Goal: Task Accomplishment & Management: Manage account settings

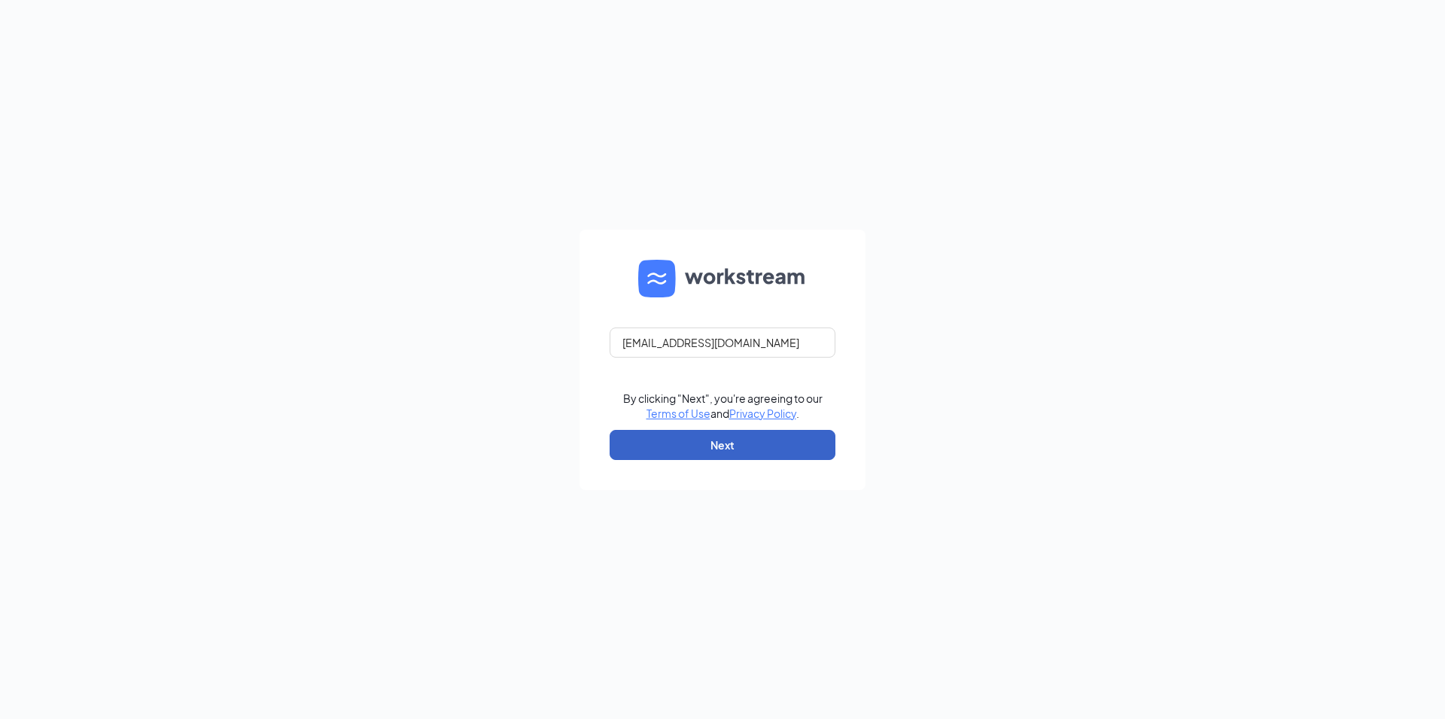
click at [809, 443] on button "Next" at bounding box center [723, 445] width 226 height 30
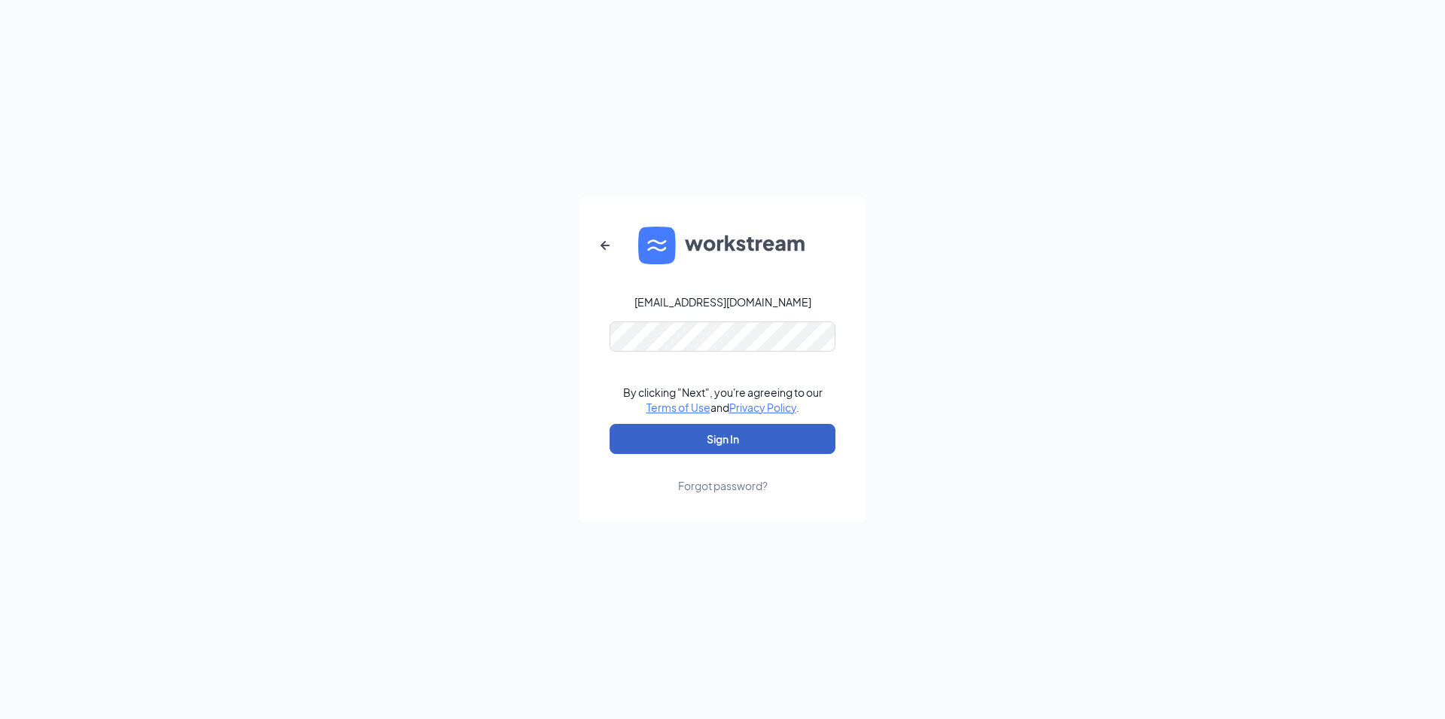
click at [811, 431] on button "Sign In" at bounding box center [723, 439] width 226 height 30
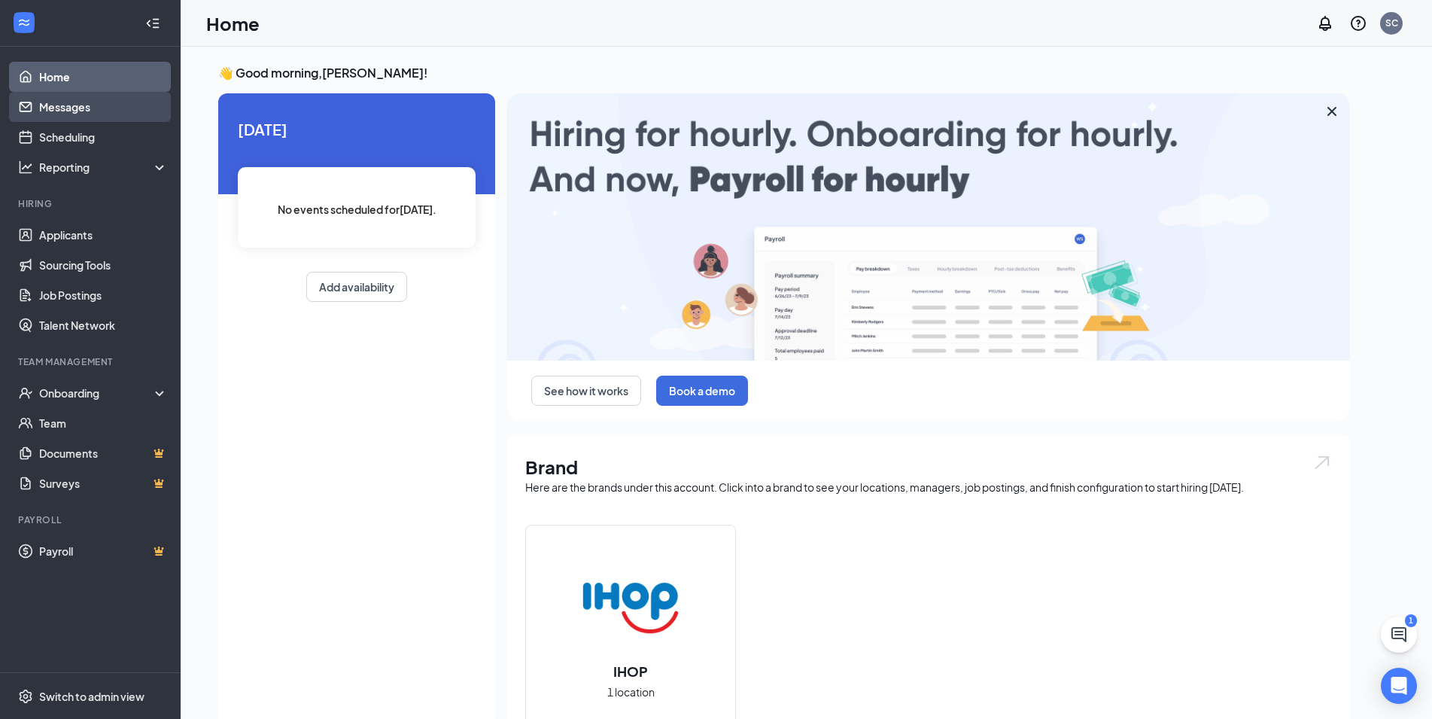
click at [95, 116] on link "Messages" at bounding box center [103, 107] width 129 height 30
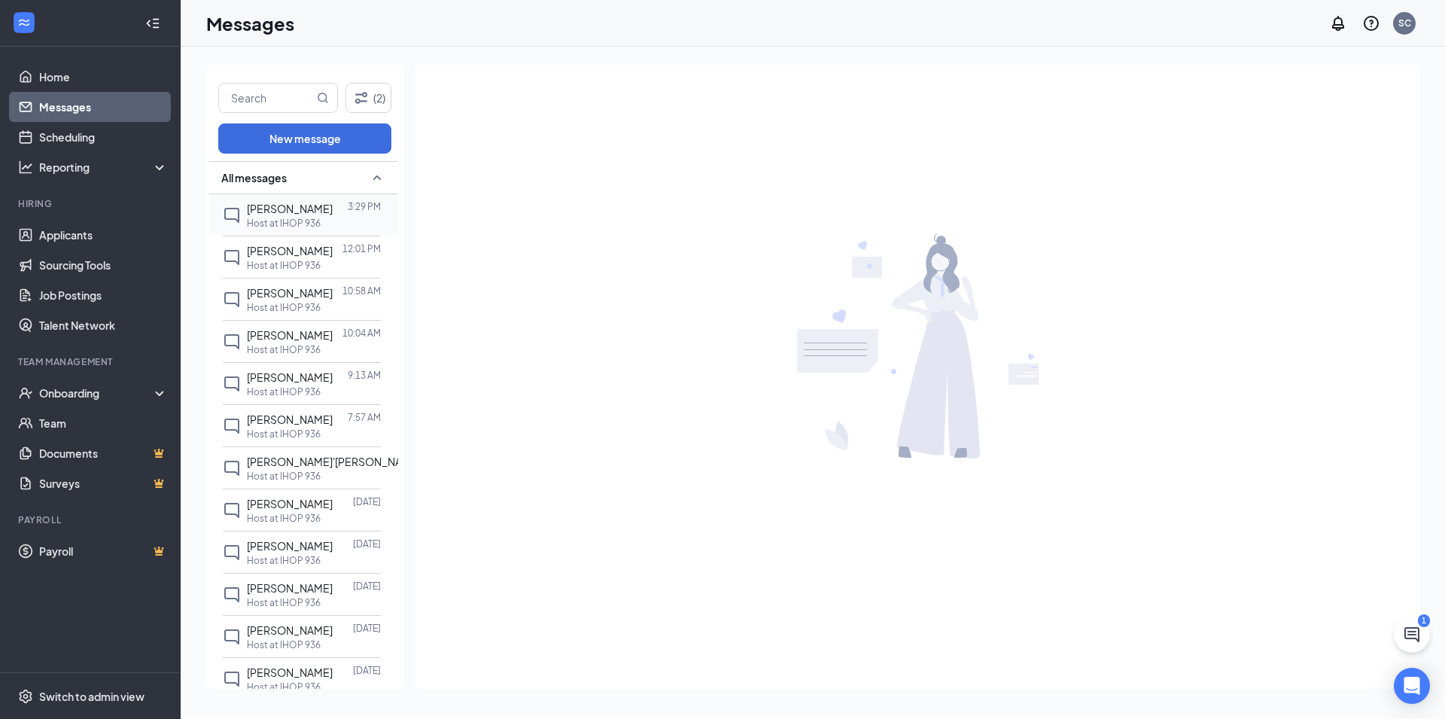
click at [247, 208] on span "[PERSON_NAME]" at bounding box center [290, 209] width 86 height 14
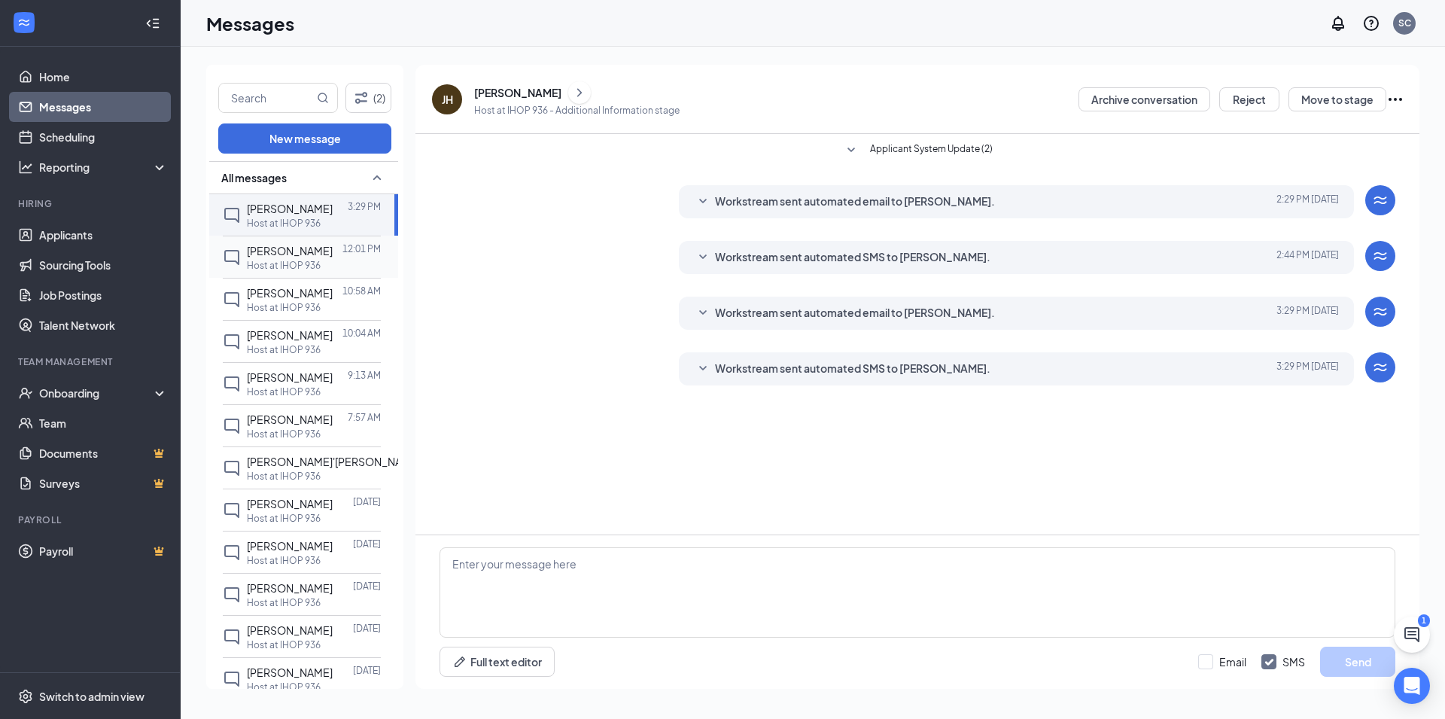
click at [288, 249] on span "[PERSON_NAME]" at bounding box center [290, 251] width 86 height 14
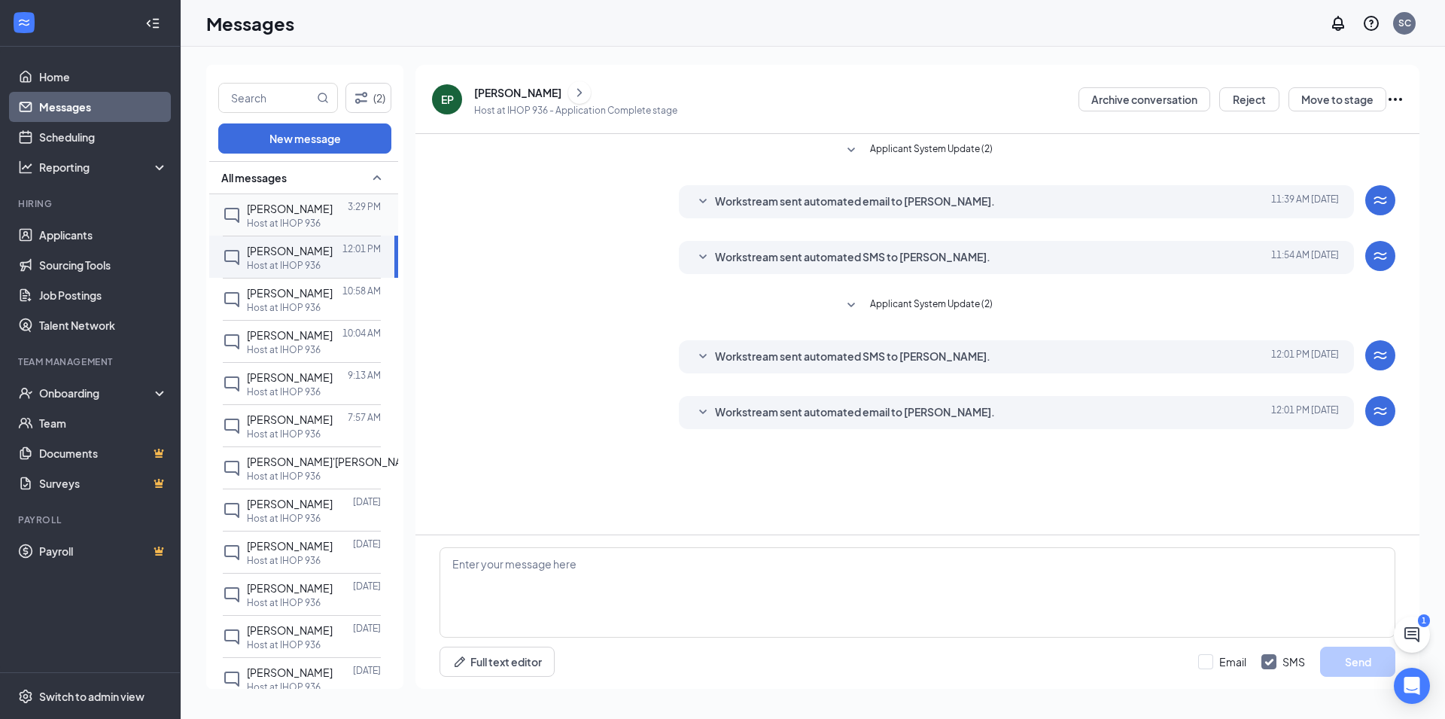
click at [280, 211] on span "[PERSON_NAME]" at bounding box center [290, 209] width 86 height 14
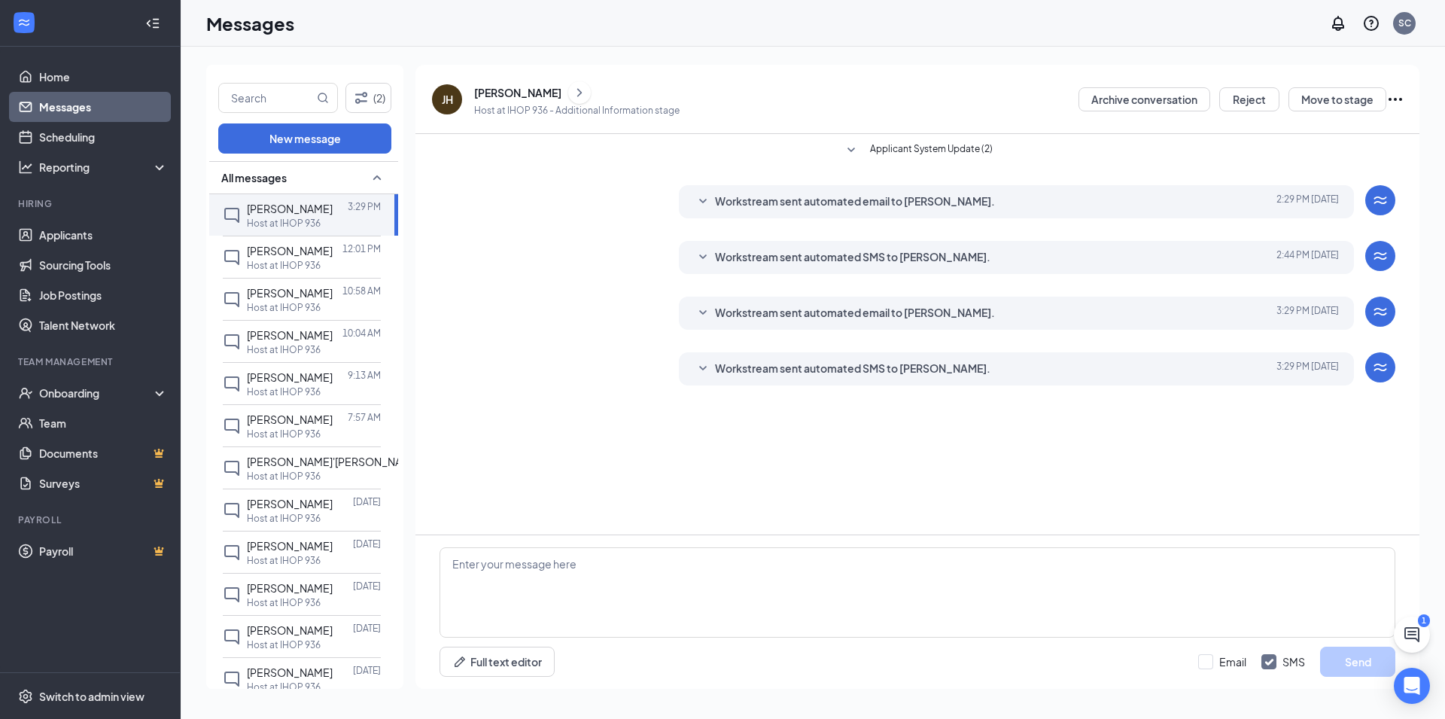
click at [700, 371] on icon "SmallChevronDown" at bounding box center [703, 369] width 18 height 18
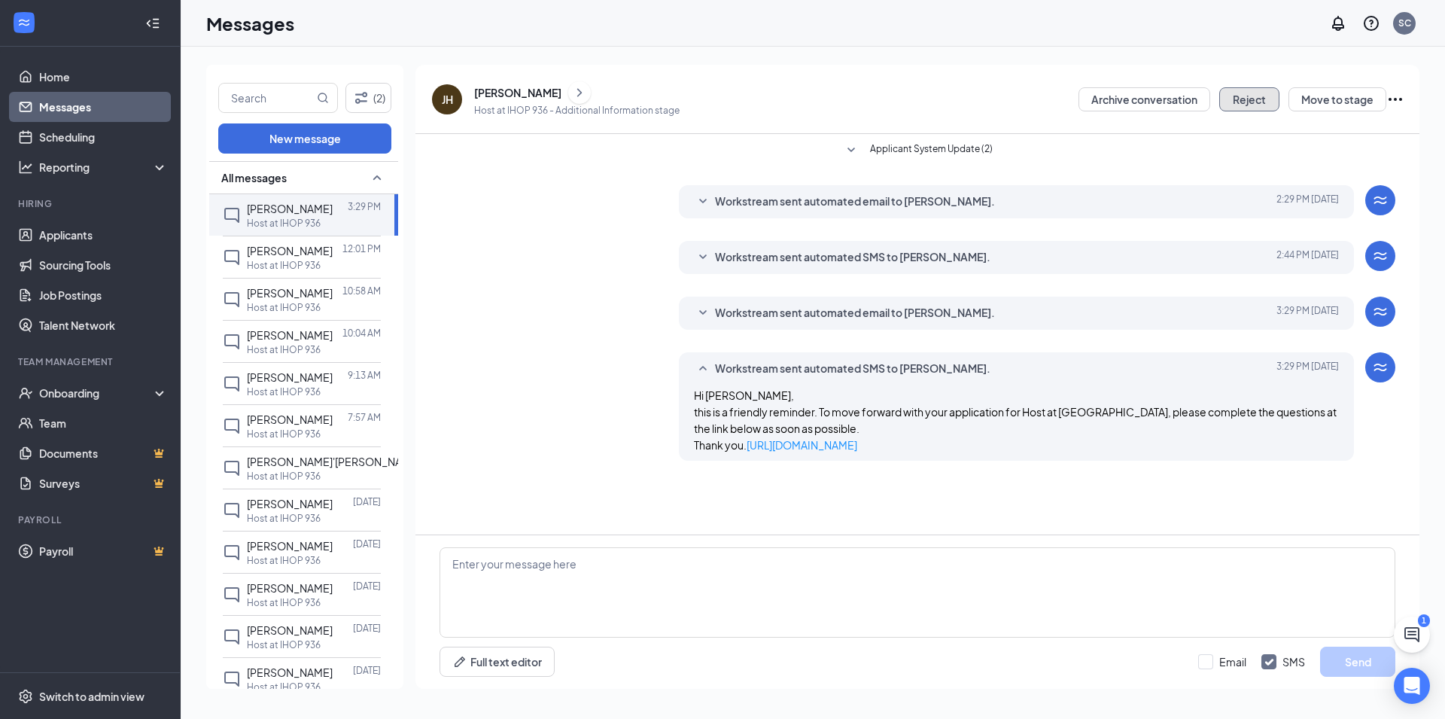
click at [1251, 101] on button "Reject" at bounding box center [1249, 99] width 60 height 24
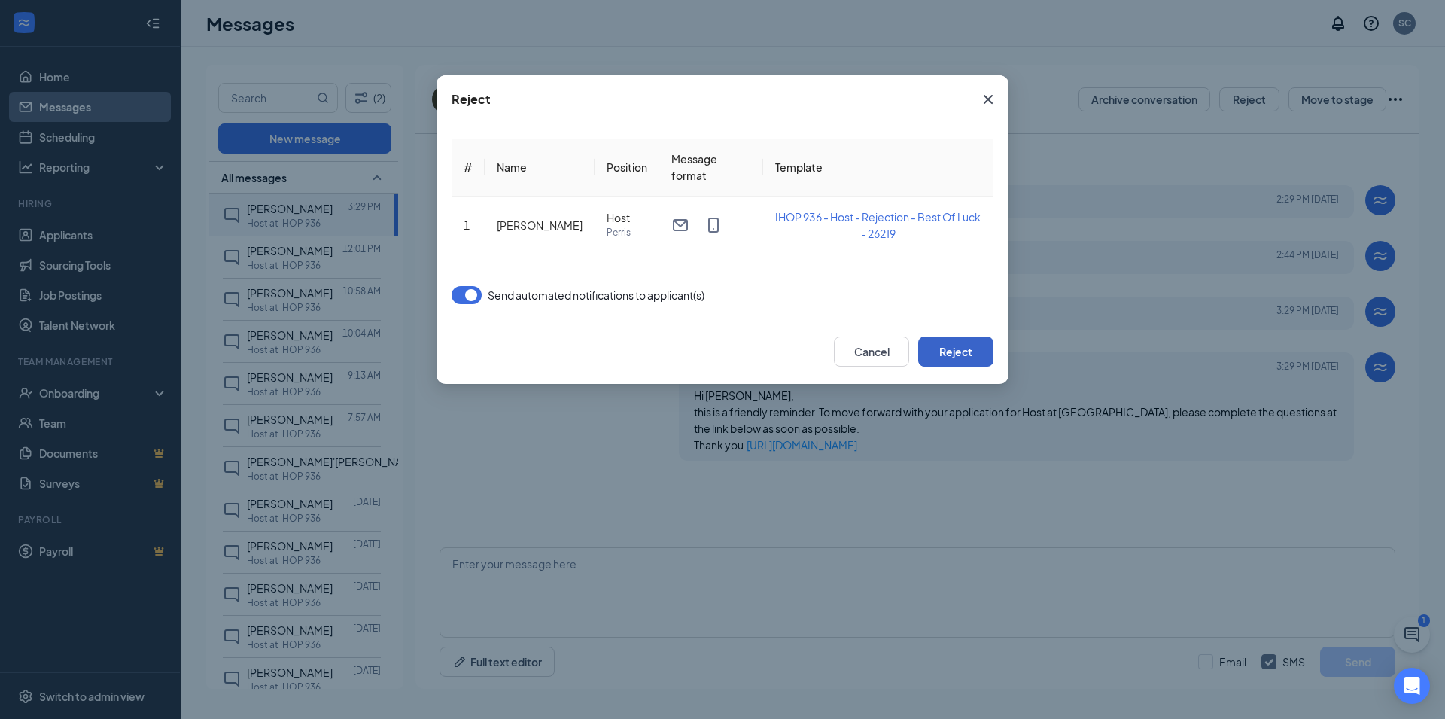
click at [974, 351] on button "Reject" at bounding box center [955, 351] width 75 height 30
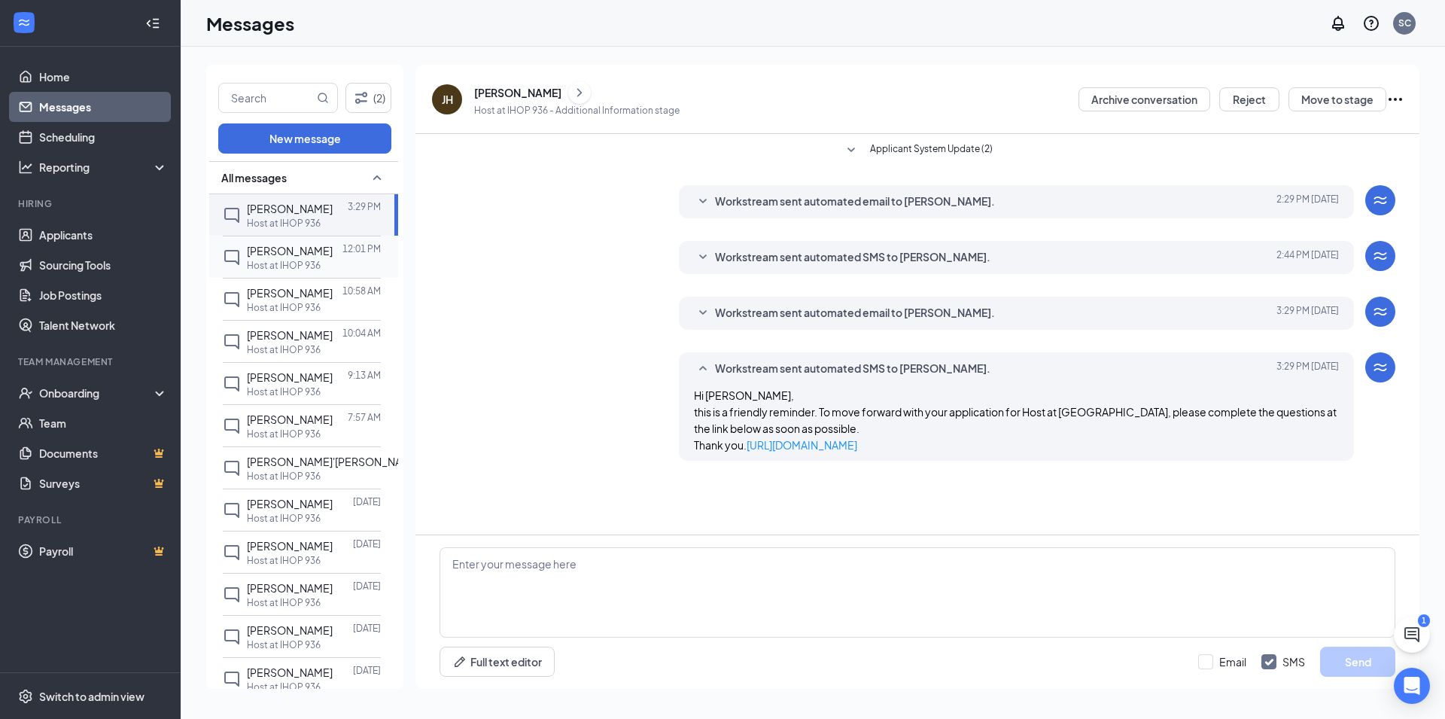
click at [276, 263] on p "Host at IHOP 936" at bounding box center [284, 265] width 74 height 13
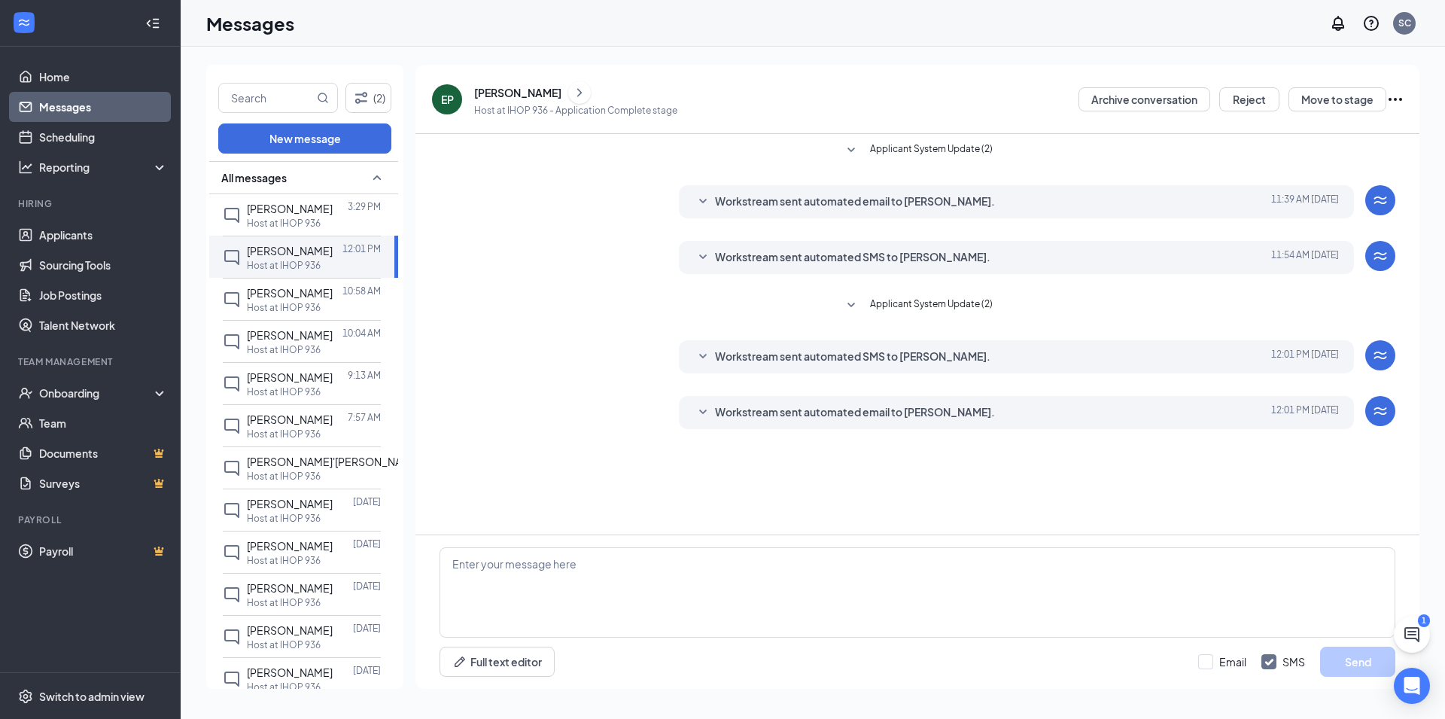
click at [704, 412] on icon "SmallChevronDown" at bounding box center [703, 411] width 8 height 5
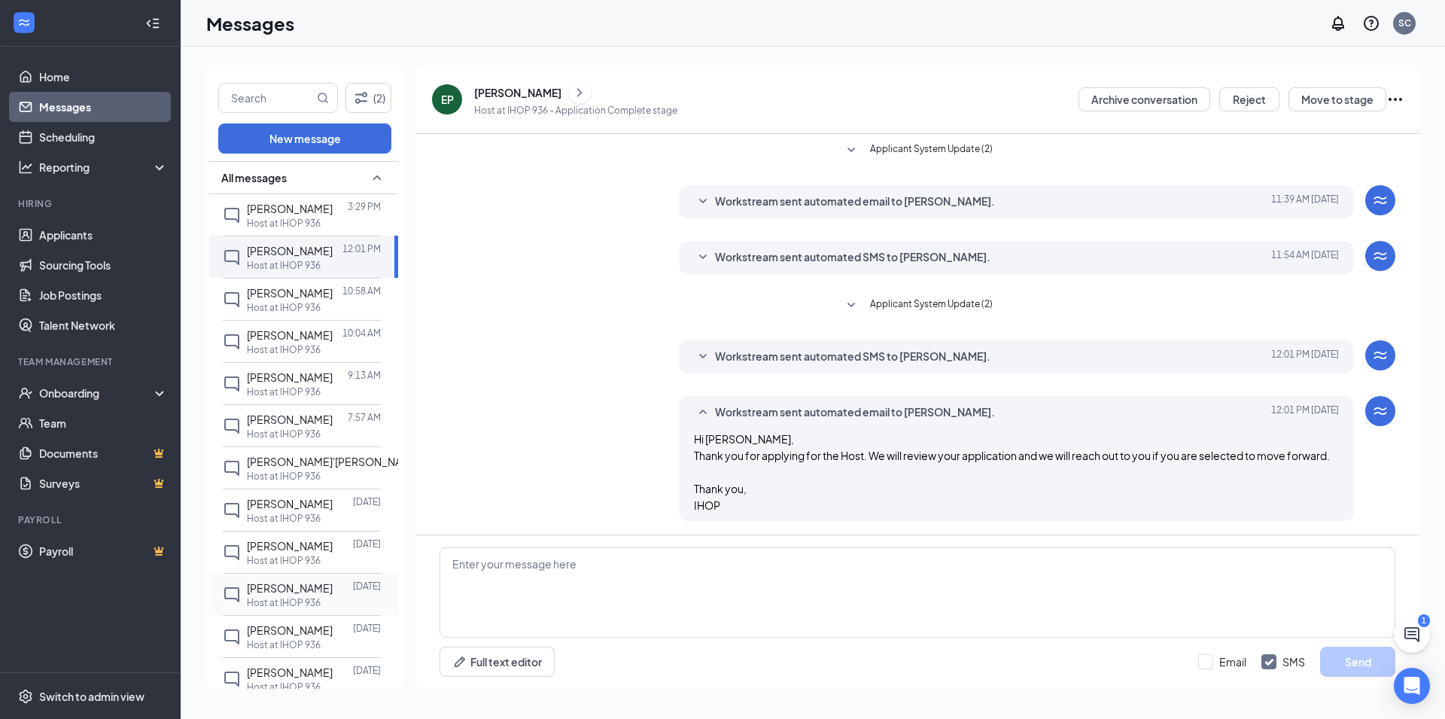
drag, startPoint x: 313, startPoint y: 497, endPoint x: 291, endPoint y: 494, distance: 22.0
click at [309, 482] on div "[PERSON_NAME]'[PERSON_NAME] 2:45 AM Host at IHOP 936" at bounding box center [337, 467] width 181 height 29
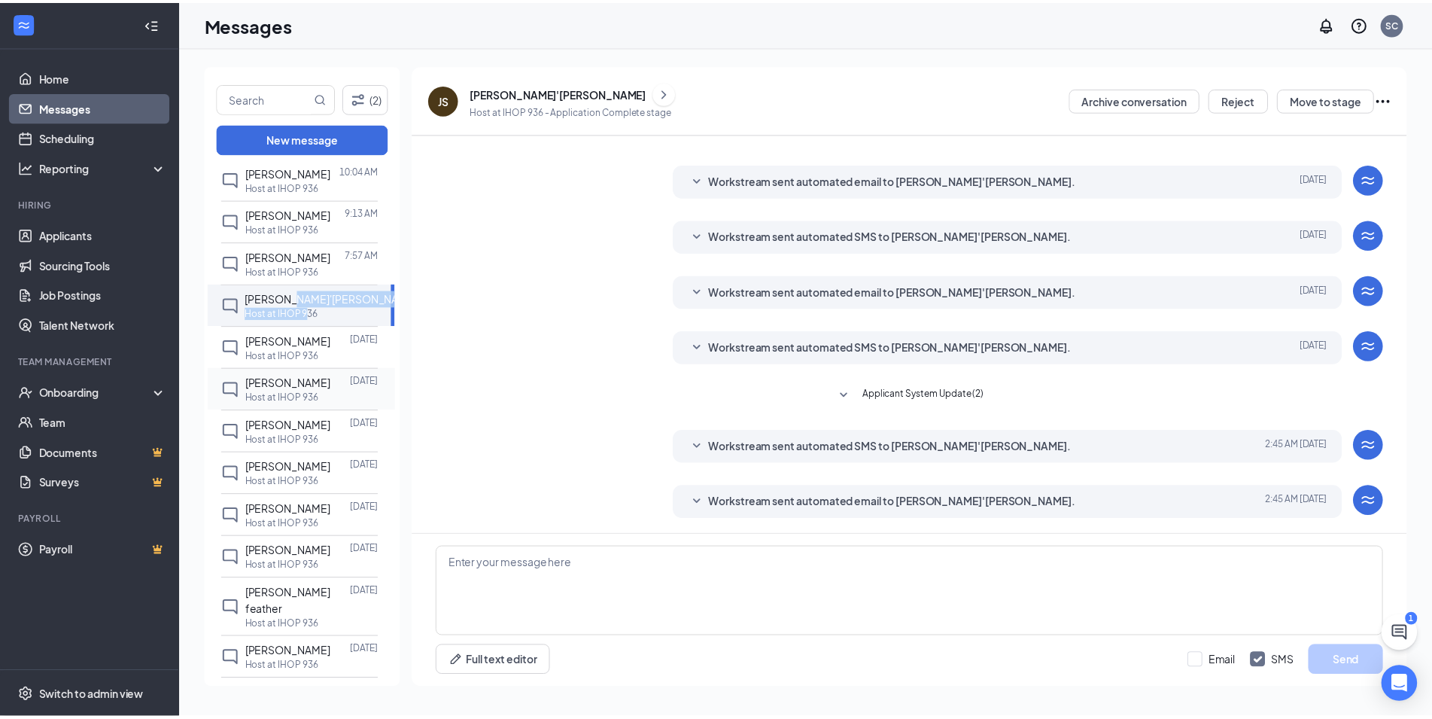
scroll to position [196, 0]
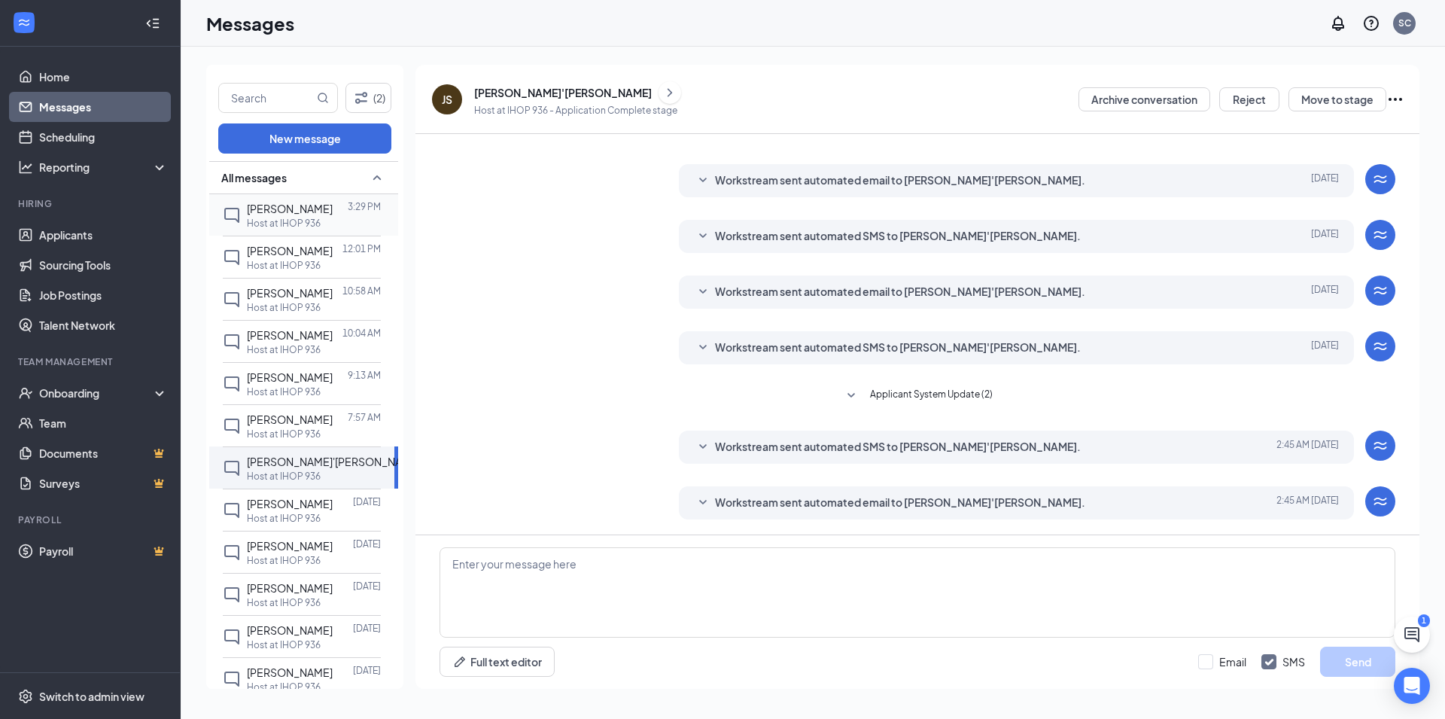
click at [297, 202] on span "[PERSON_NAME]" at bounding box center [290, 209] width 86 height 14
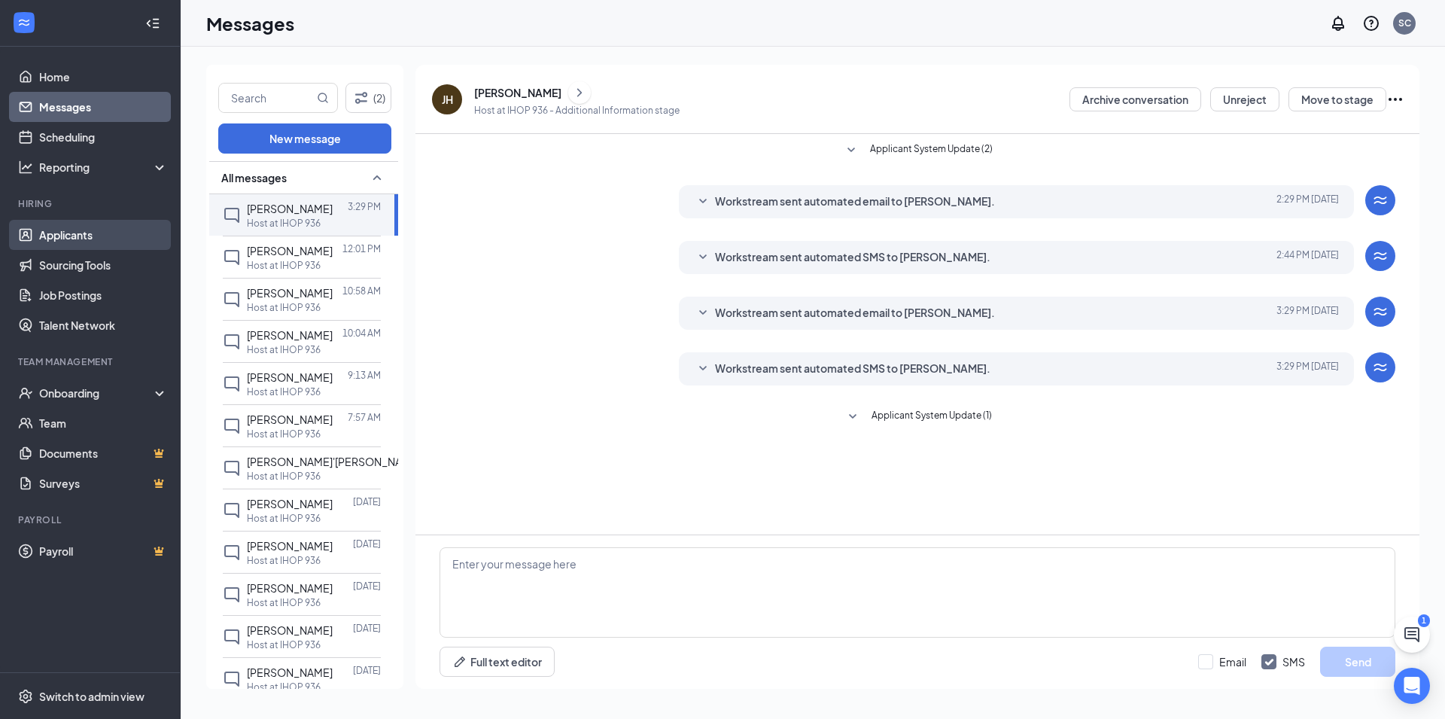
click at [54, 236] on link "Applicants" at bounding box center [103, 235] width 129 height 30
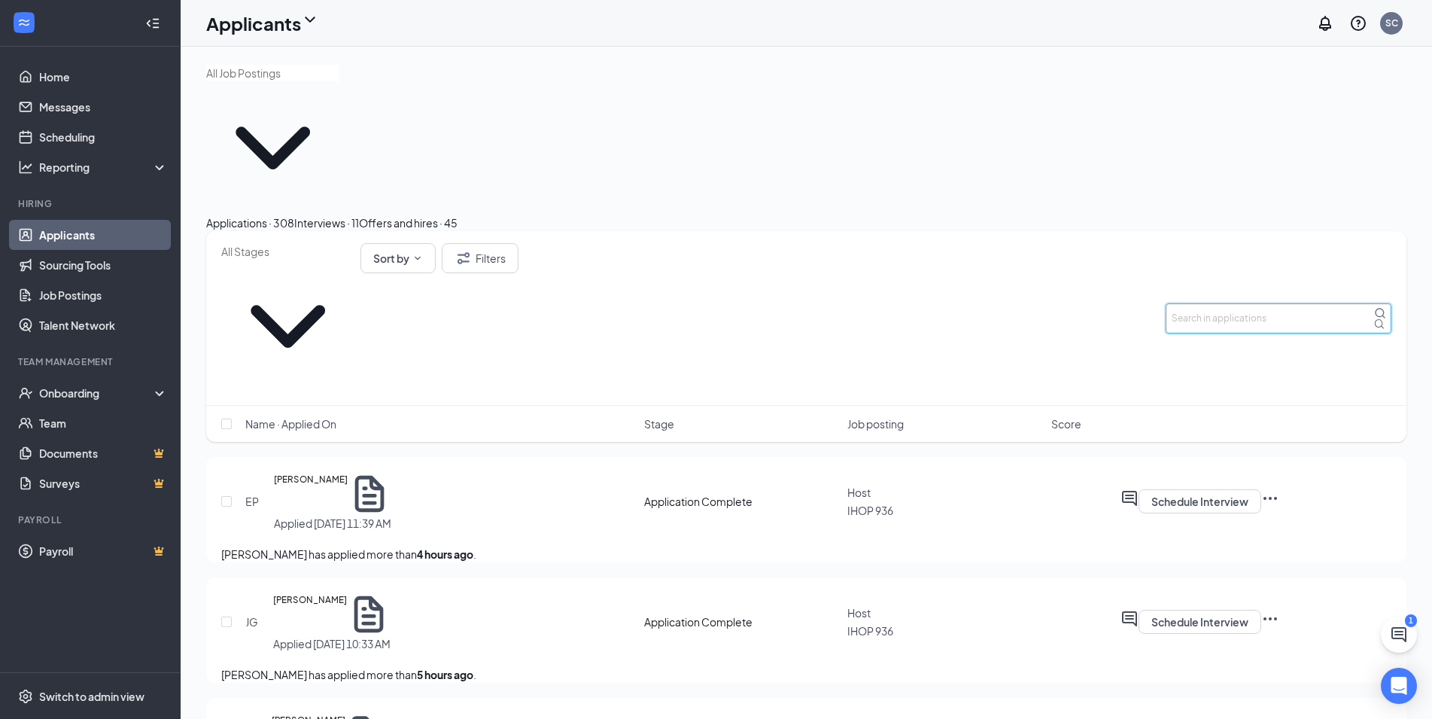
click at [1288, 303] on input "text" at bounding box center [1279, 318] width 226 height 30
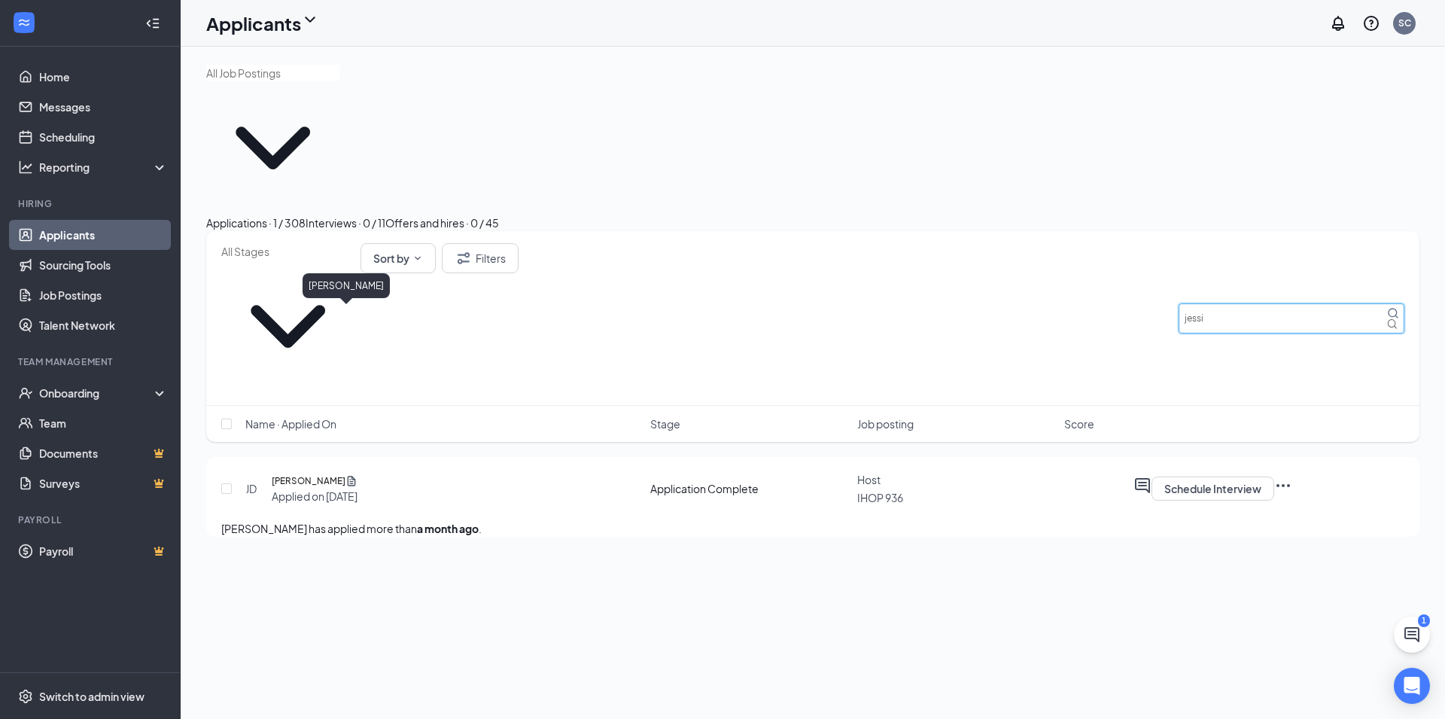
type input "jessi"
click at [328, 473] on h5 "[PERSON_NAME]" at bounding box center [309, 480] width 74 height 15
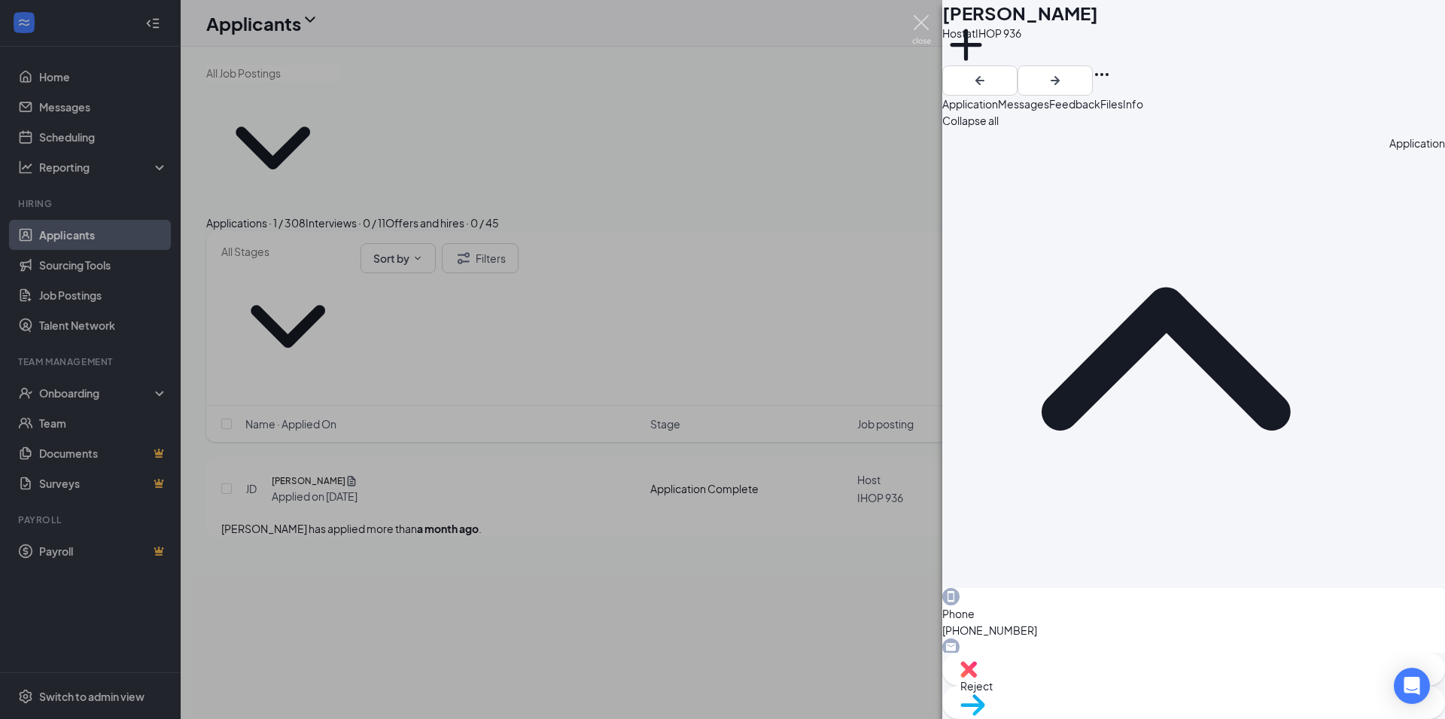
click at [923, 19] on img at bounding box center [921, 29] width 19 height 29
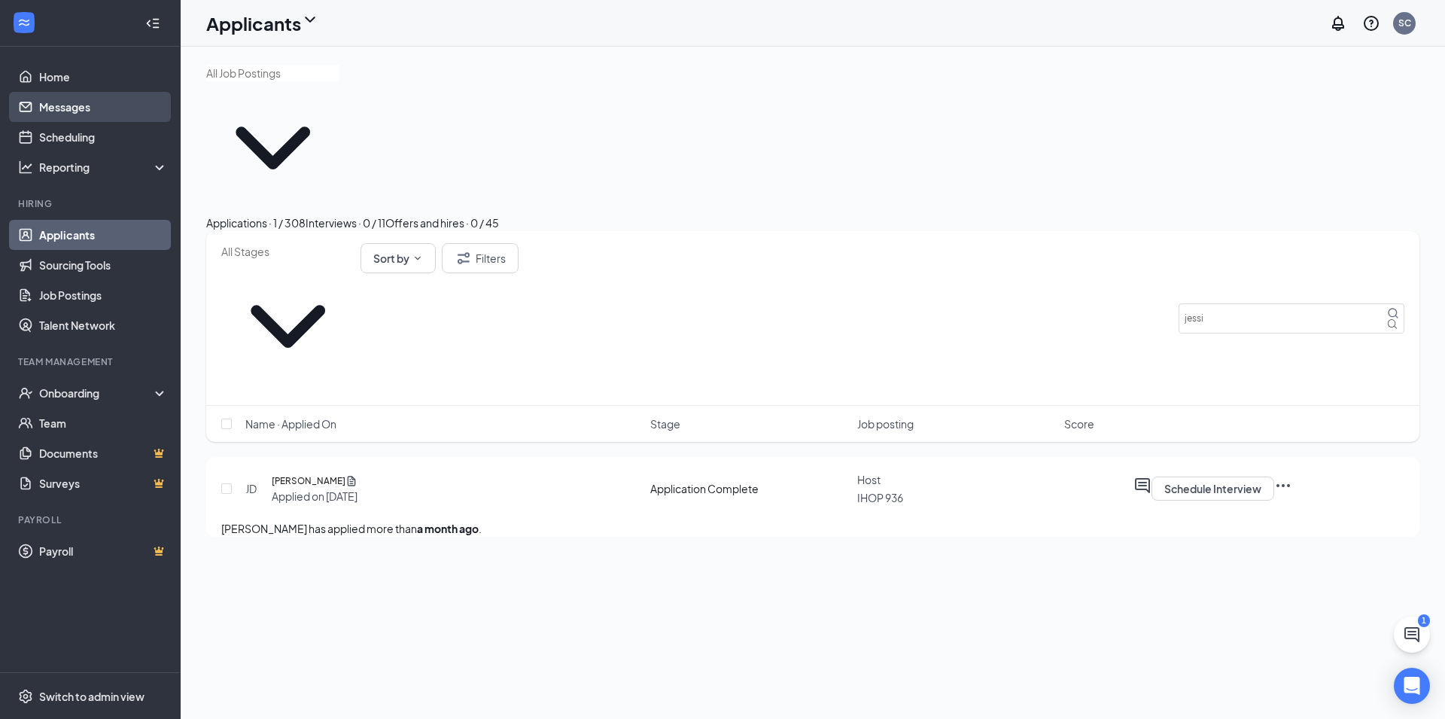
click at [75, 107] on link "Messages" at bounding box center [103, 107] width 129 height 30
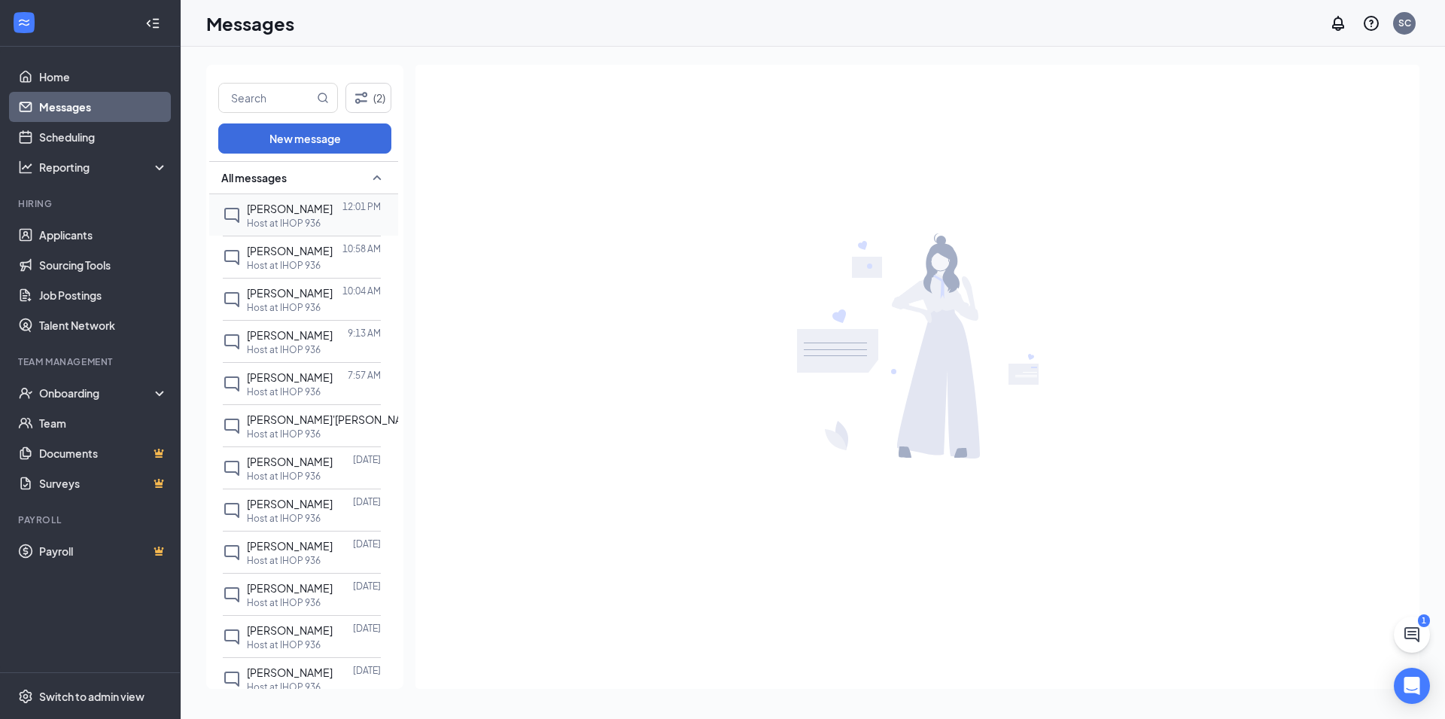
click at [272, 212] on span "[PERSON_NAME]" at bounding box center [290, 209] width 86 height 14
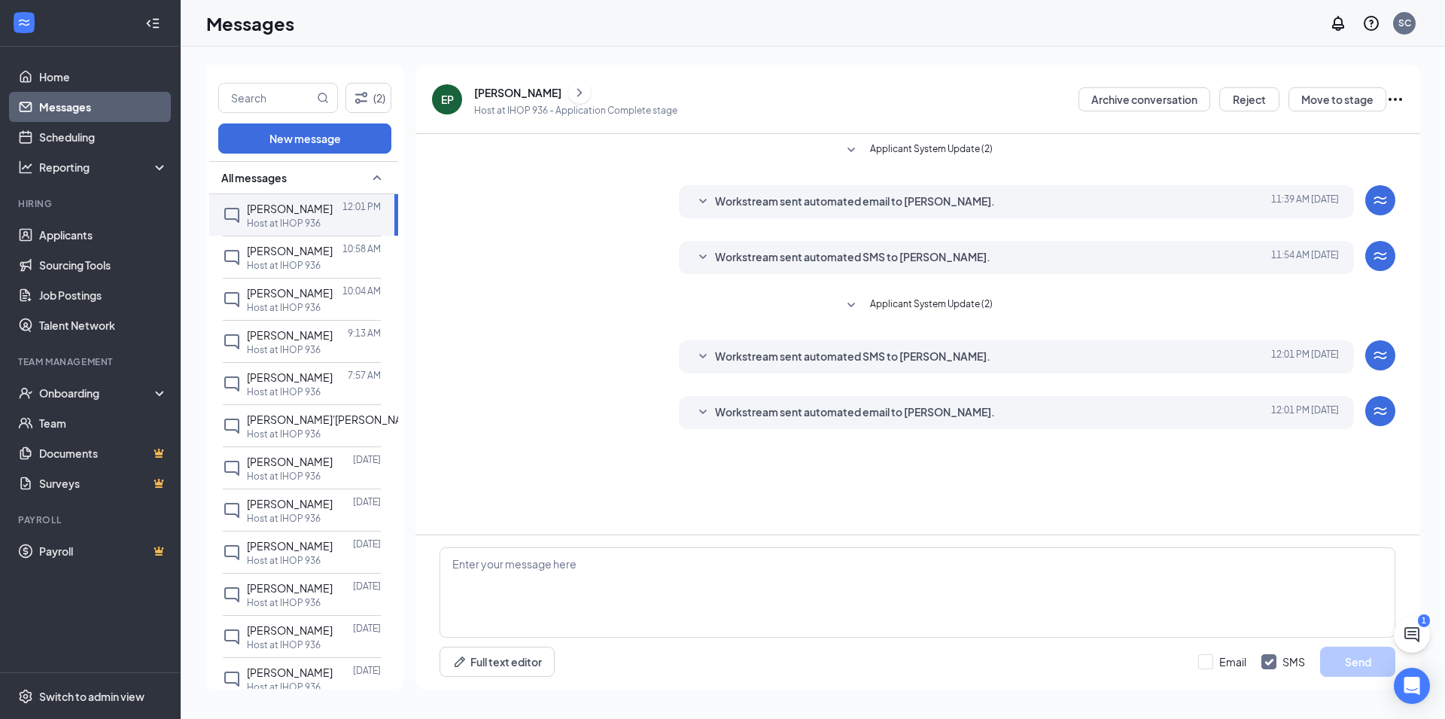
click at [572, 93] on icon "ChevronRight" at bounding box center [579, 93] width 15 height 18
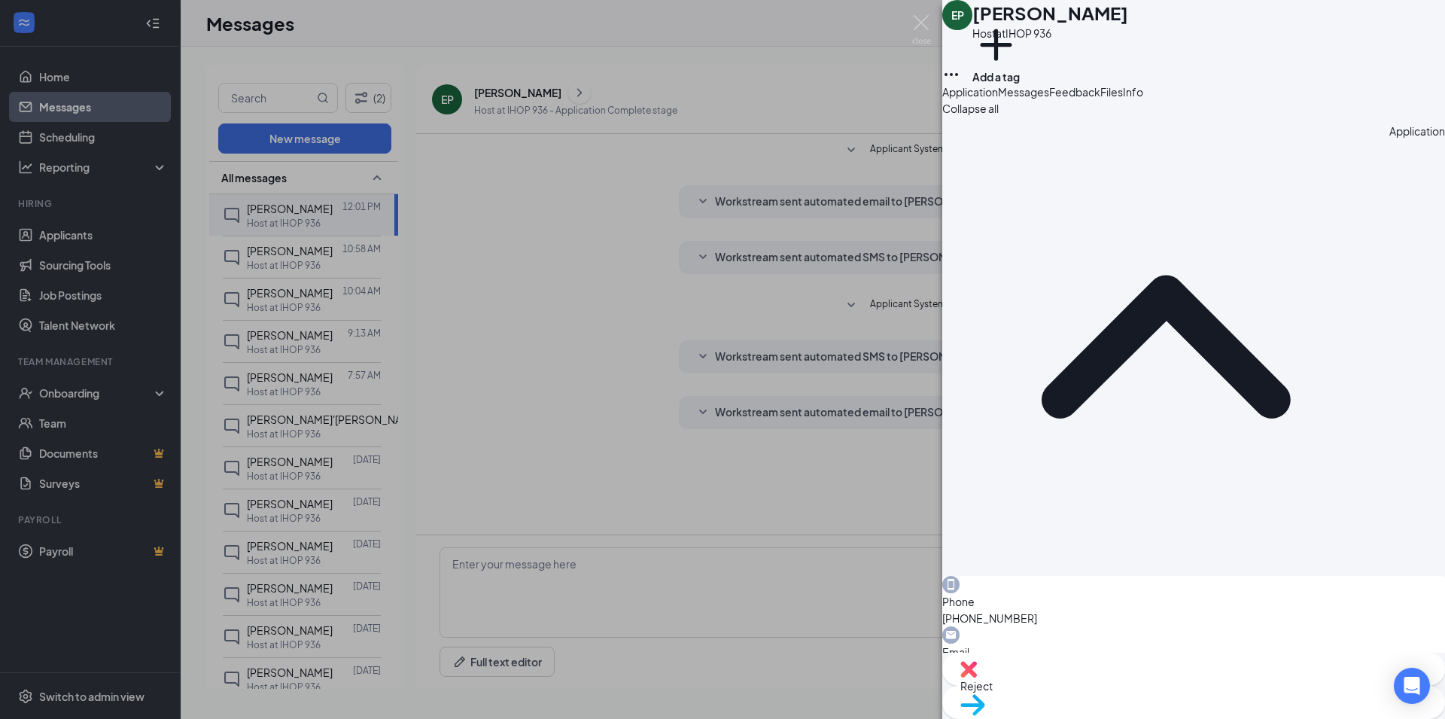
click at [268, 263] on div "EP [PERSON_NAME] Host at IHOP 936 Add a tag Application Messages Feedback Files…" at bounding box center [722, 359] width 1445 height 719
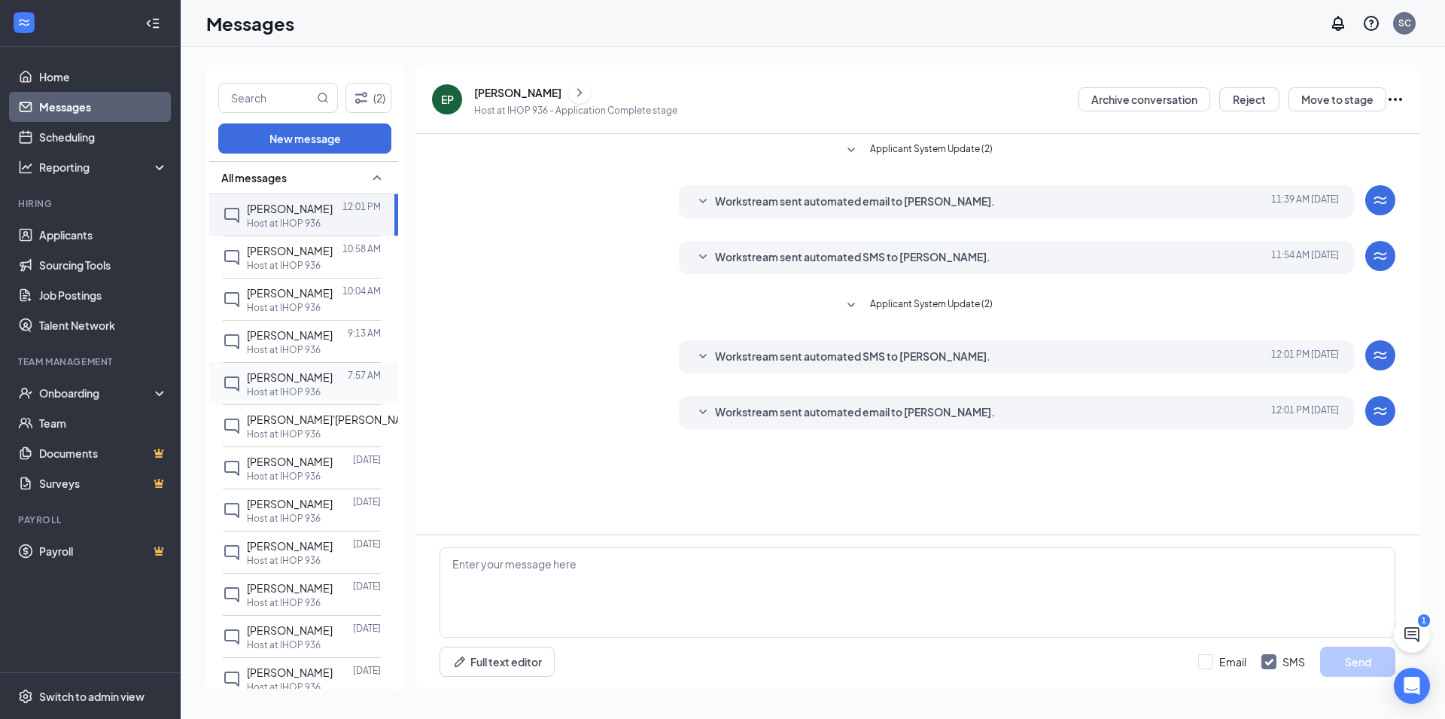
click at [298, 384] on span "[PERSON_NAME]" at bounding box center [290, 377] width 86 height 14
click at [580, 93] on icon "ChevronRight" at bounding box center [579, 93] width 15 height 18
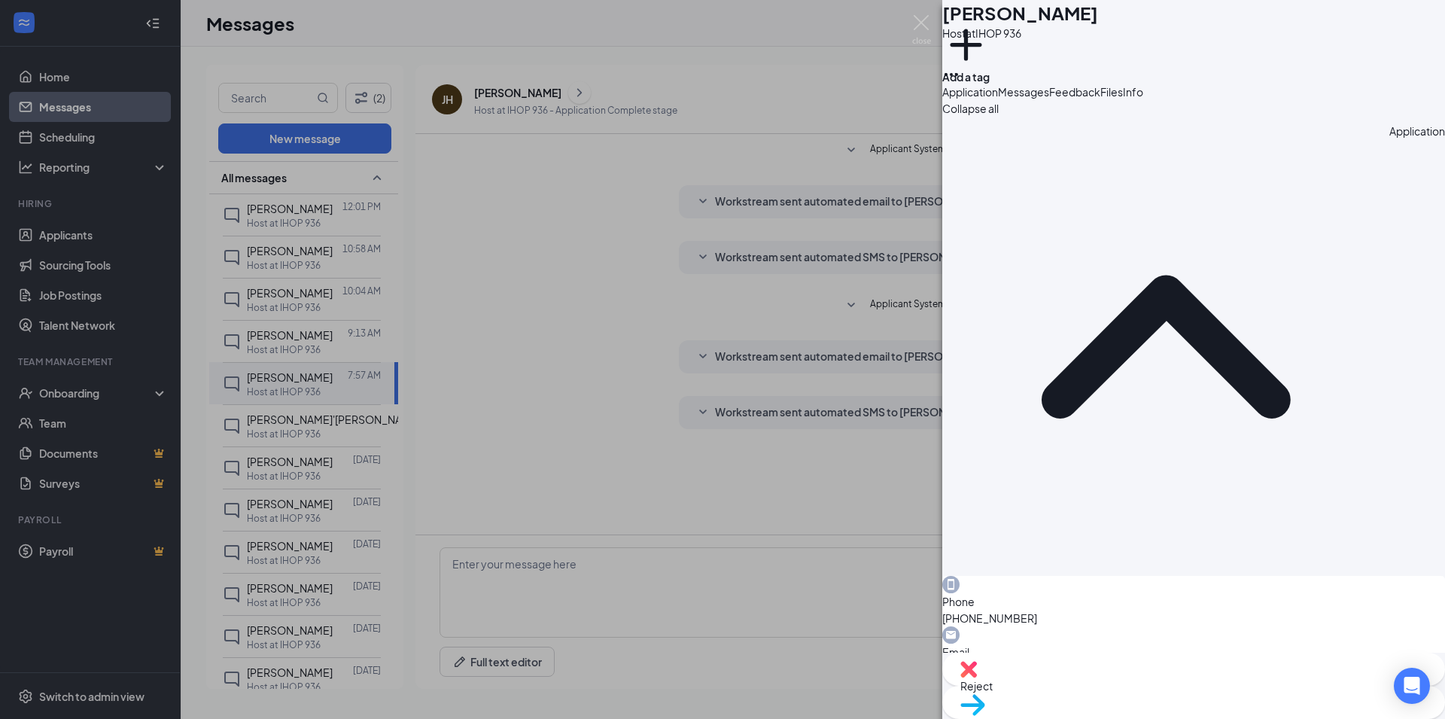
click at [341, 342] on div "[PERSON_NAME] Host at IHOP 936 Add a tag Application Messages Feedback Files In…" at bounding box center [722, 359] width 1445 height 719
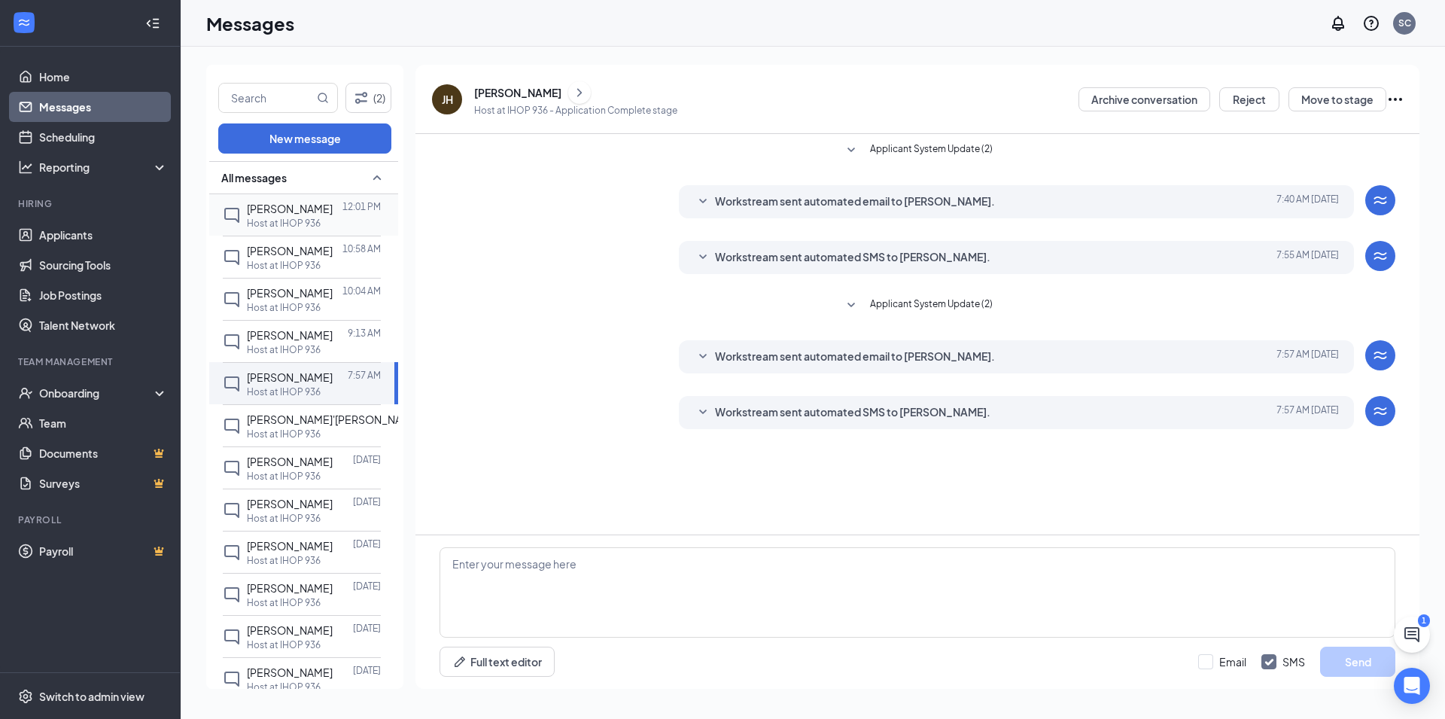
click at [277, 214] on span "[PERSON_NAME]" at bounding box center [290, 209] width 86 height 14
click at [704, 416] on icon "SmallChevronDown" at bounding box center [703, 412] width 18 height 18
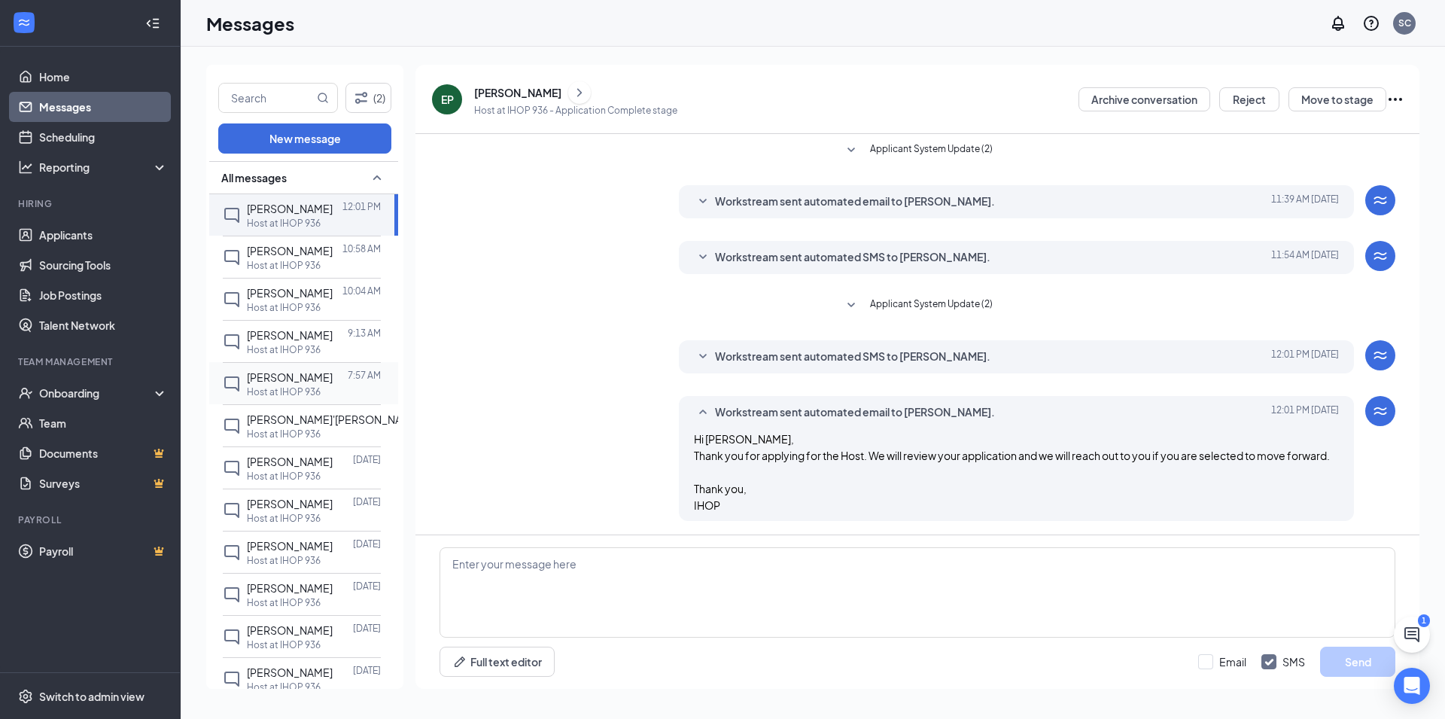
click at [249, 384] on span "[PERSON_NAME]" at bounding box center [290, 377] width 86 height 14
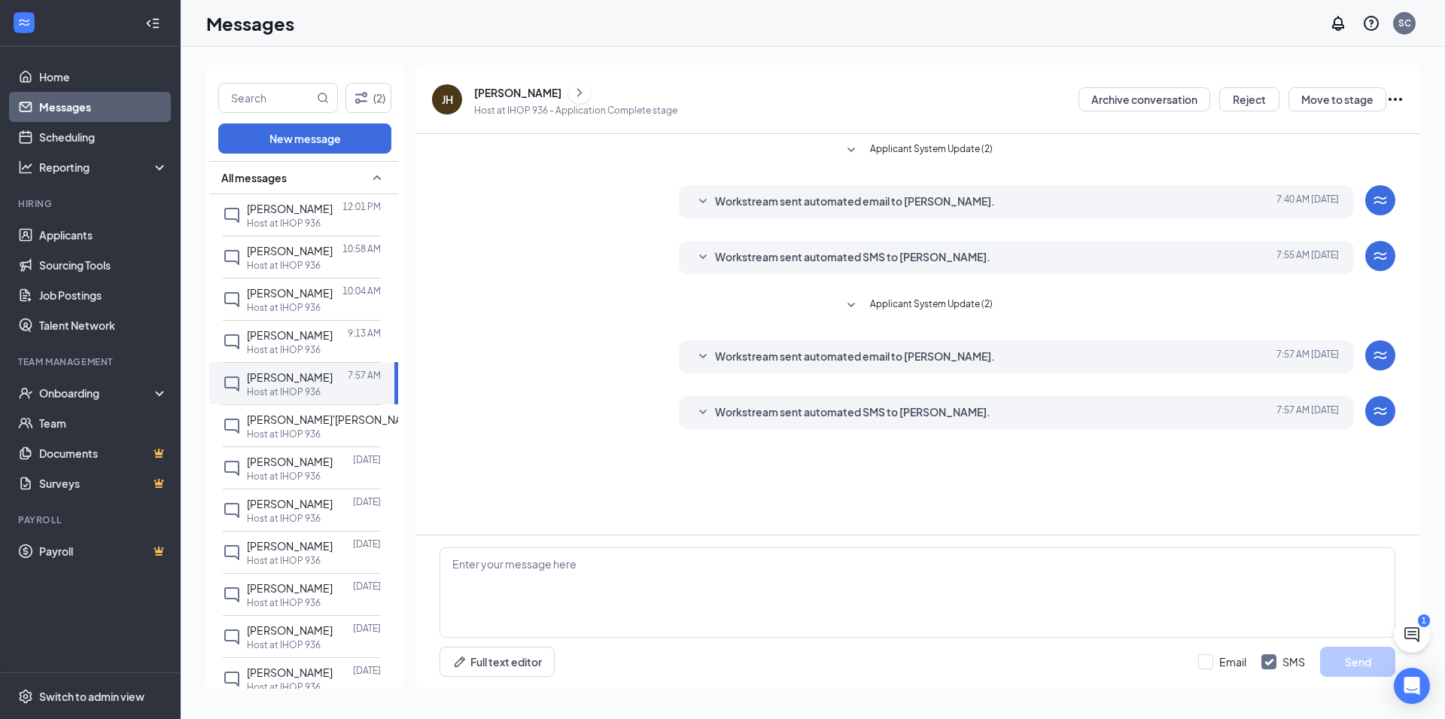
click at [703, 417] on icon "SmallChevronDown" at bounding box center [703, 412] width 18 height 18
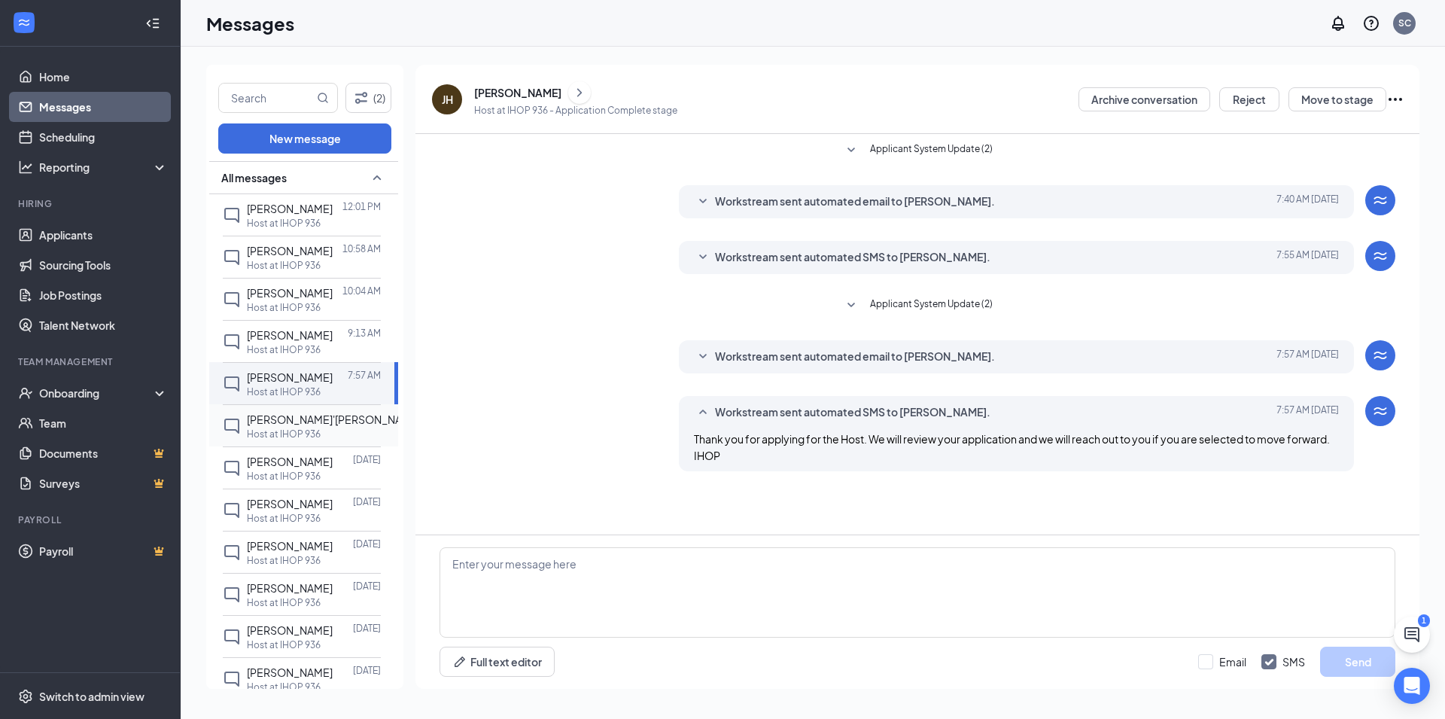
click at [322, 427] on div "[PERSON_NAME]'[PERSON_NAME]" at bounding box center [334, 419] width 174 height 17
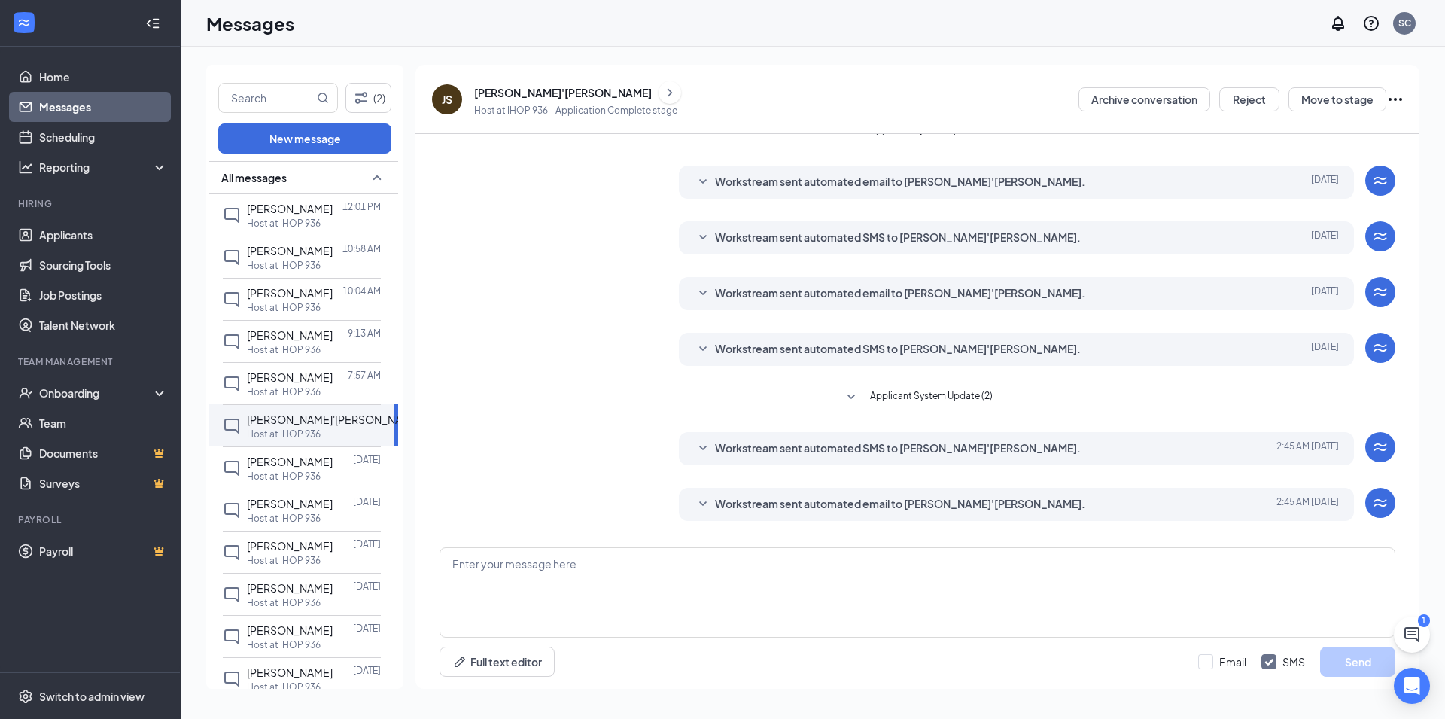
scroll to position [21, 0]
click at [695, 506] on icon "SmallChevronDown" at bounding box center [703, 503] width 18 height 18
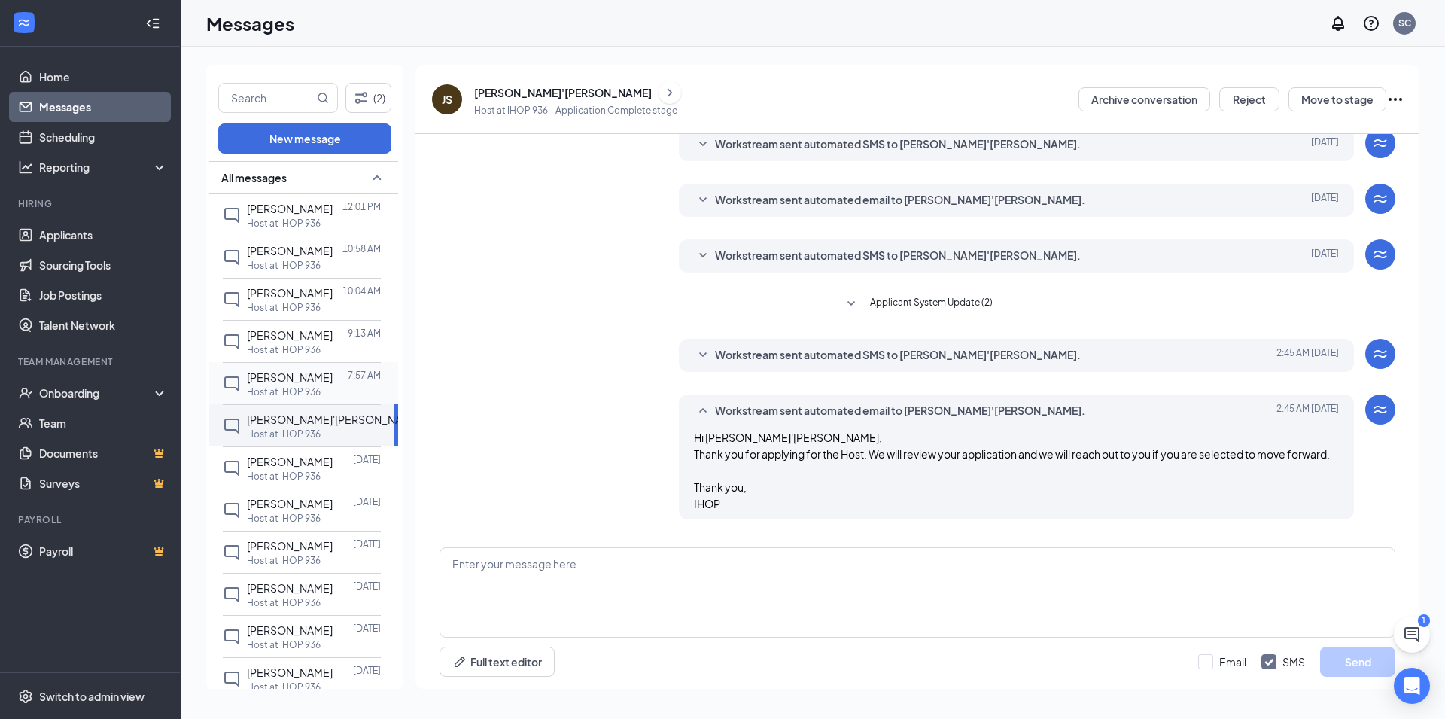
click at [309, 385] on div "[PERSON_NAME]" at bounding box center [290, 377] width 86 height 17
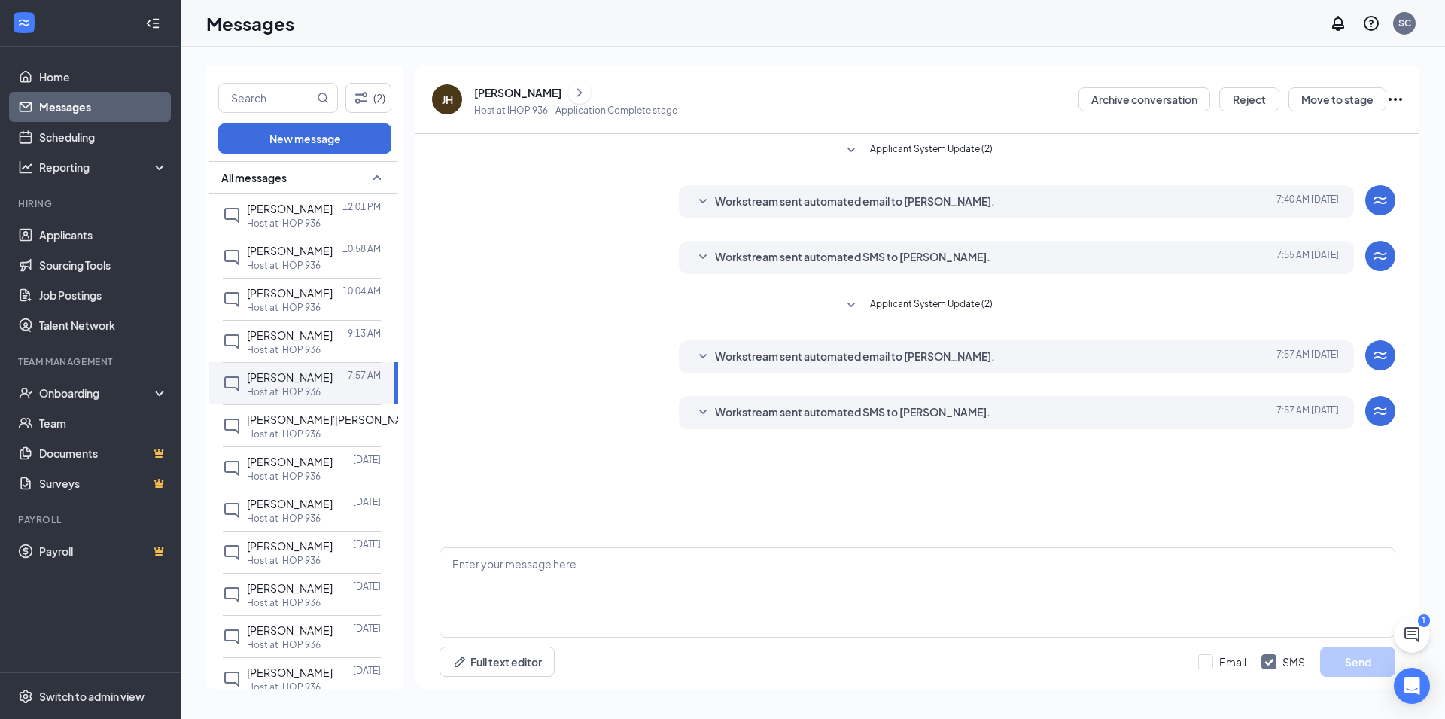
click at [704, 409] on icon "SmallChevronDown" at bounding box center [703, 412] width 18 height 18
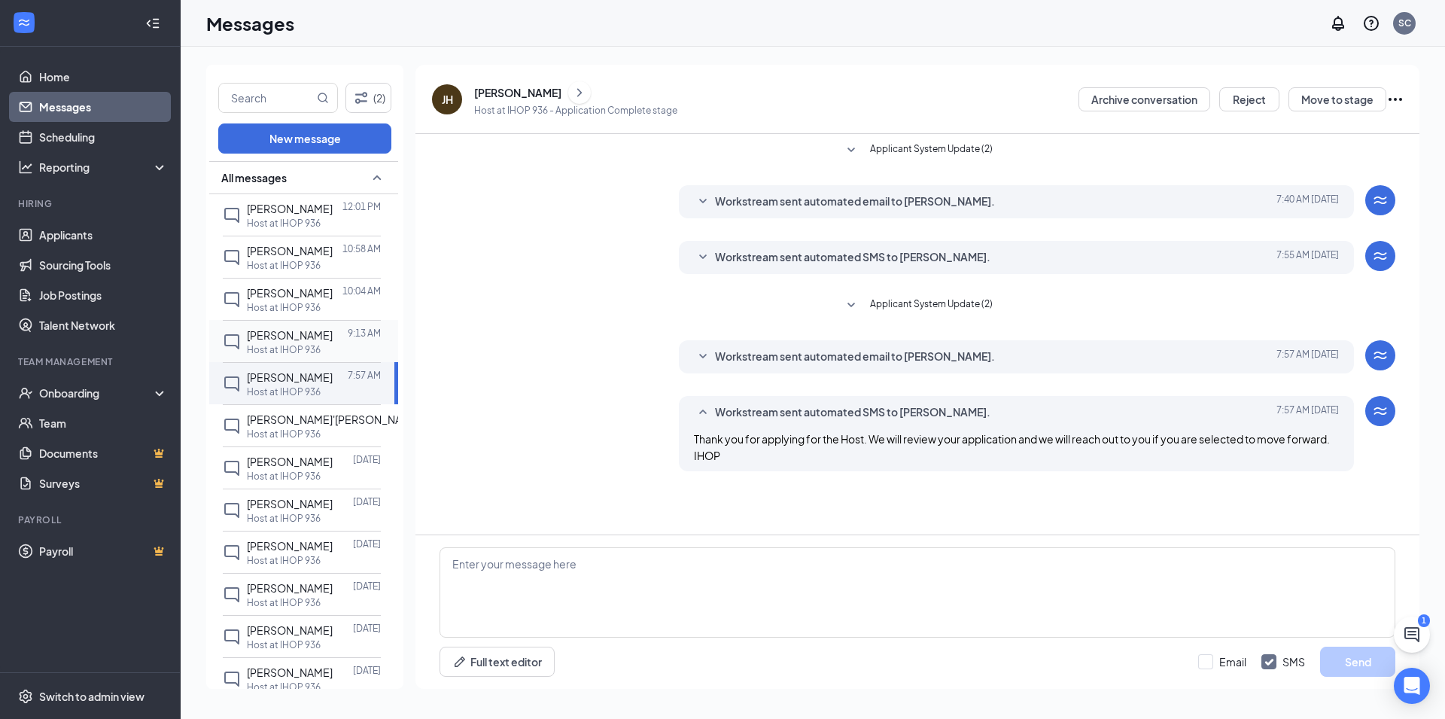
click at [277, 342] on span "[PERSON_NAME]" at bounding box center [290, 335] width 86 height 14
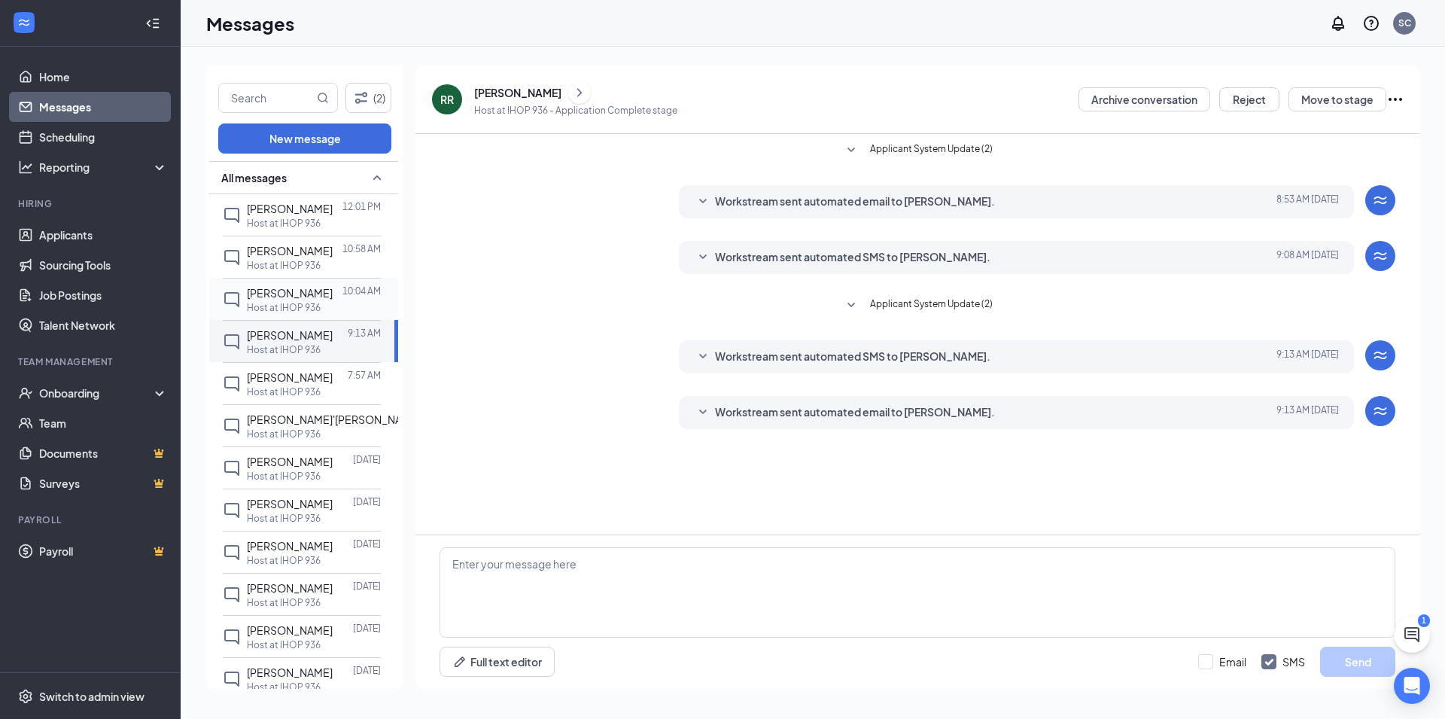
click at [278, 297] on div "[PERSON_NAME]" at bounding box center [290, 292] width 86 height 17
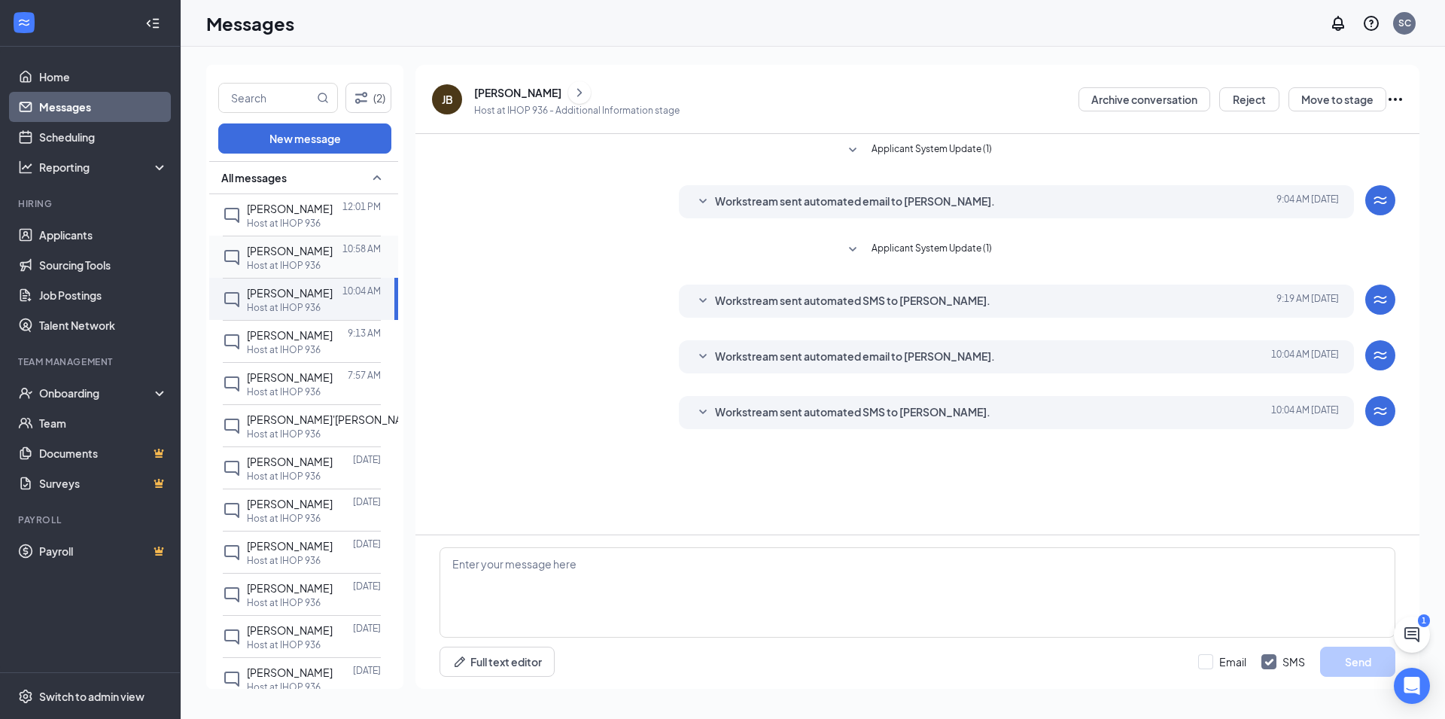
click at [294, 255] on span "[PERSON_NAME]" at bounding box center [290, 251] width 86 height 14
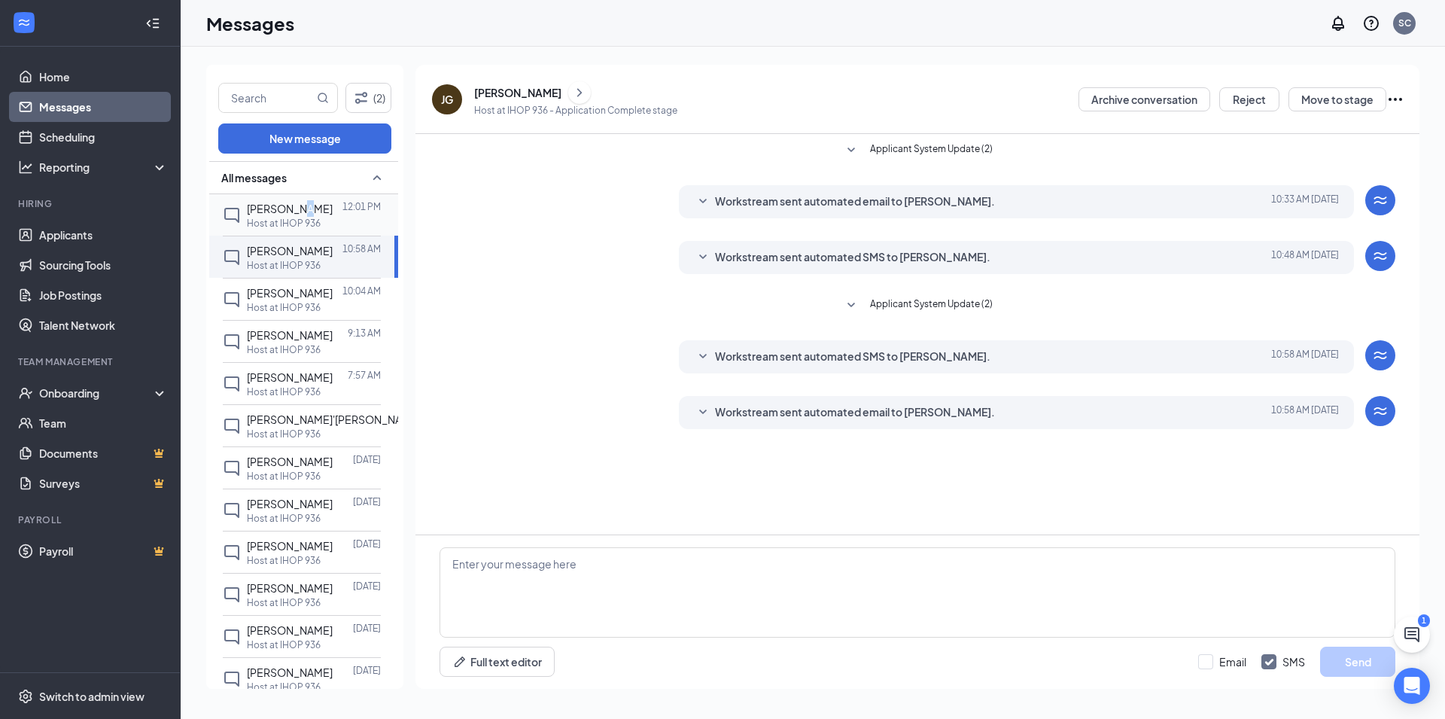
click at [307, 211] on div "[PERSON_NAME] 12:01 PM" at bounding box center [314, 208] width 134 height 17
click at [572, 91] on icon "ChevronRight" at bounding box center [579, 93] width 15 height 18
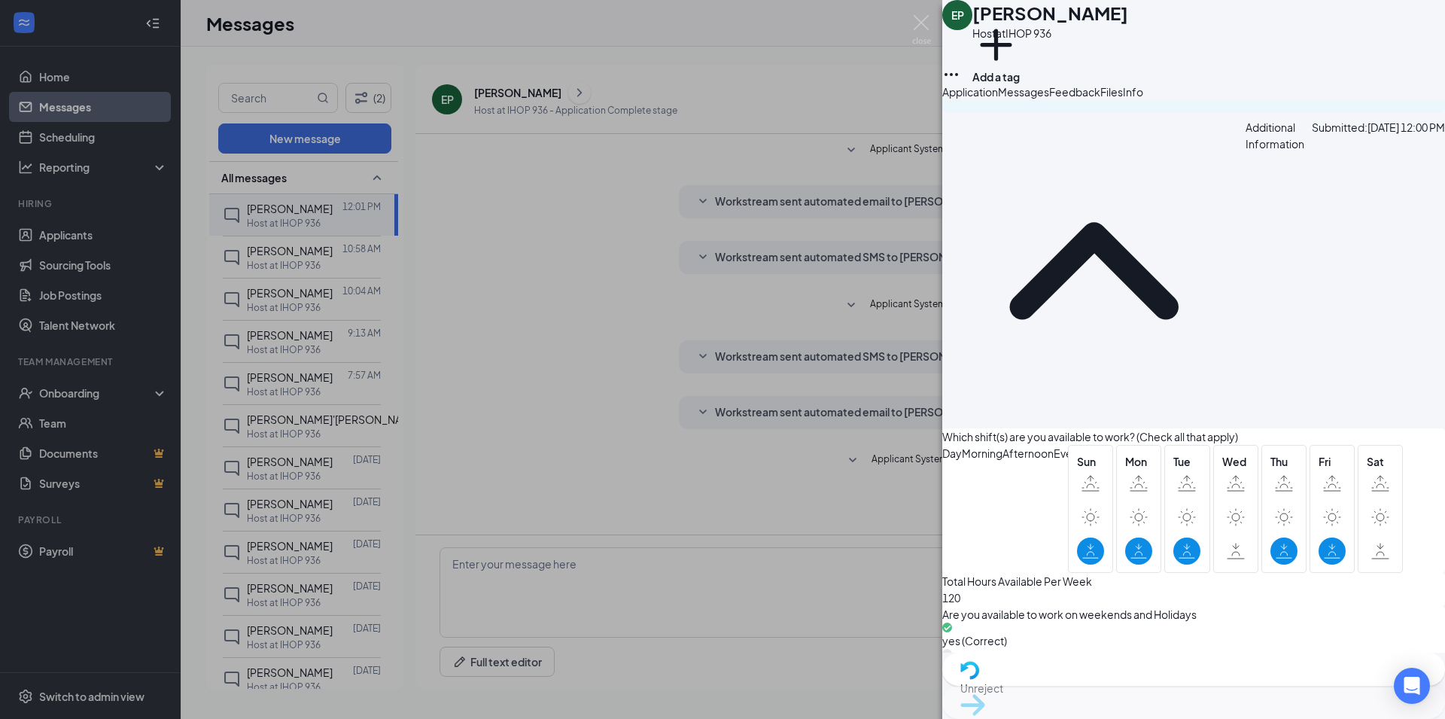
scroll to position [1382, 0]
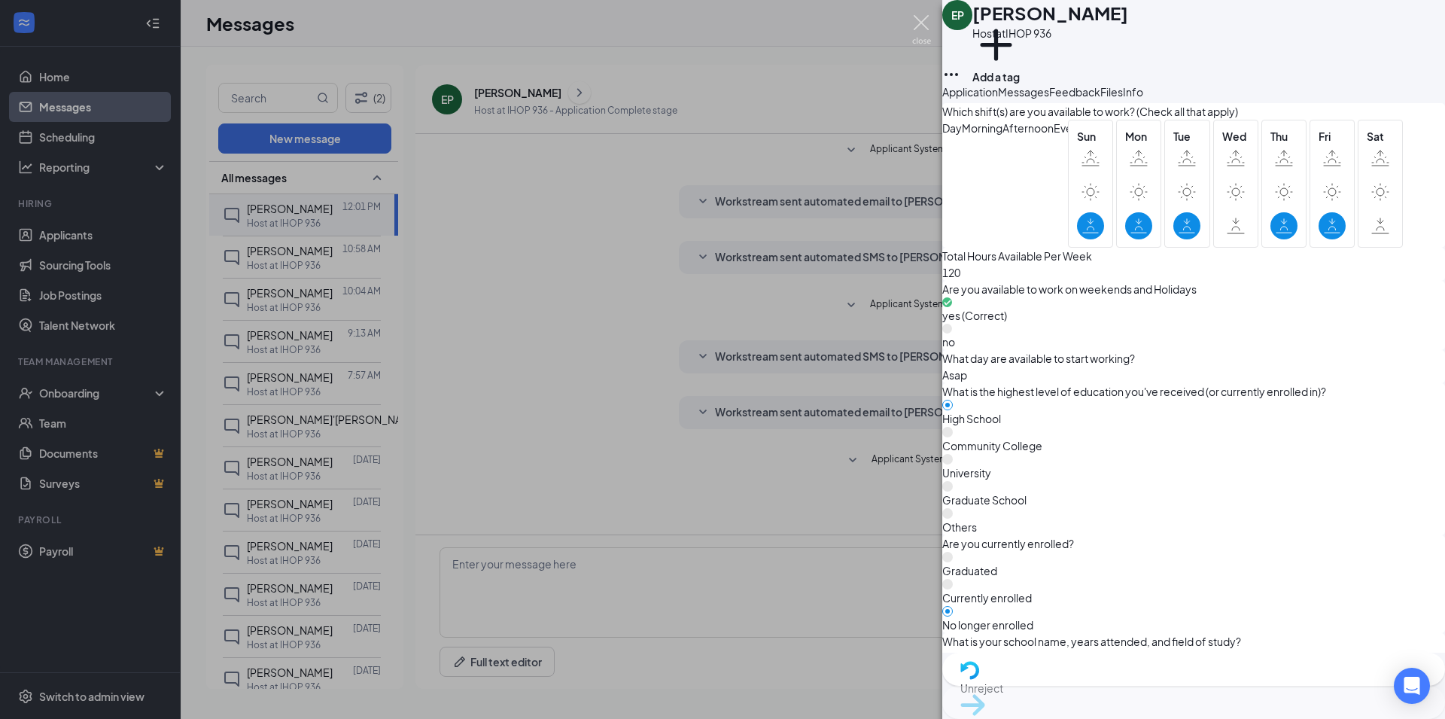
click at [921, 25] on img at bounding box center [921, 29] width 19 height 29
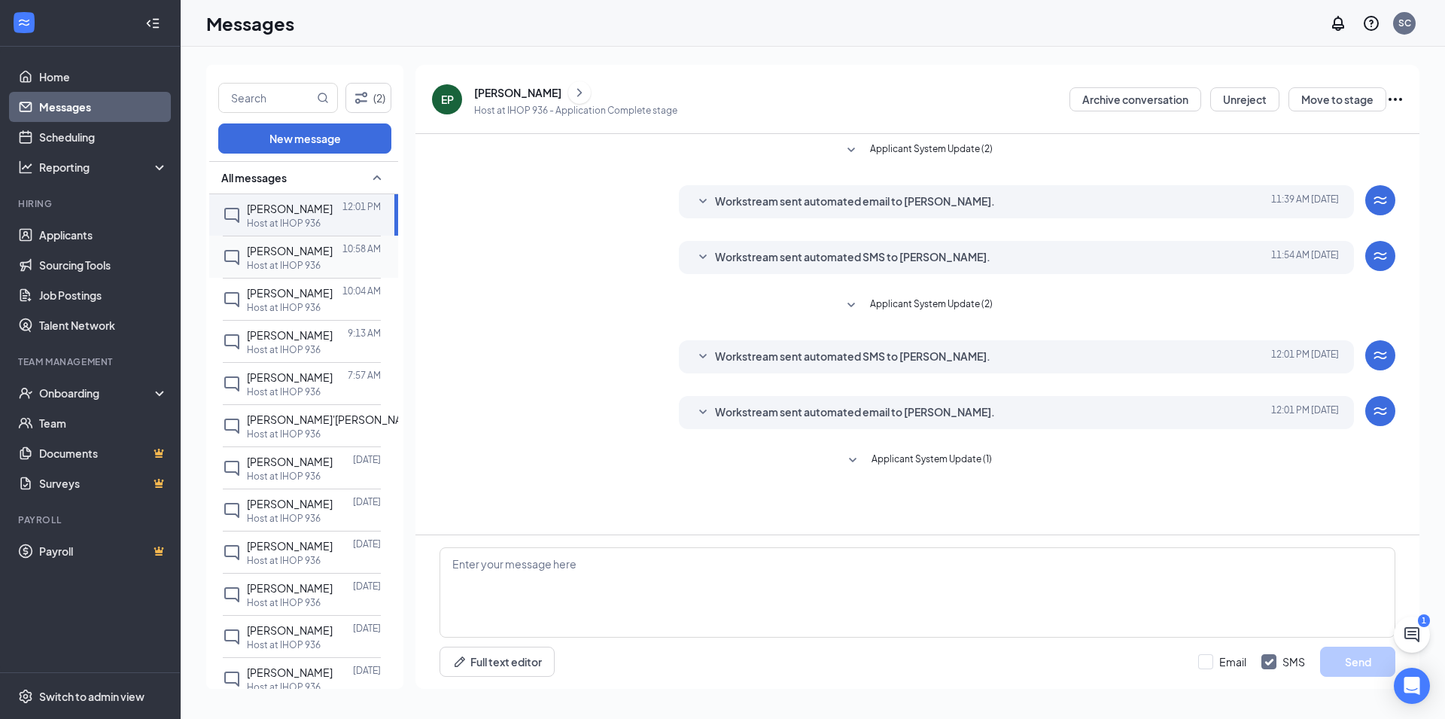
click at [306, 261] on p "Host at IHOP 936" at bounding box center [284, 265] width 74 height 13
click at [702, 410] on icon "SmallChevronDown" at bounding box center [703, 412] width 18 height 18
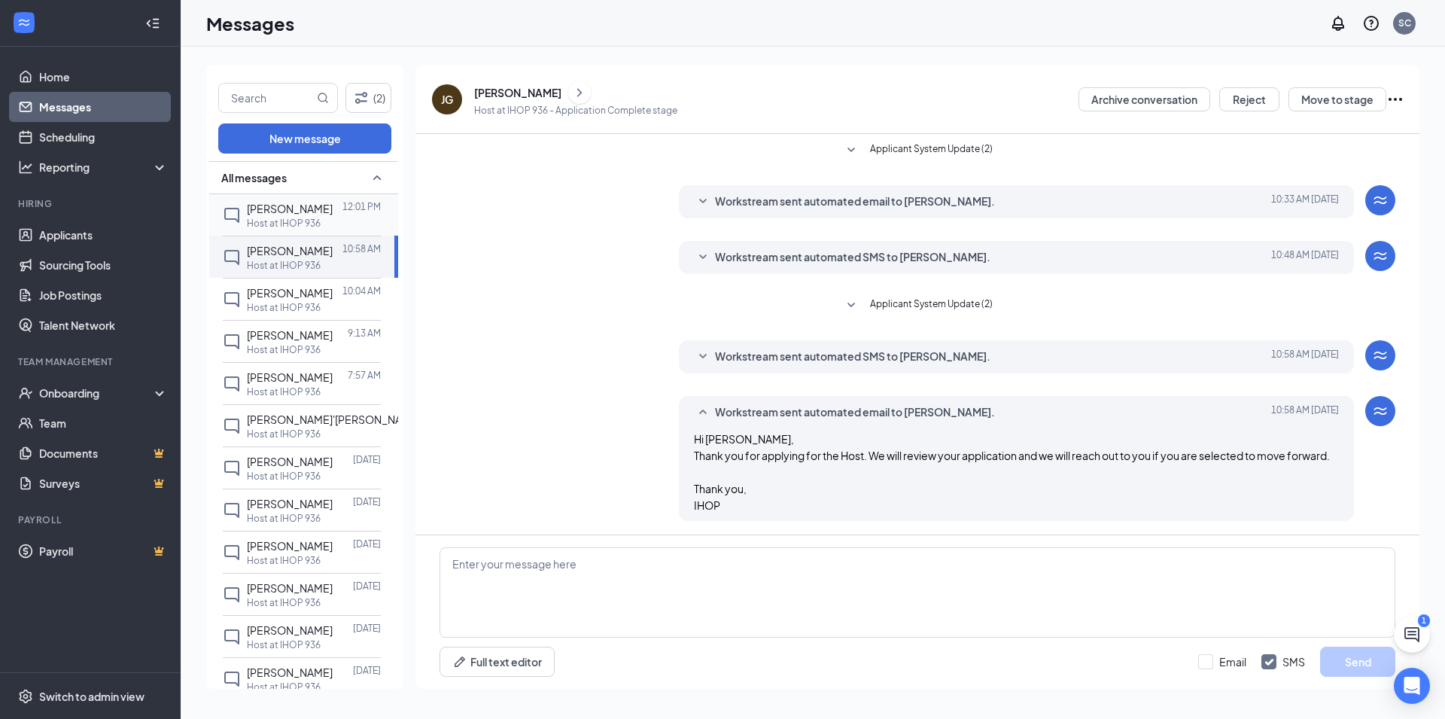
click at [284, 214] on span "[PERSON_NAME]" at bounding box center [290, 209] width 86 height 14
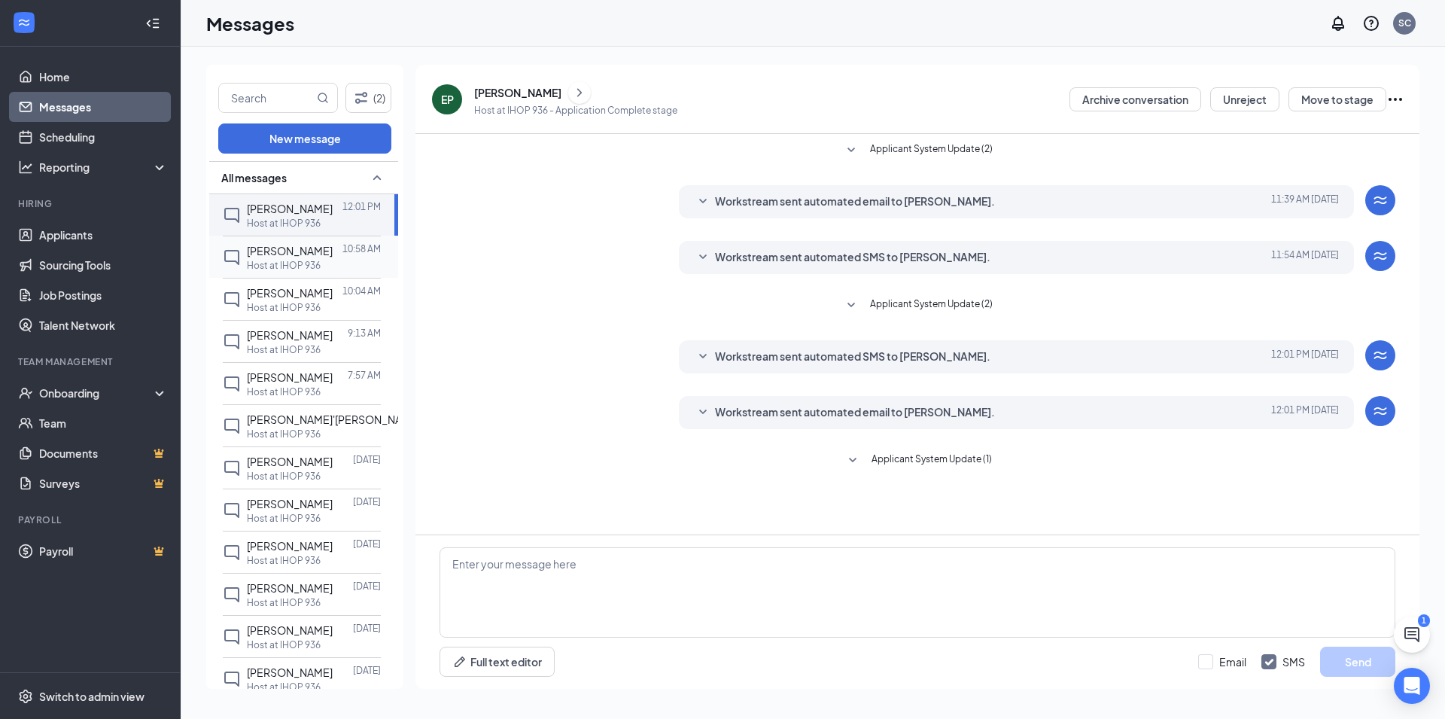
click at [278, 259] on p "Host at IHOP 936" at bounding box center [284, 265] width 74 height 13
click at [707, 412] on icon "SmallChevronDown" at bounding box center [703, 412] width 18 height 18
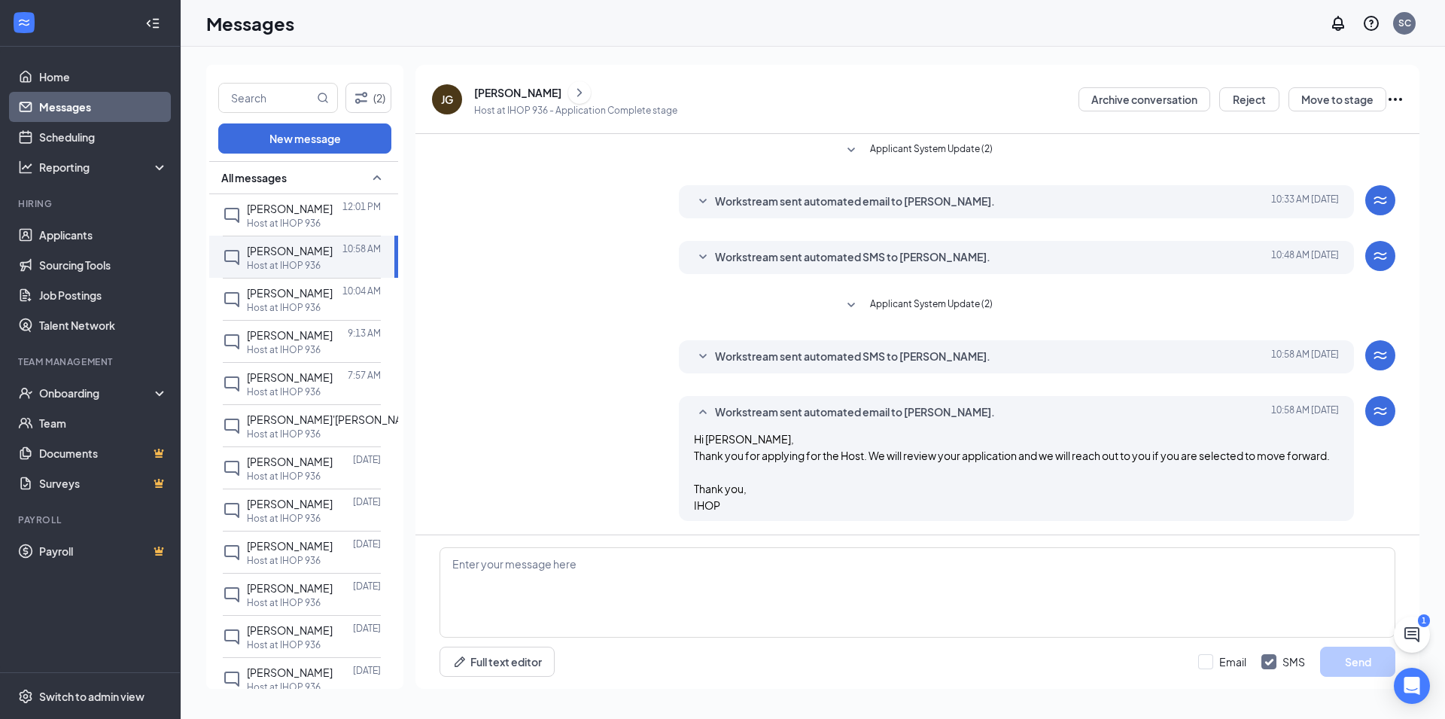
click at [572, 93] on icon "ChevronRight" at bounding box center [579, 93] width 15 height 18
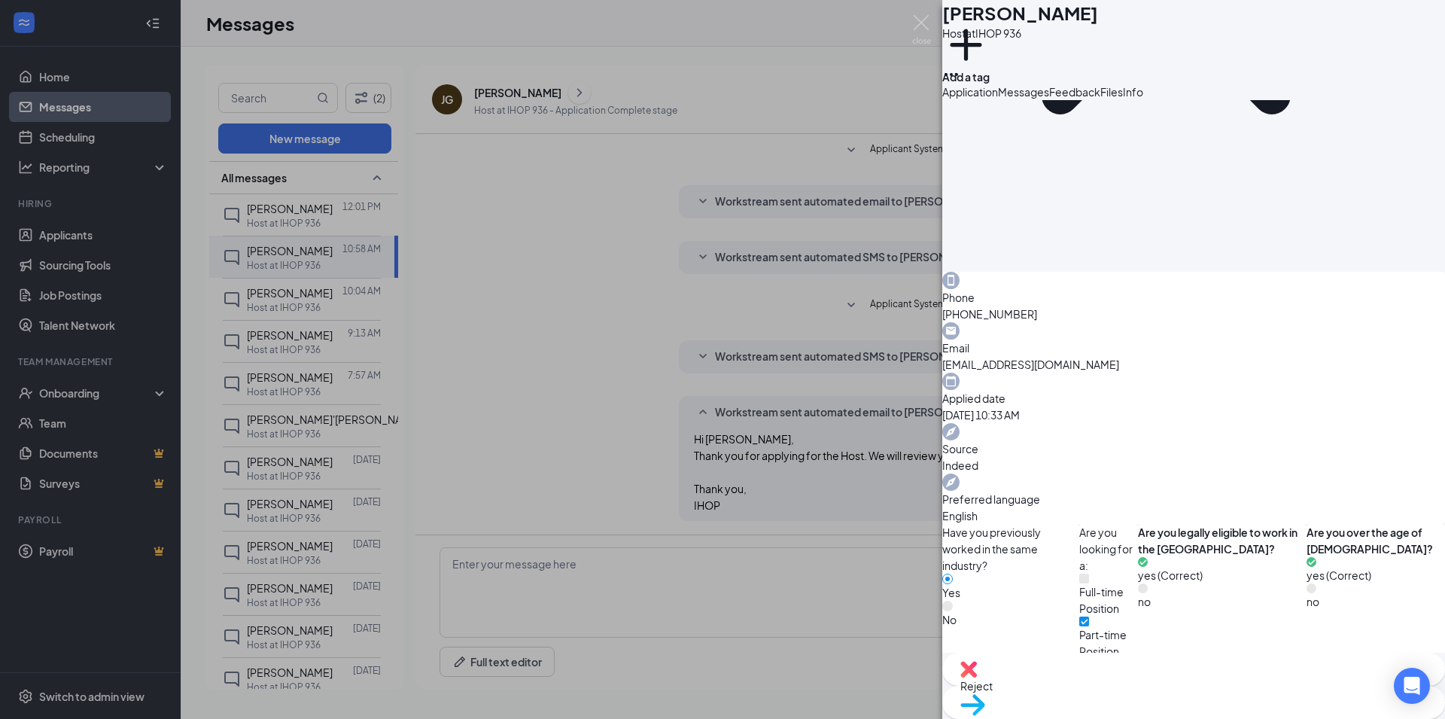
scroll to position [488, 0]
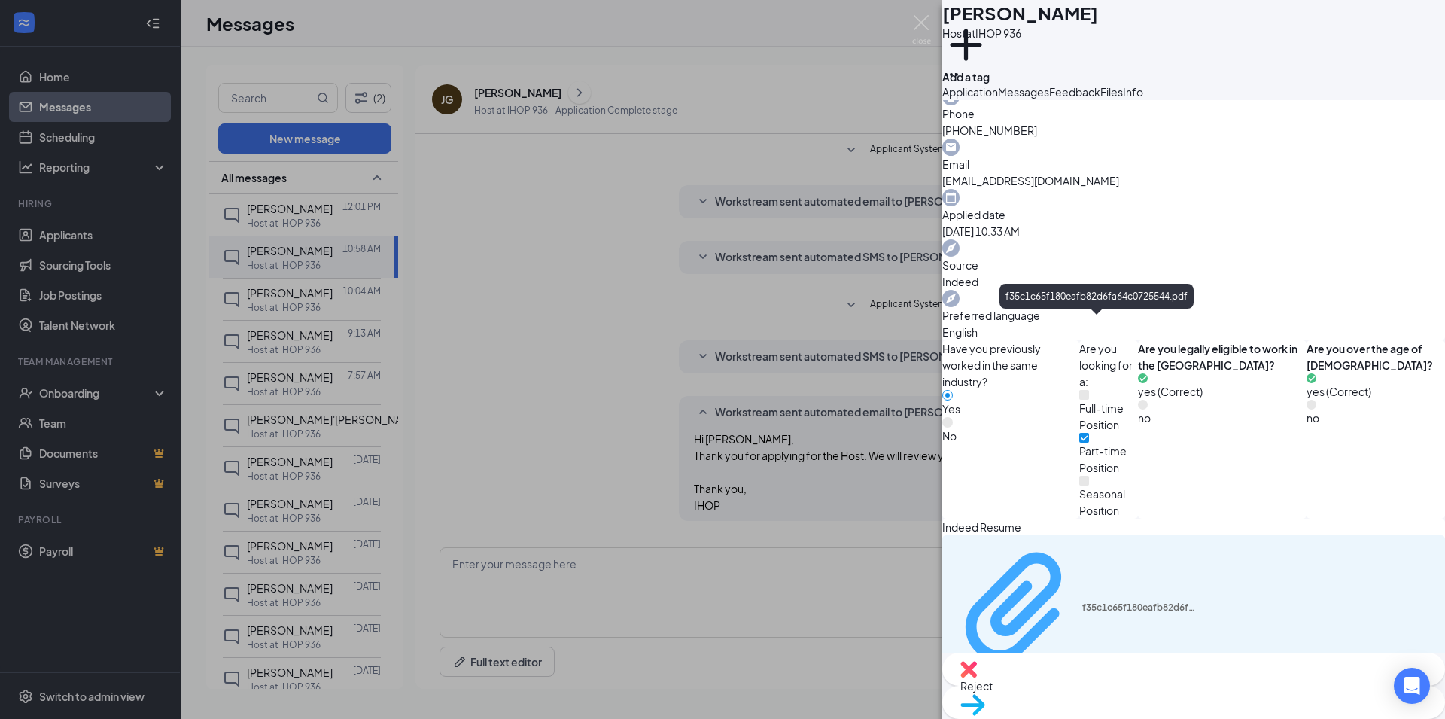
click at [1104, 601] on div "f35c1c65f180eafb82d6fa64c0725544.pdf" at bounding box center [1138, 607] width 113 height 12
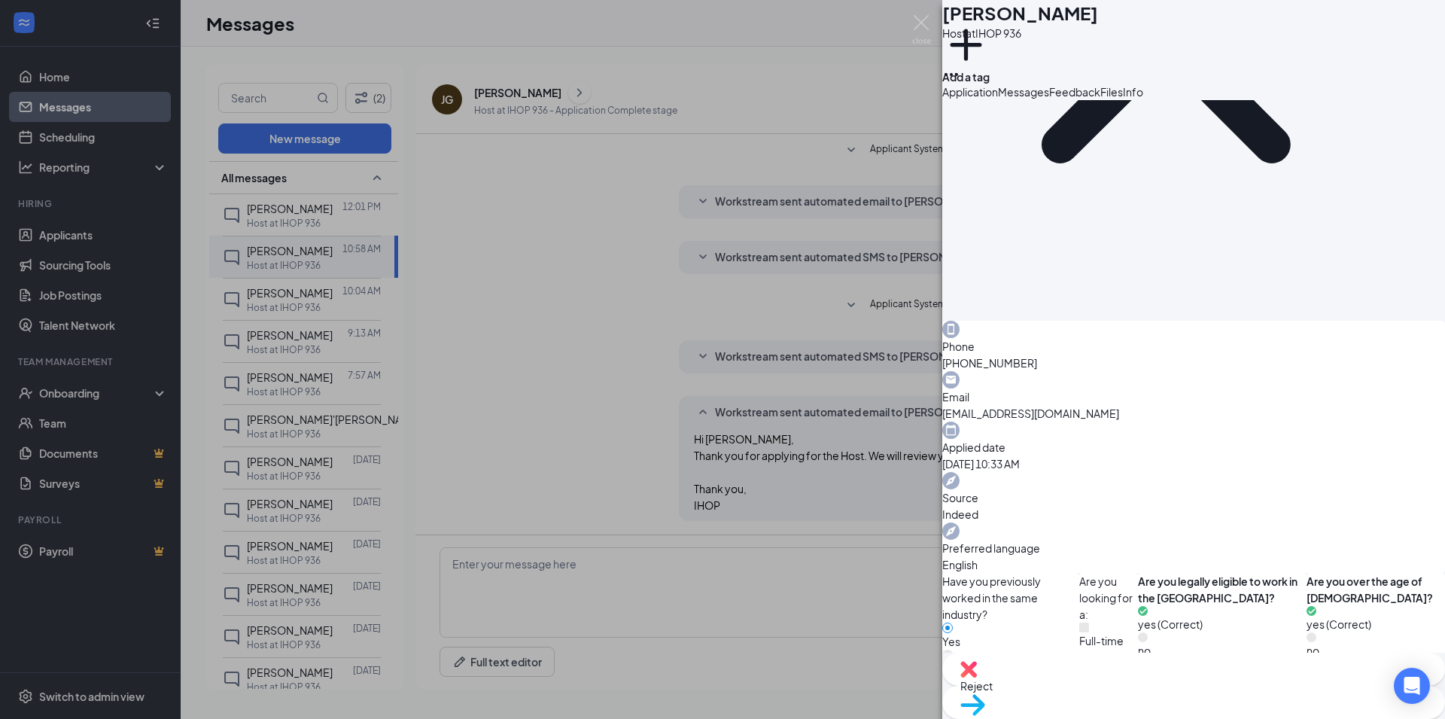
scroll to position [244, 0]
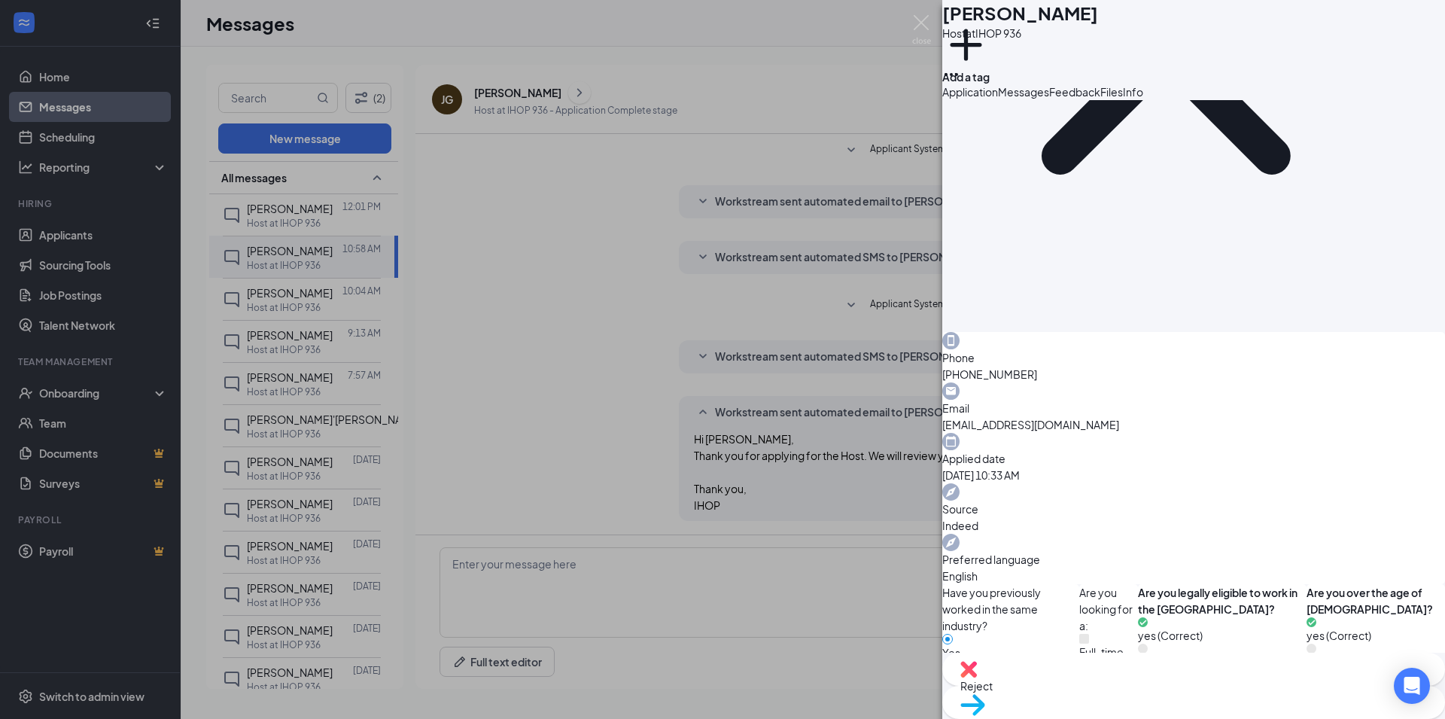
click at [275, 306] on div "[PERSON_NAME] Host at IHOP 936 Add a tag Application Messages Feedback Files In…" at bounding box center [722, 359] width 1445 height 719
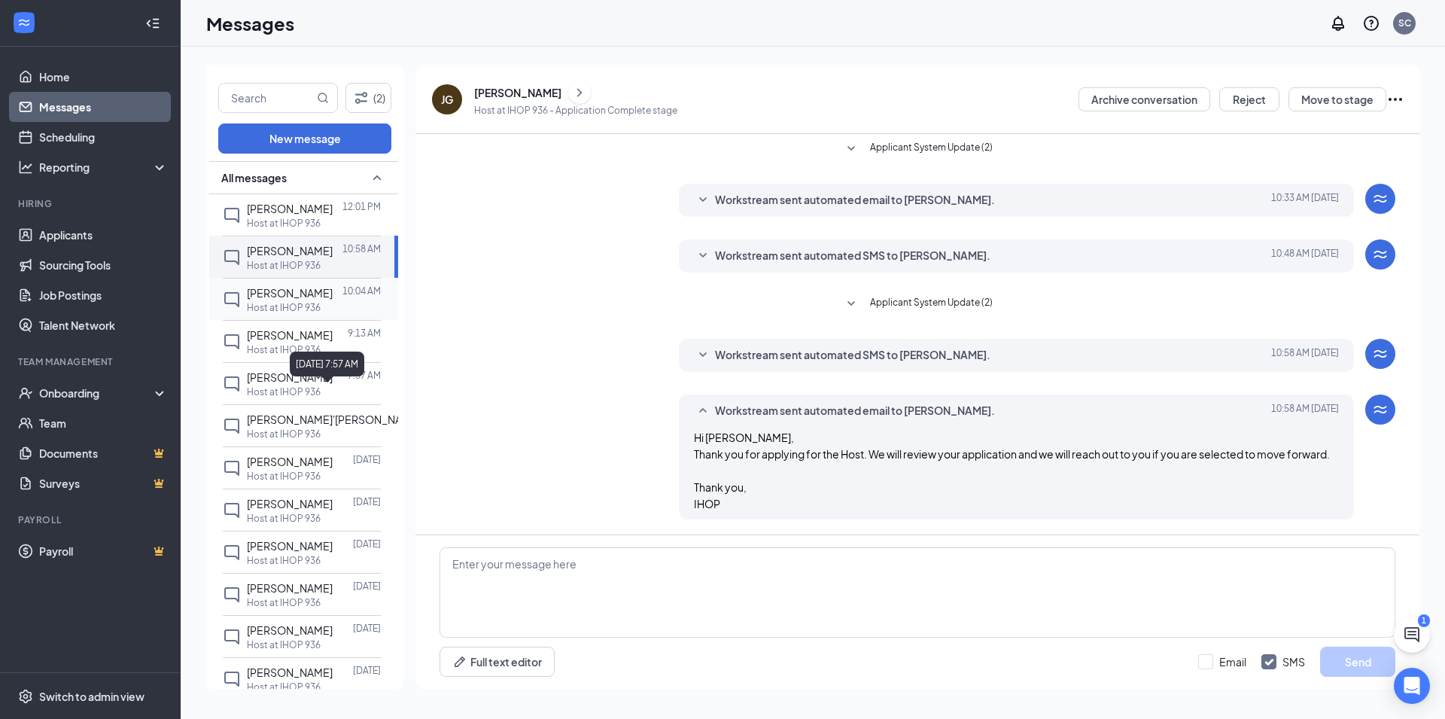
scroll to position [18, 0]
click at [263, 300] on span "[PERSON_NAME]" at bounding box center [290, 293] width 86 height 14
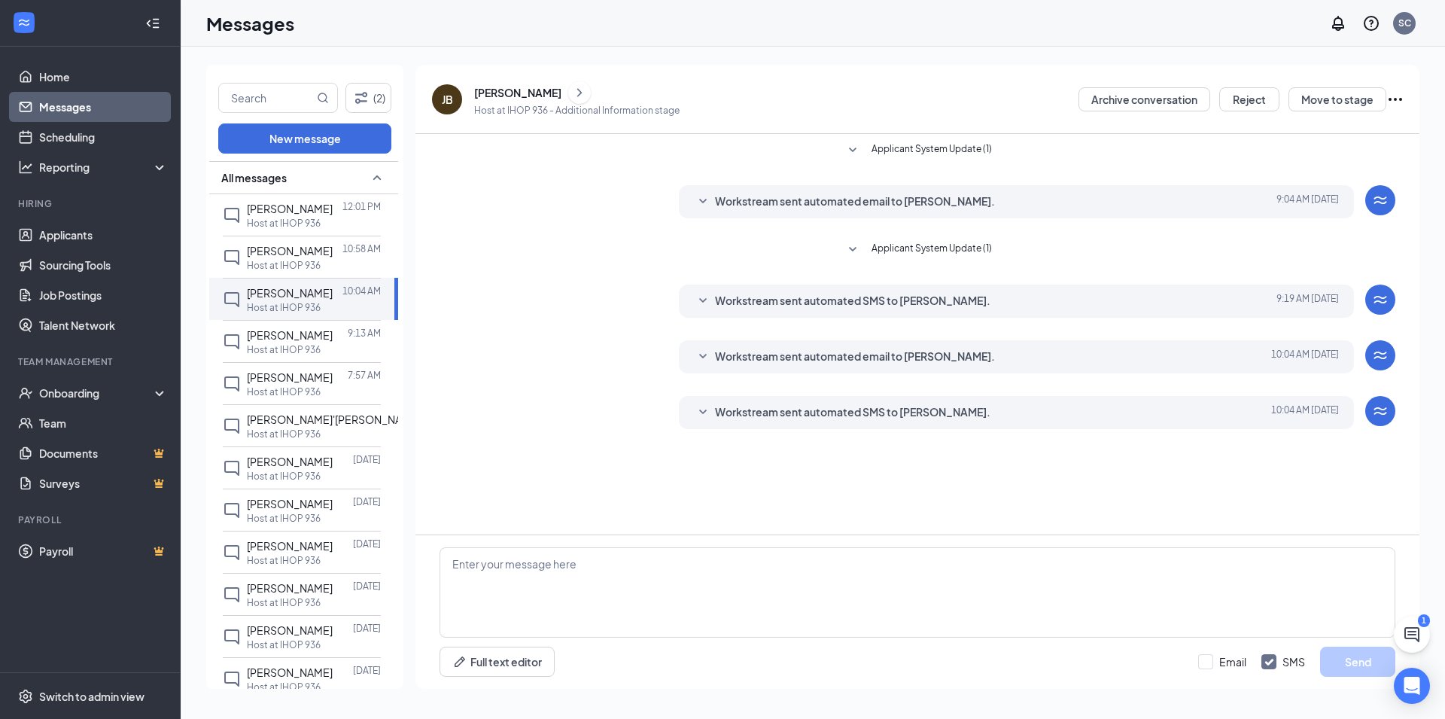
click at [574, 91] on icon "ChevronRight" at bounding box center [579, 93] width 15 height 18
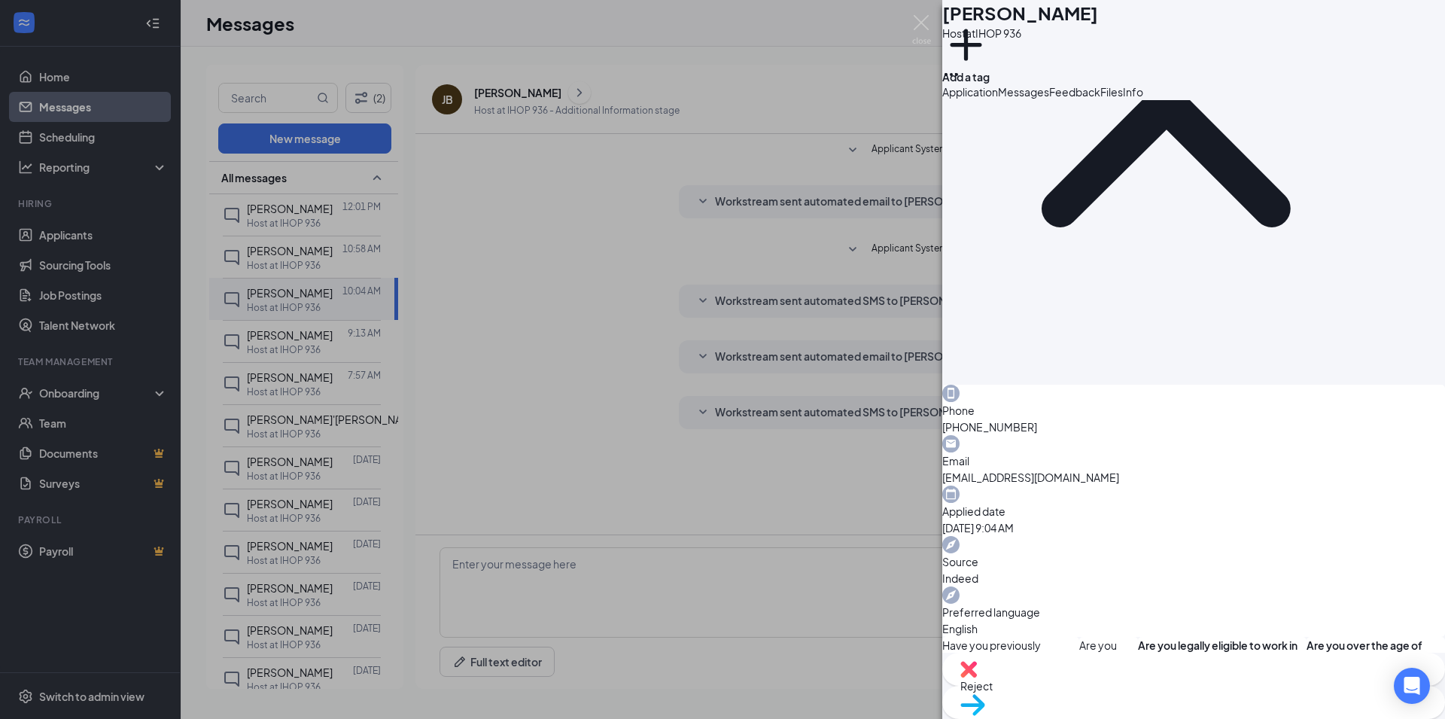
scroll to position [215, 0]
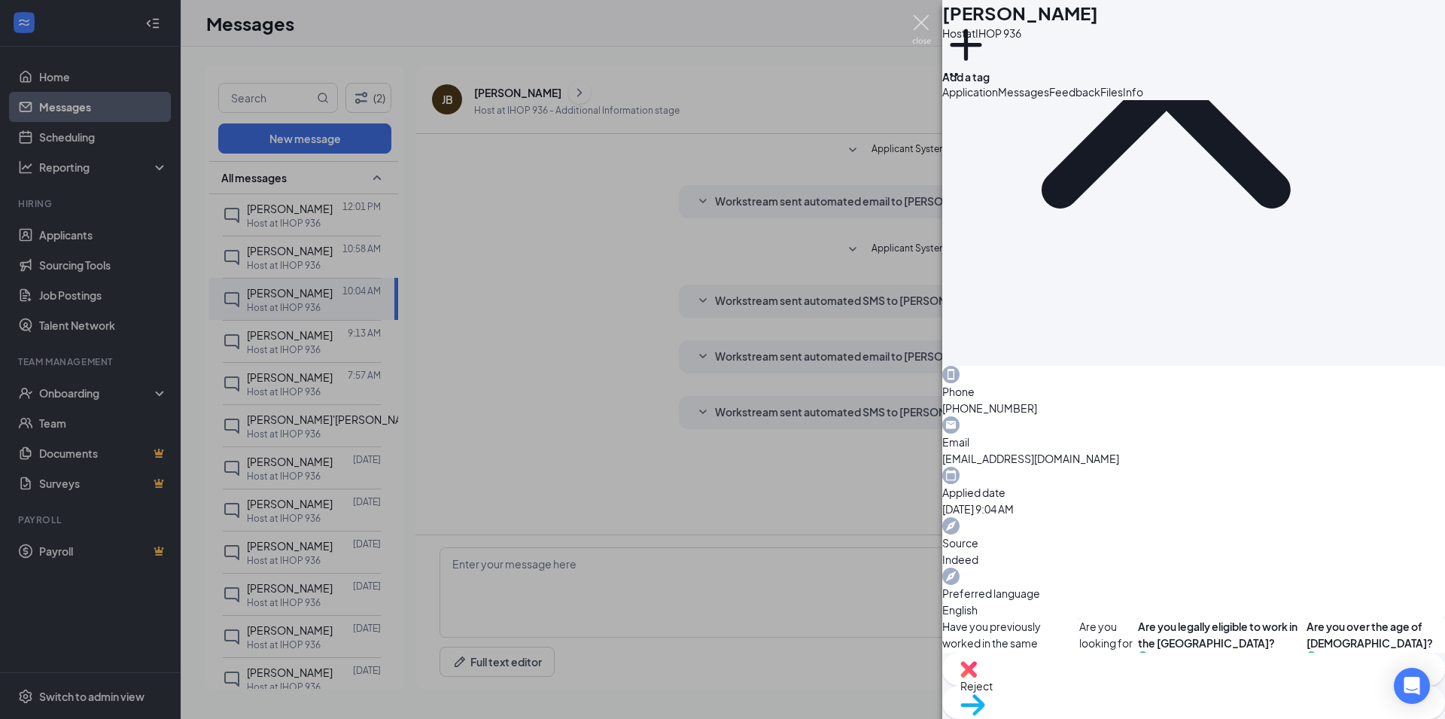
click at [923, 26] on img at bounding box center [921, 29] width 19 height 29
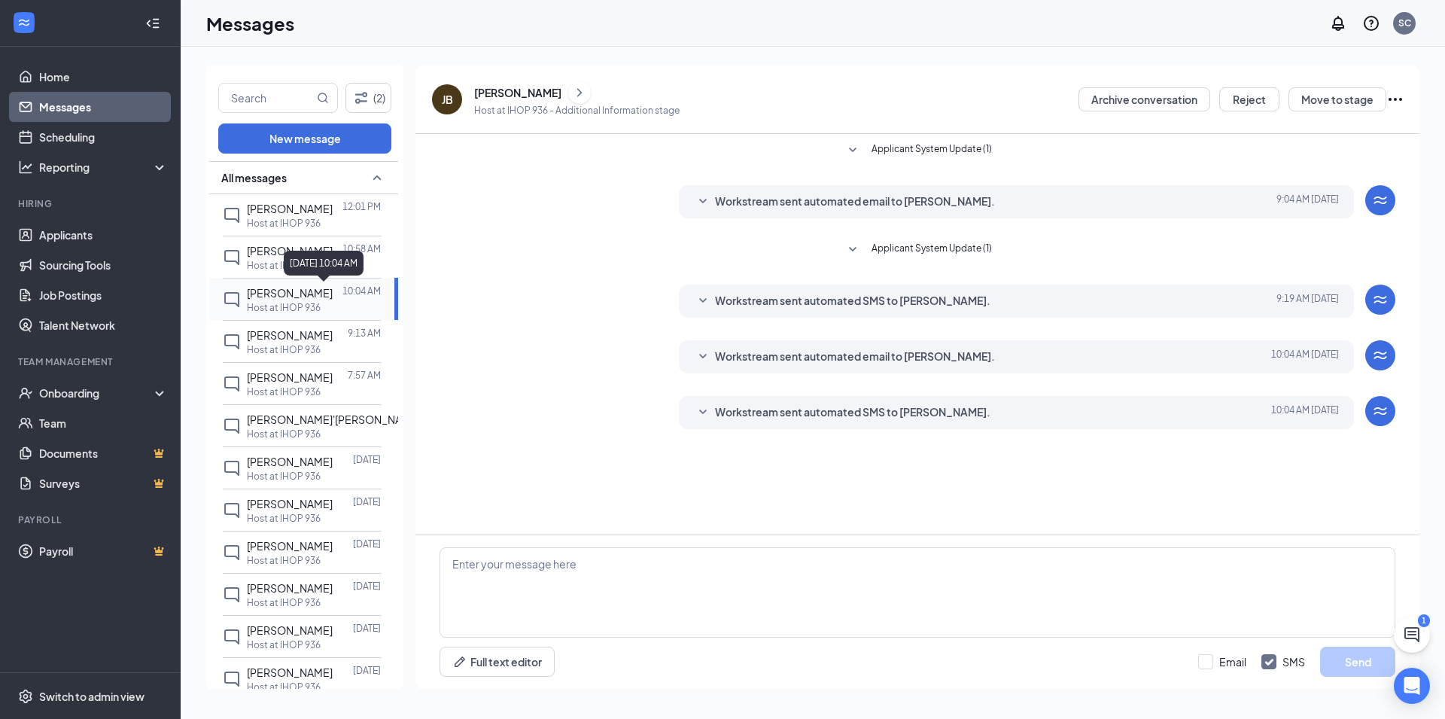
click at [342, 287] on p "10:04 AM" at bounding box center [361, 290] width 38 height 13
click at [1255, 101] on button "Reject" at bounding box center [1249, 99] width 60 height 24
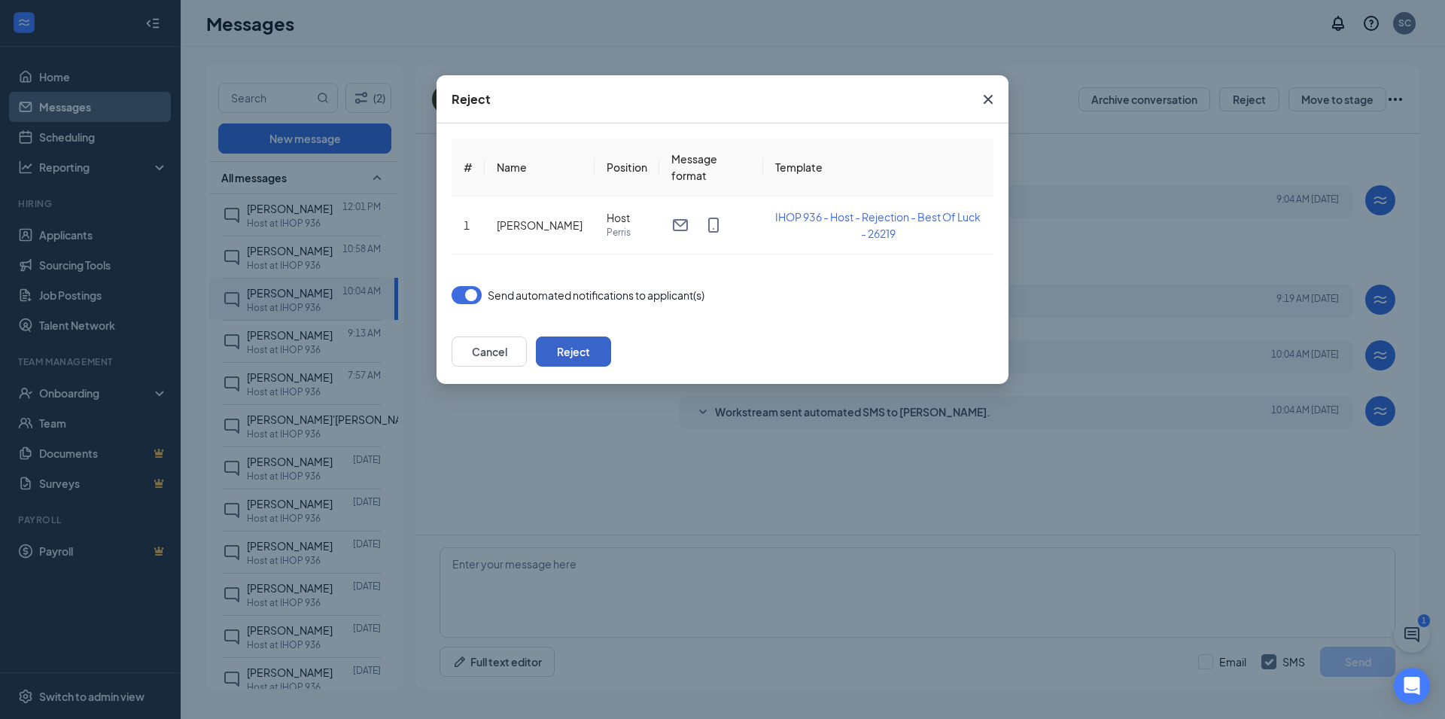
click at [611, 350] on button "Reject" at bounding box center [573, 351] width 75 height 30
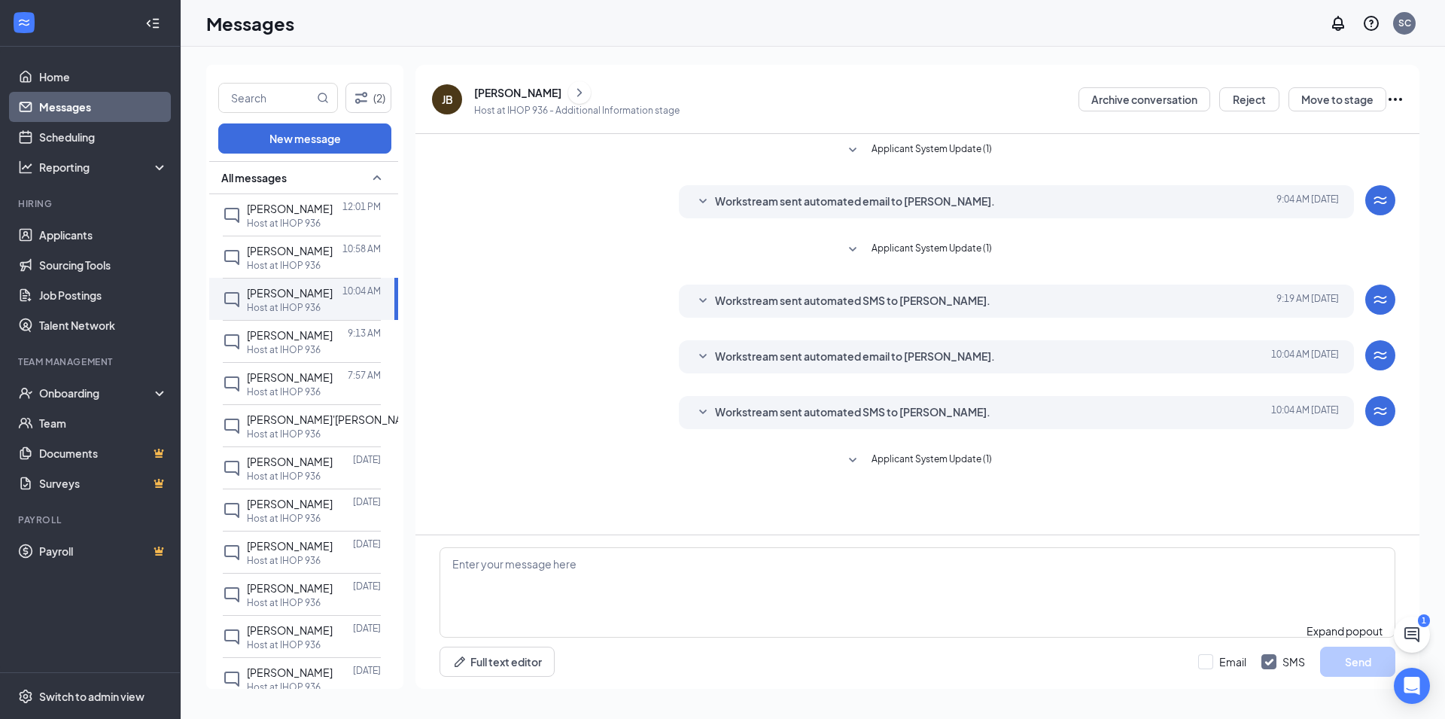
click at [1413, 630] on icon "ChatActive" at bounding box center [1412, 634] width 18 height 18
click at [1274, 637] on h3 "SMS Messages" at bounding box center [1318, 627] width 88 height 20
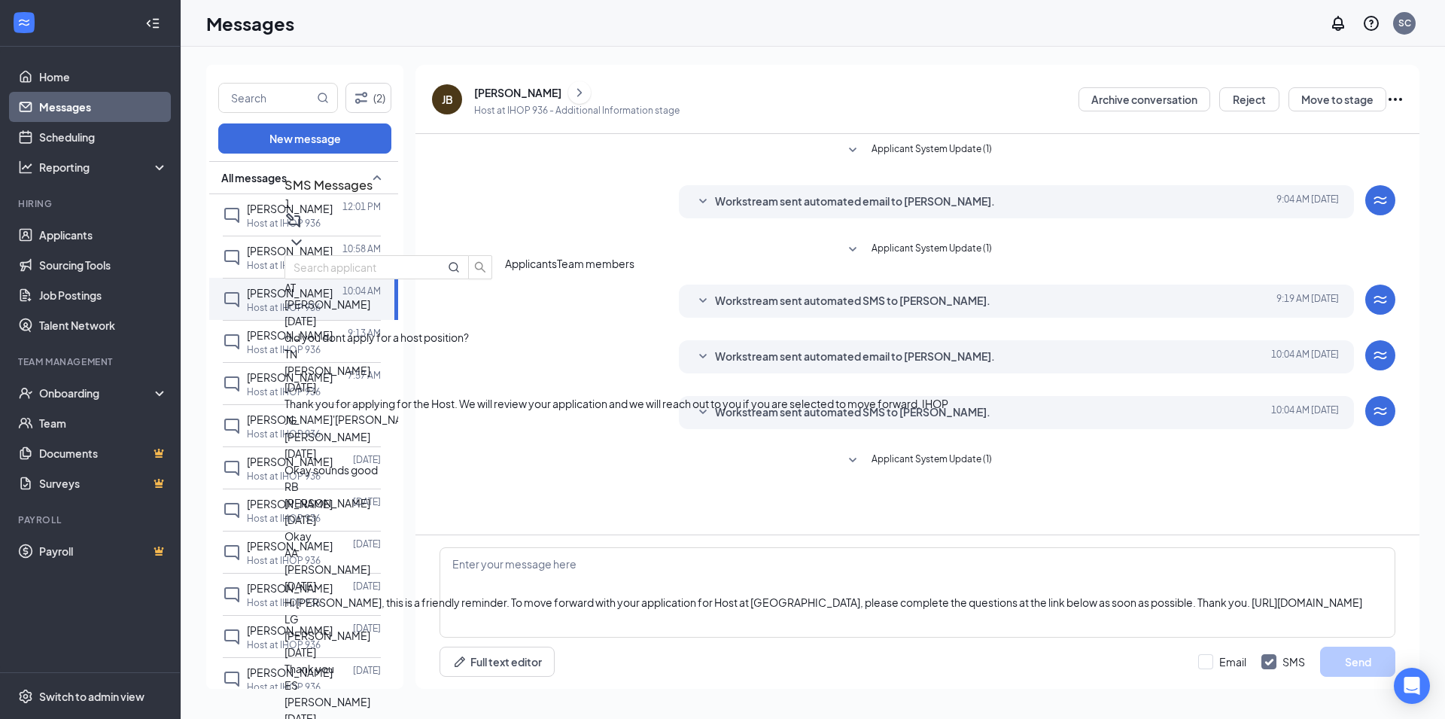
click at [1148, 296] on div "AT" at bounding box center [823, 287] width 1078 height 17
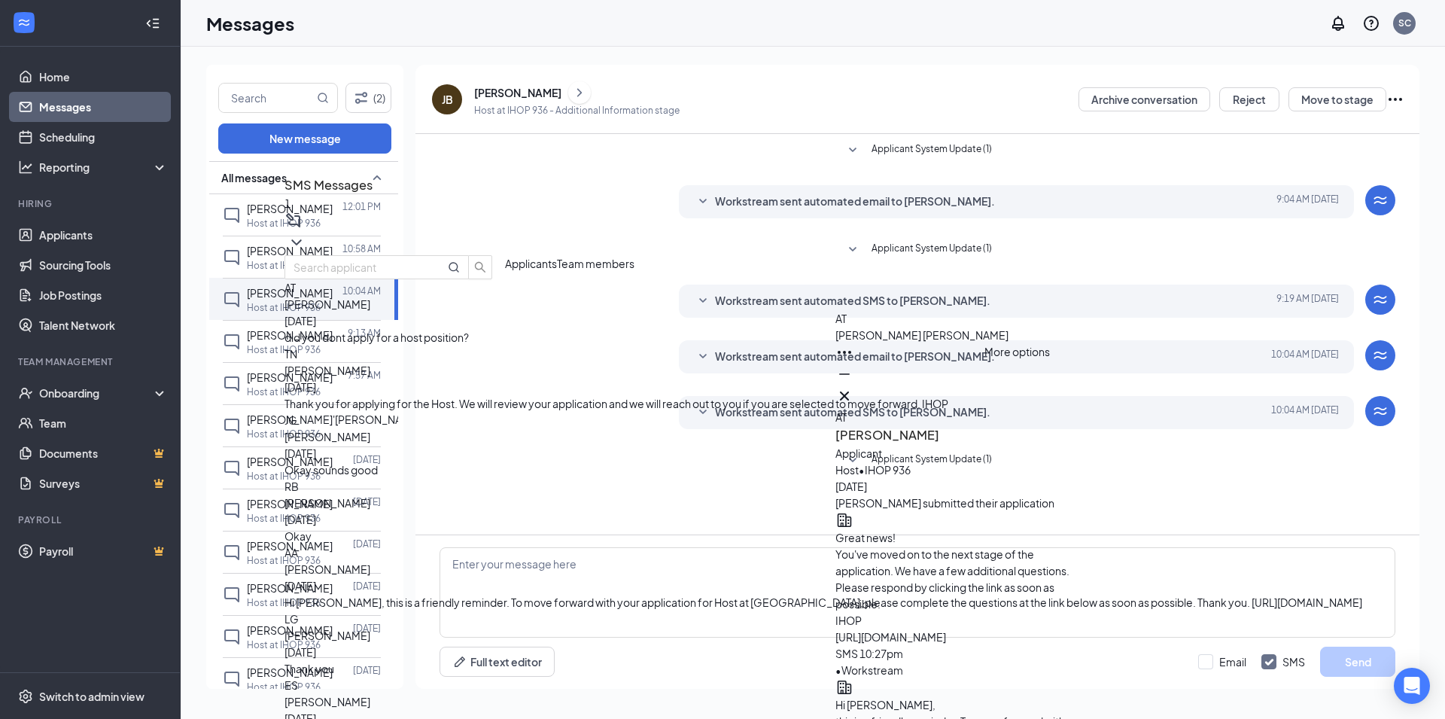
click at [853, 361] on icon "Ellipses" at bounding box center [844, 352] width 18 height 18
click at [849, 391] on icon "Cross" at bounding box center [844, 395] width 9 height 9
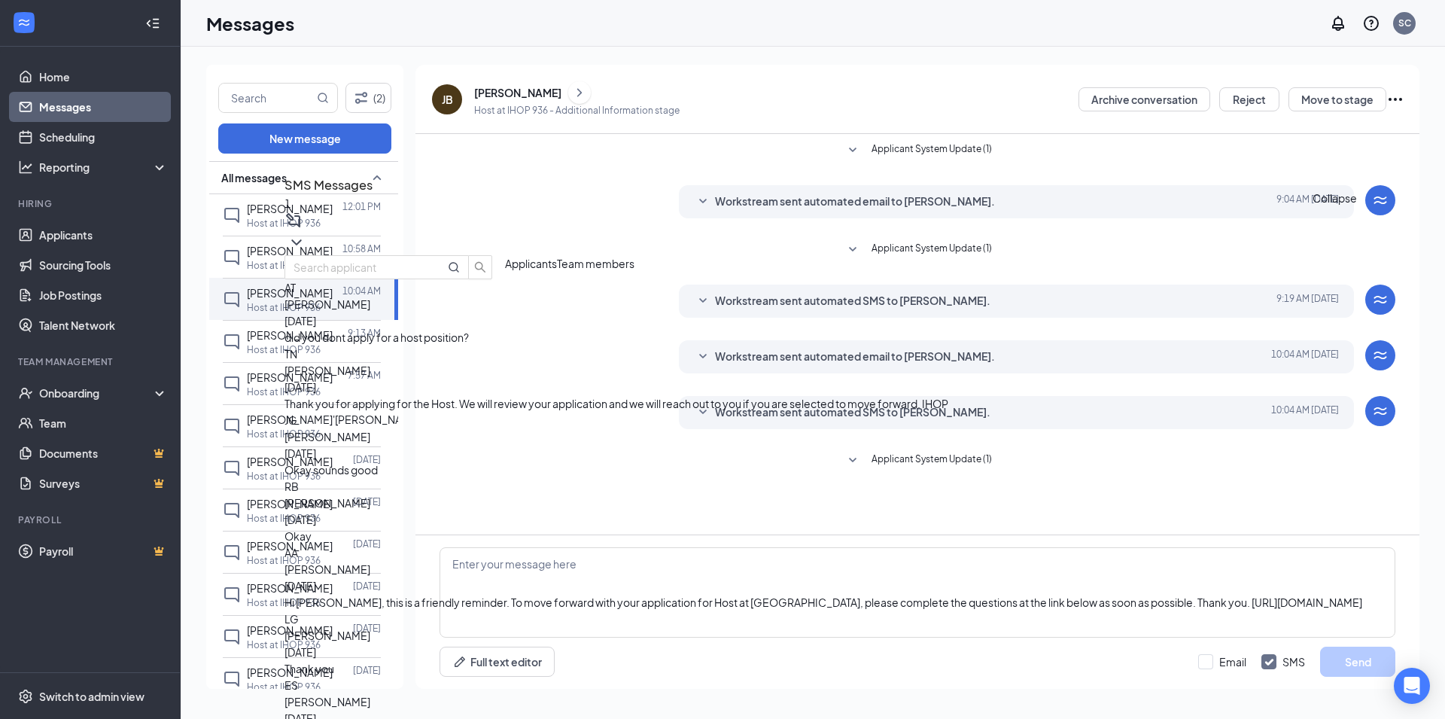
click at [301, 239] on icon "ChevronDown" at bounding box center [296, 242] width 10 height 6
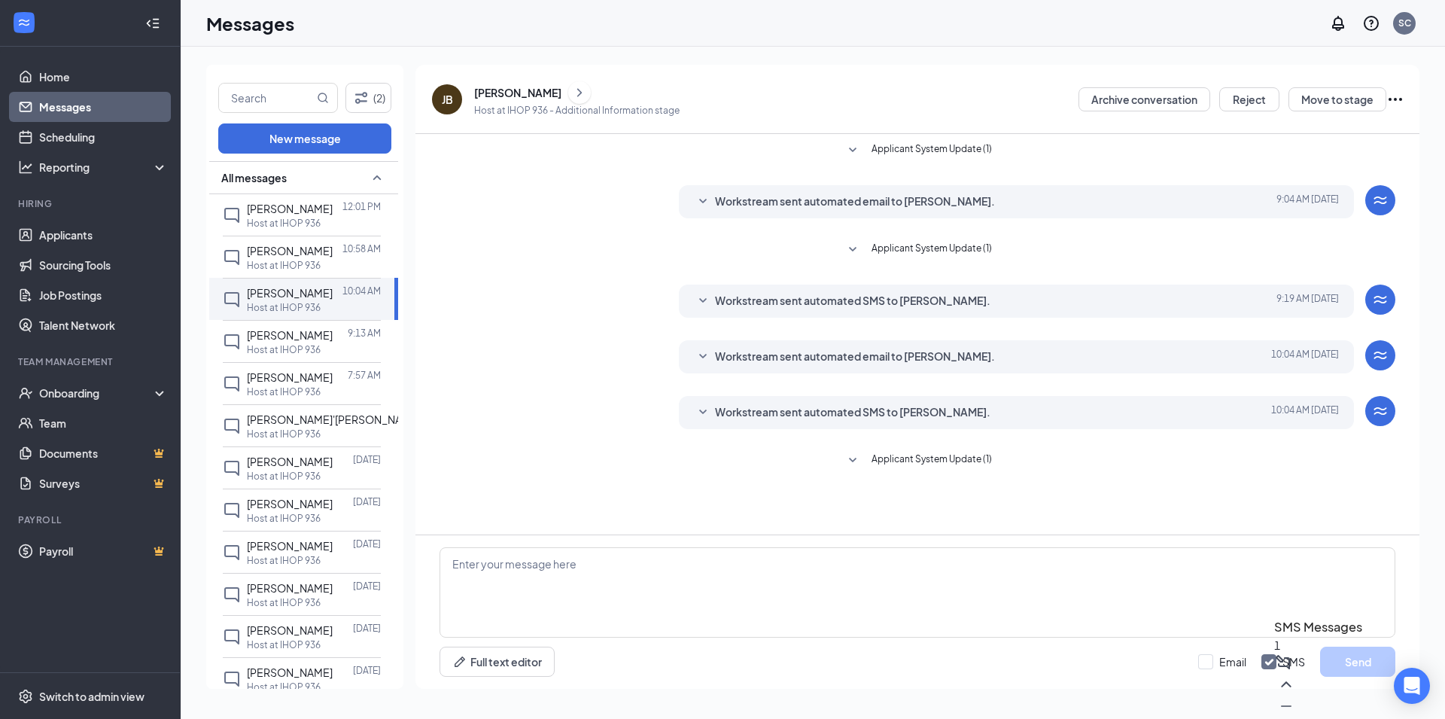
click at [368, 179] on icon "SmallChevronUp" at bounding box center [377, 178] width 18 height 18
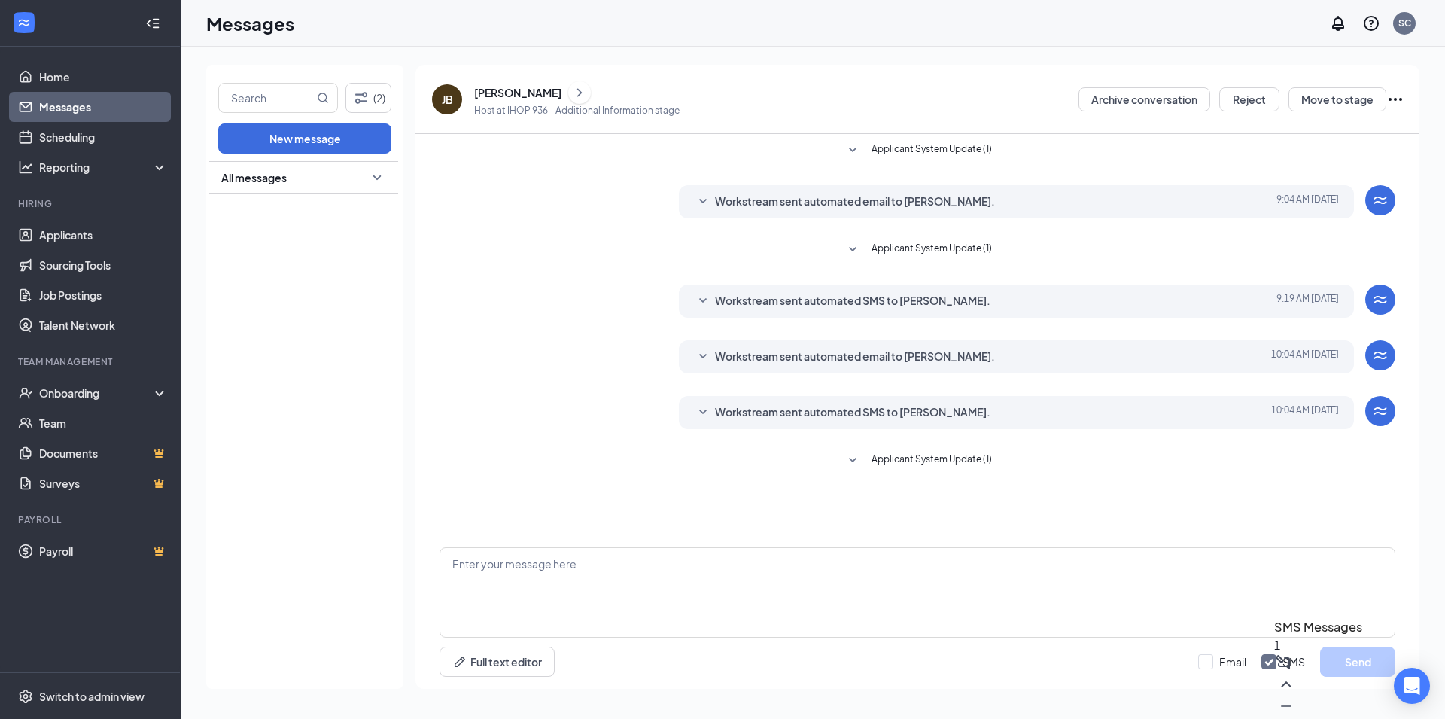
click at [380, 177] on icon "SmallChevronDown" at bounding box center [377, 177] width 8 height 5
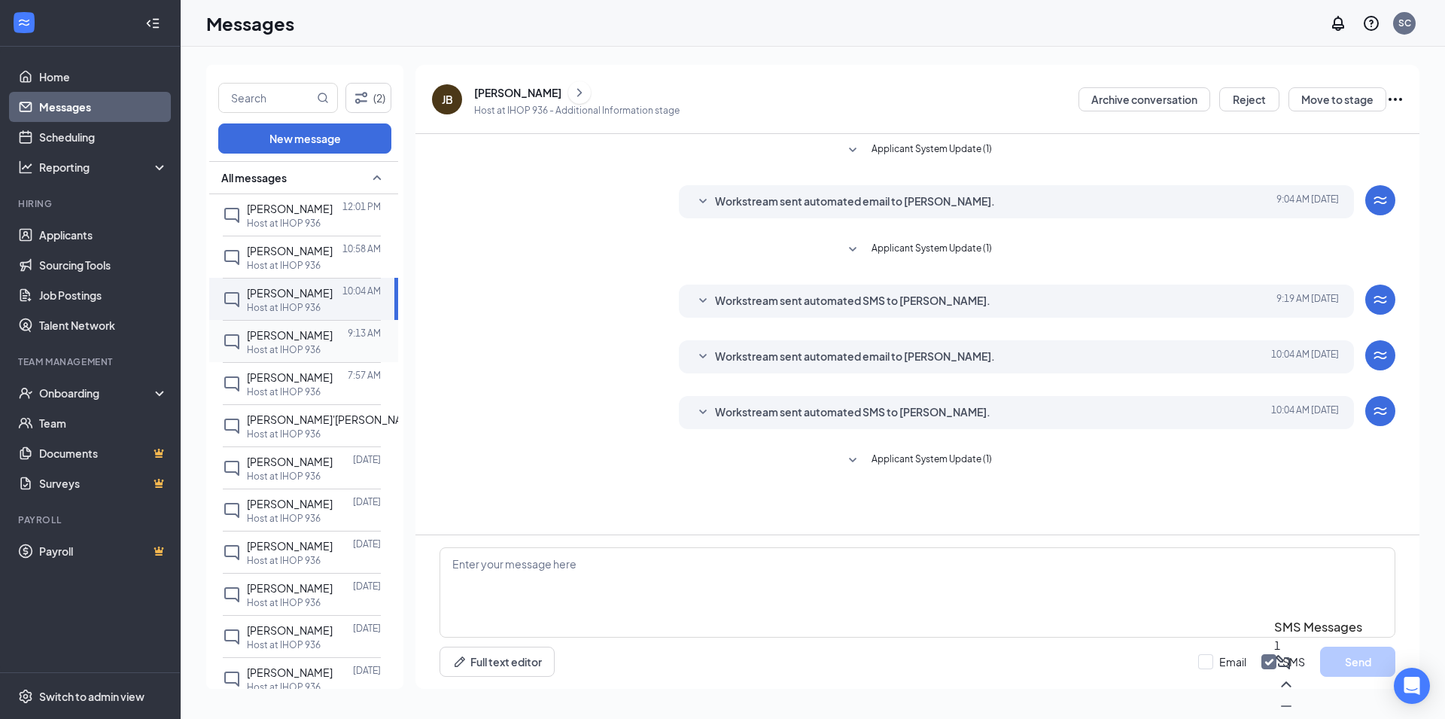
click at [285, 356] on p "Host at IHOP 936" at bounding box center [284, 349] width 74 height 13
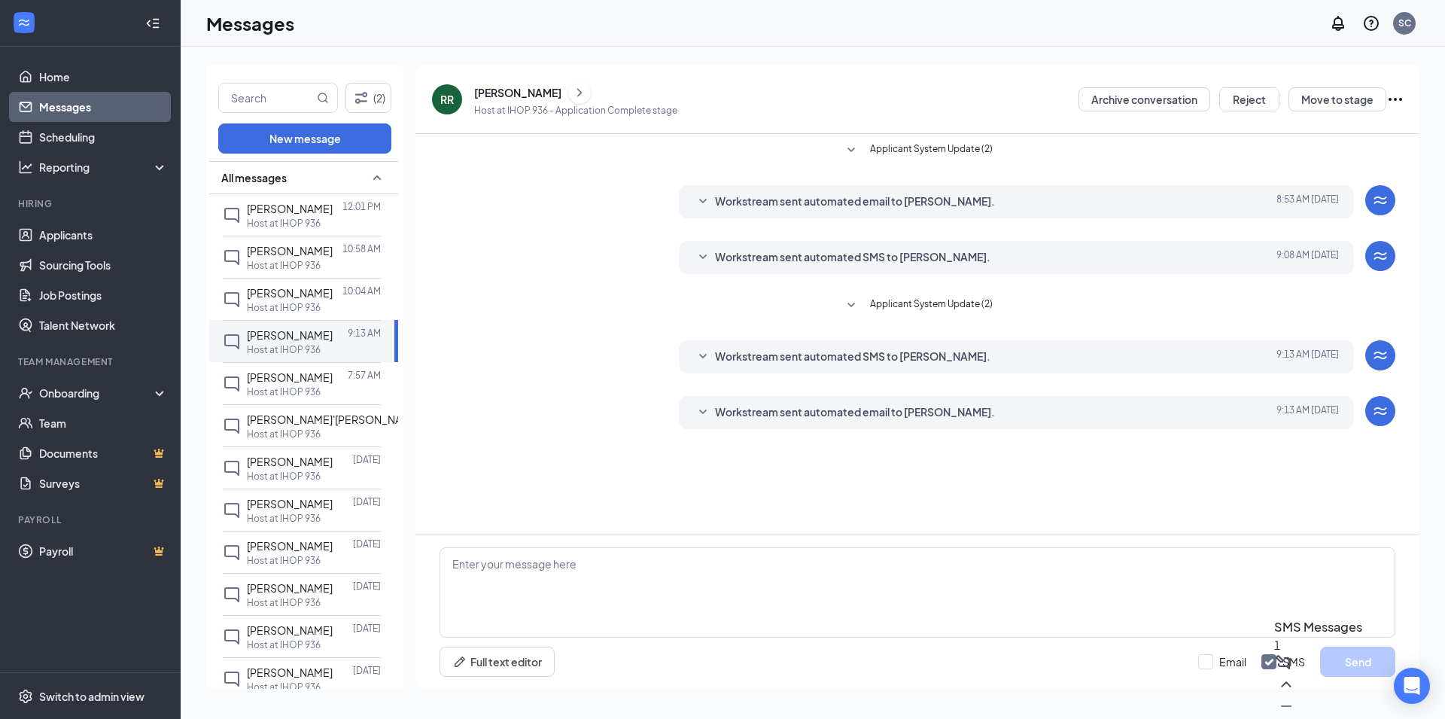
click at [702, 412] on icon "SmallChevronDown" at bounding box center [703, 411] width 8 height 5
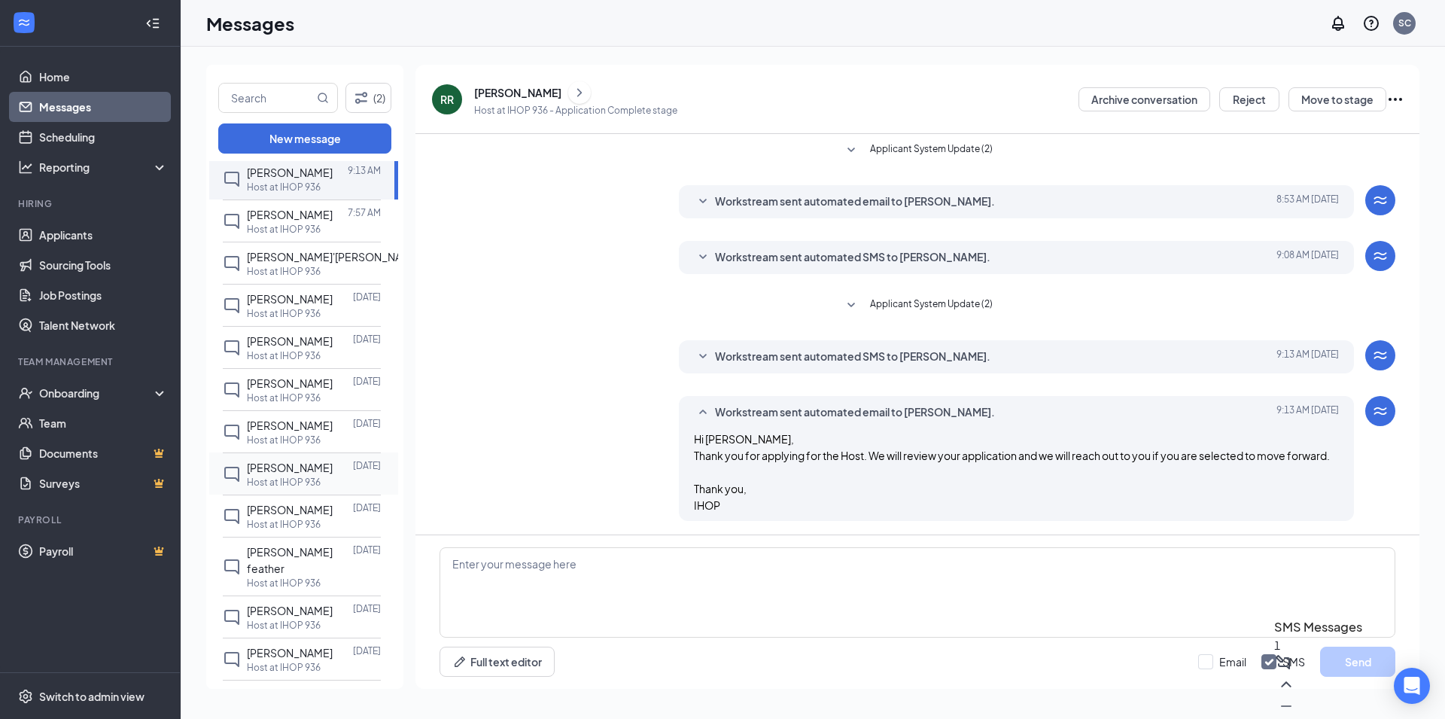
scroll to position [244, 0]
click at [1274, 653] on div "1" at bounding box center [1318, 645] width 88 height 17
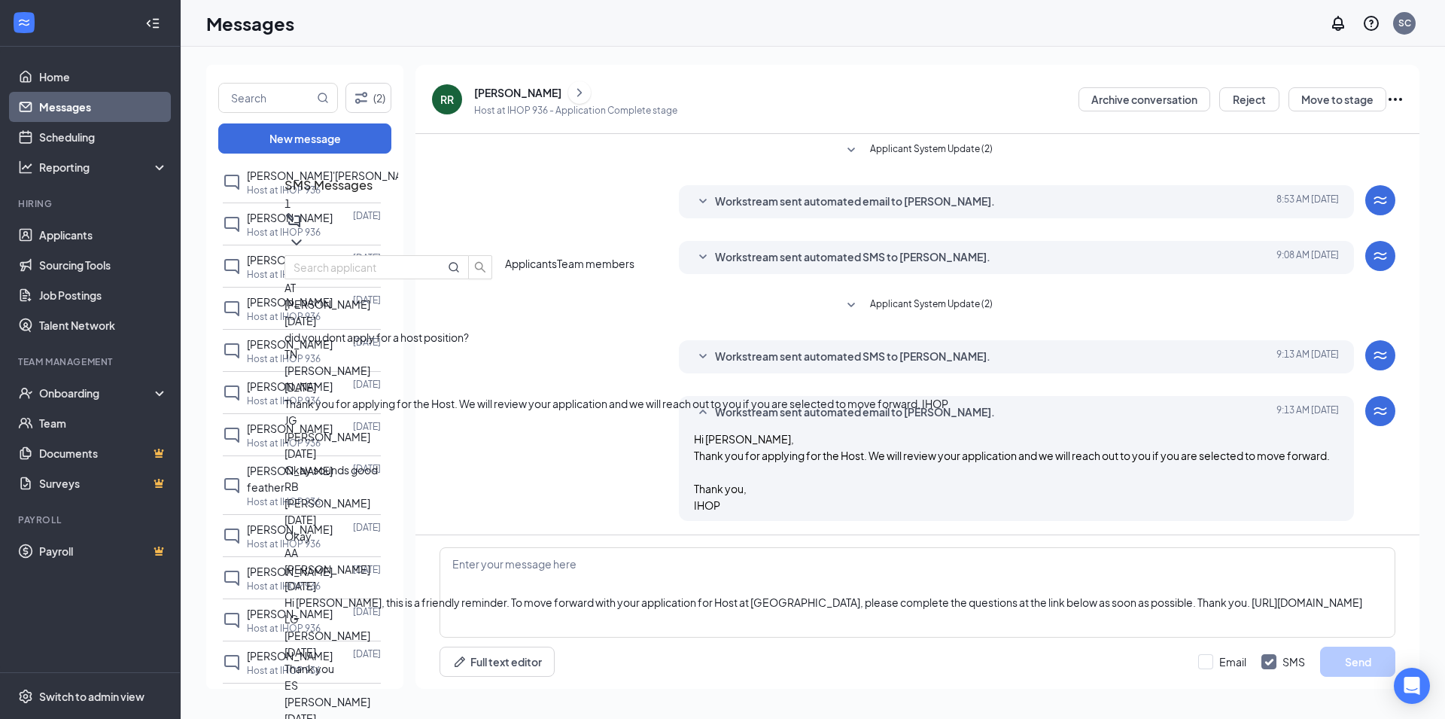
click at [1203, 195] on h3 "SMS Messages" at bounding box center [823, 185] width 1078 height 20
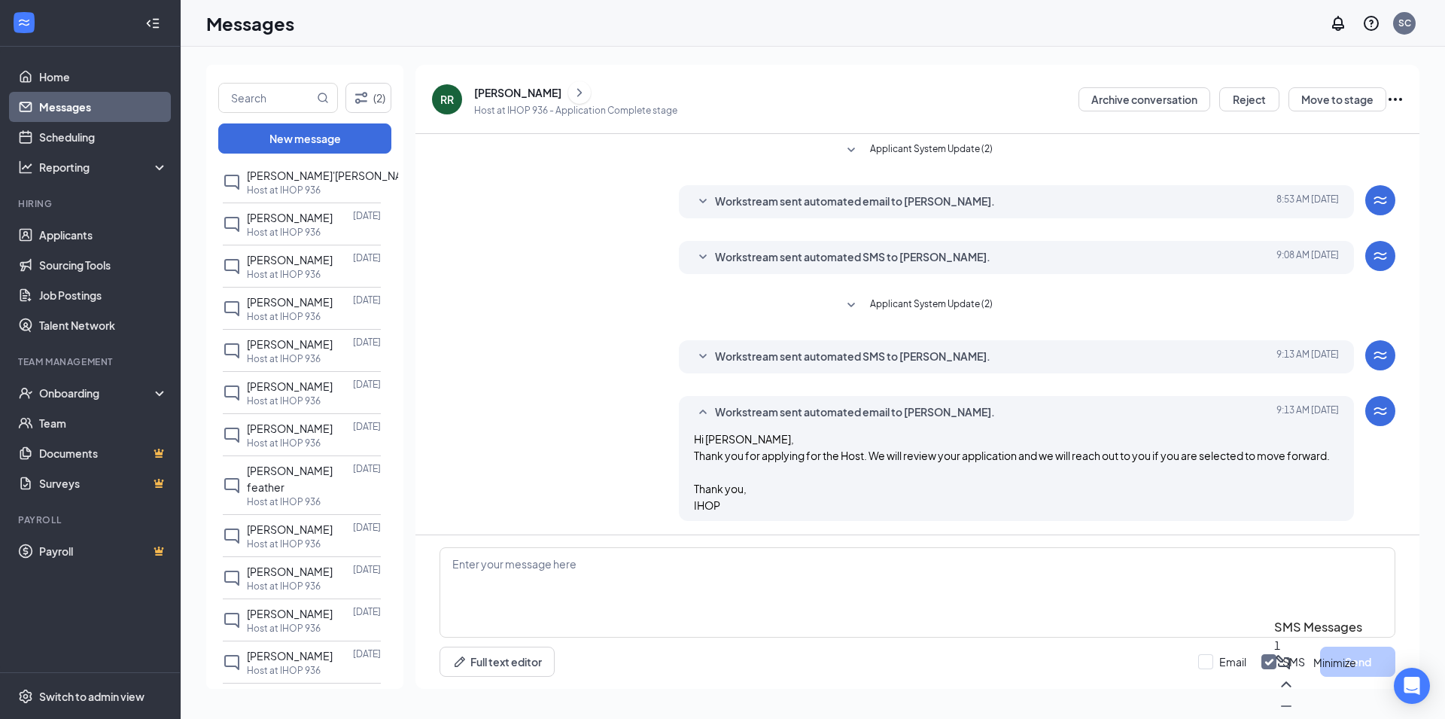
click at [1295, 698] on icon "Minimize" at bounding box center [1286, 706] width 18 height 18
click at [56, 99] on link "Messages" at bounding box center [103, 107] width 129 height 30
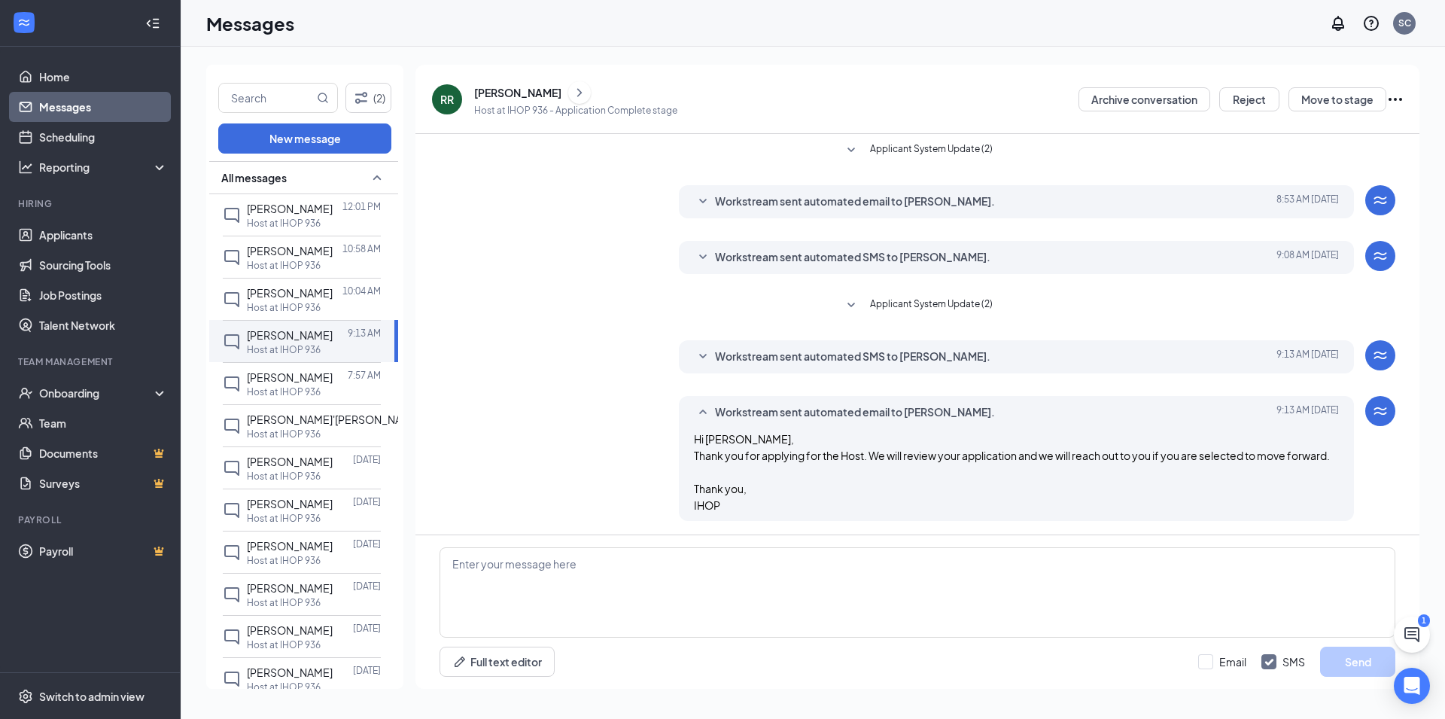
click at [94, 110] on link "Messages" at bounding box center [103, 107] width 129 height 30
click at [307, 140] on button "New message" at bounding box center [304, 138] width 173 height 30
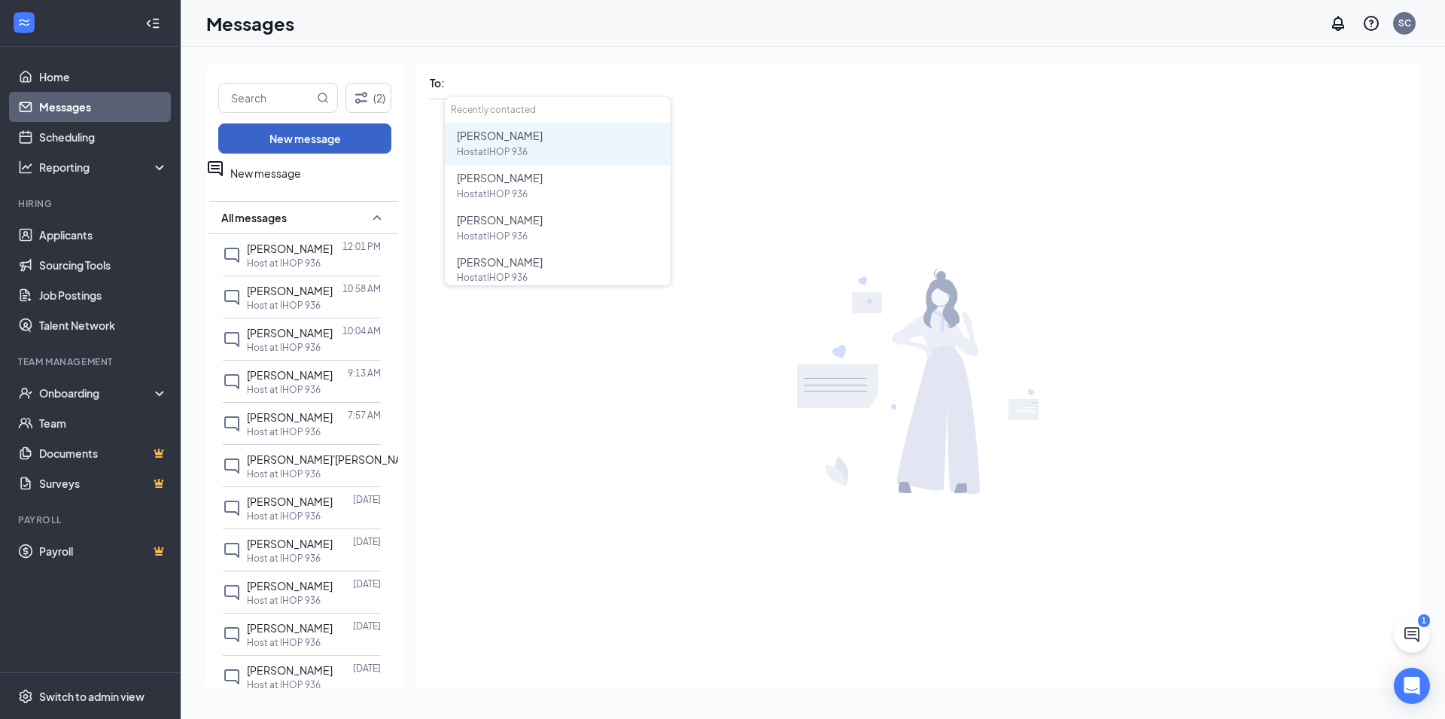
click at [319, 140] on button "New message" at bounding box center [304, 138] width 173 height 30
click at [509, 145] on div "Host at IHOP 936" at bounding box center [561, 151] width 208 height 15
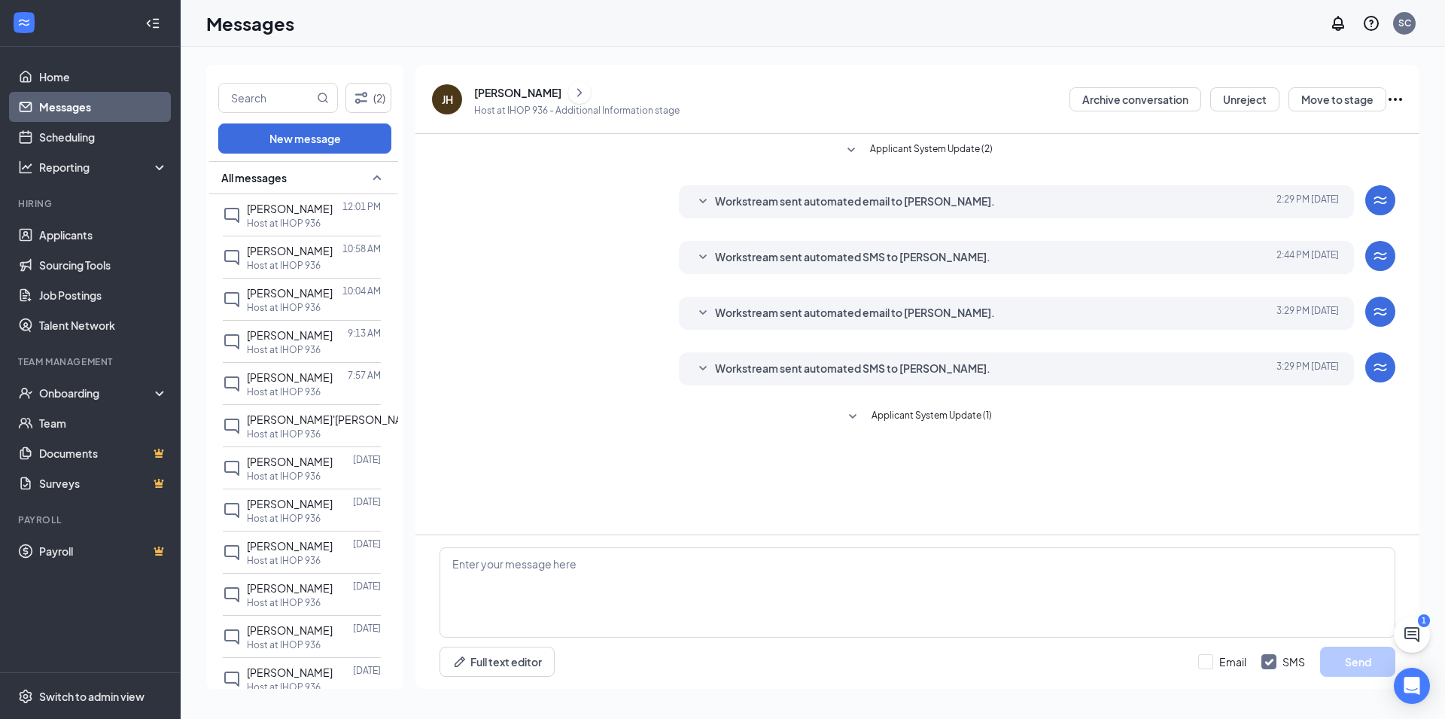
click at [578, 92] on icon "ChevronRight" at bounding box center [579, 93] width 15 height 18
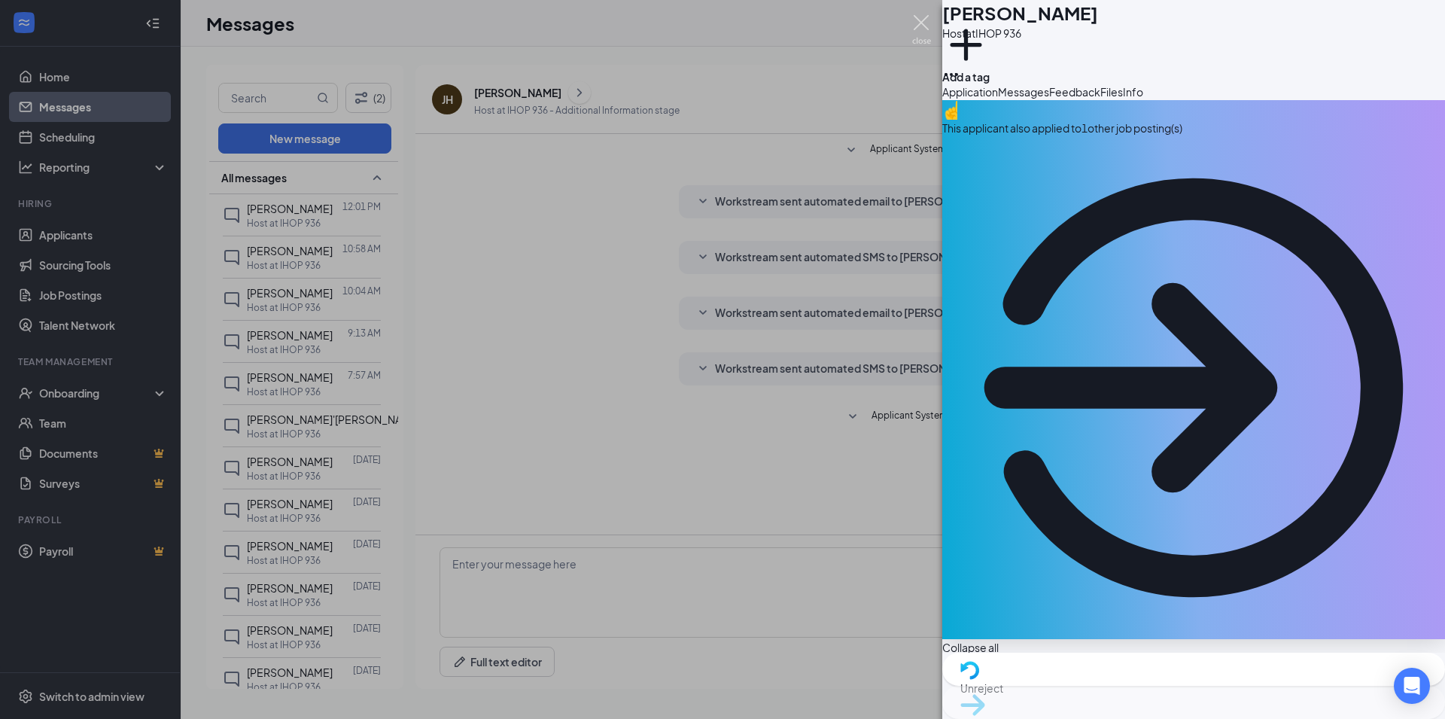
click at [920, 22] on img at bounding box center [921, 29] width 19 height 29
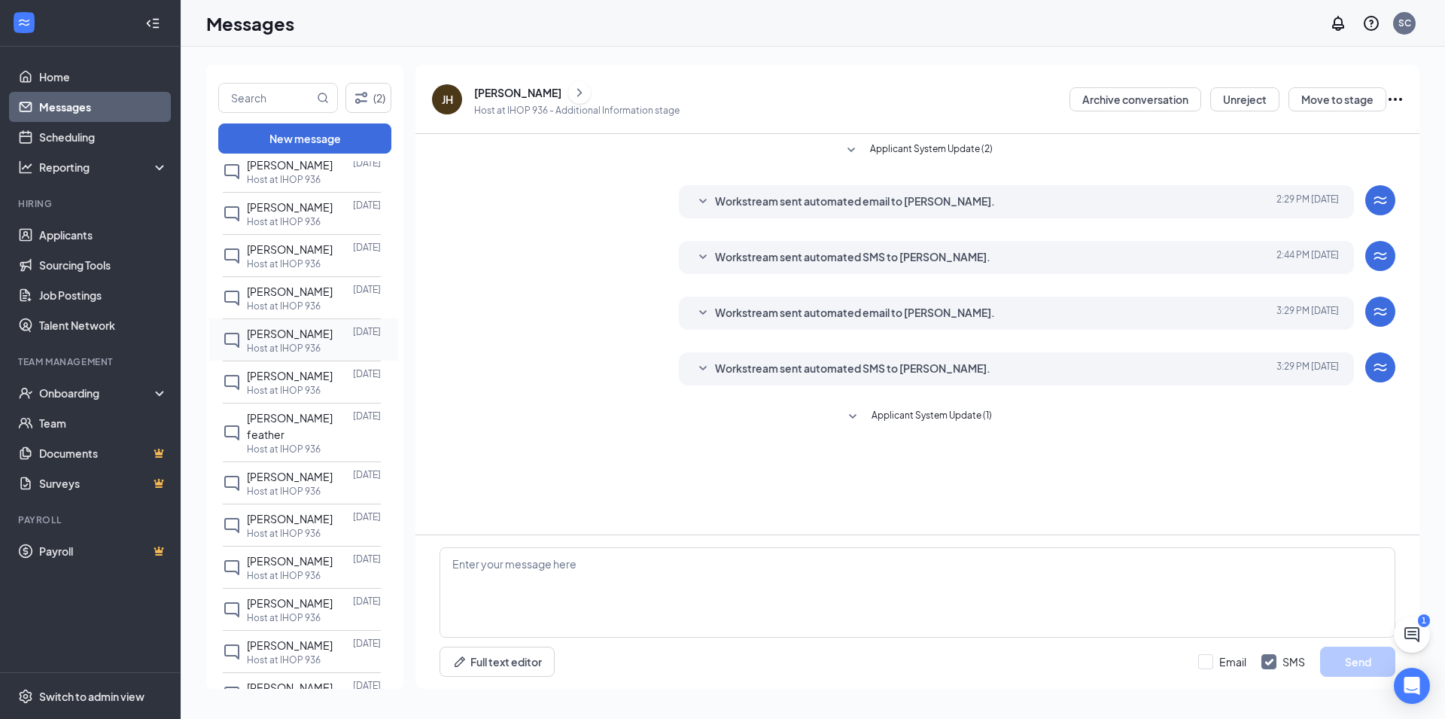
scroll to position [325, 0]
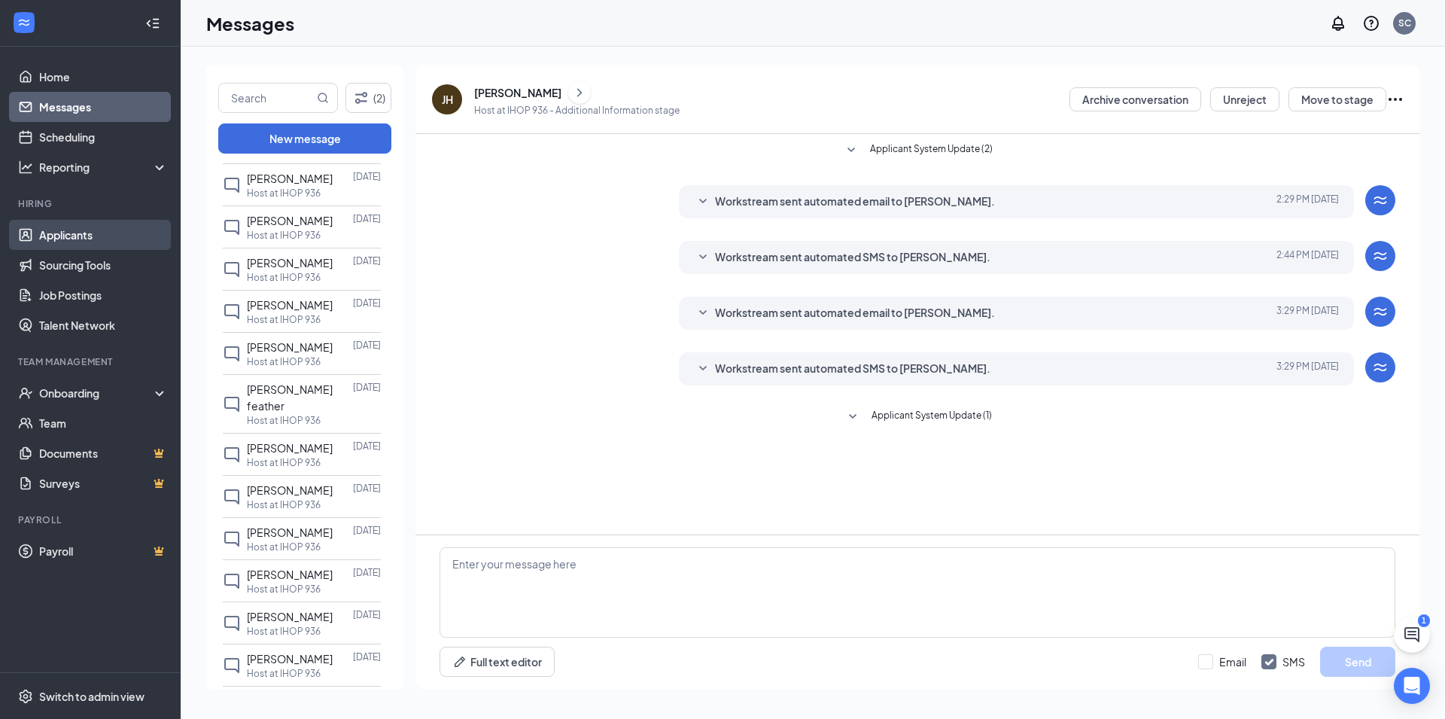
click at [39, 228] on link "Applicants" at bounding box center [103, 235] width 129 height 30
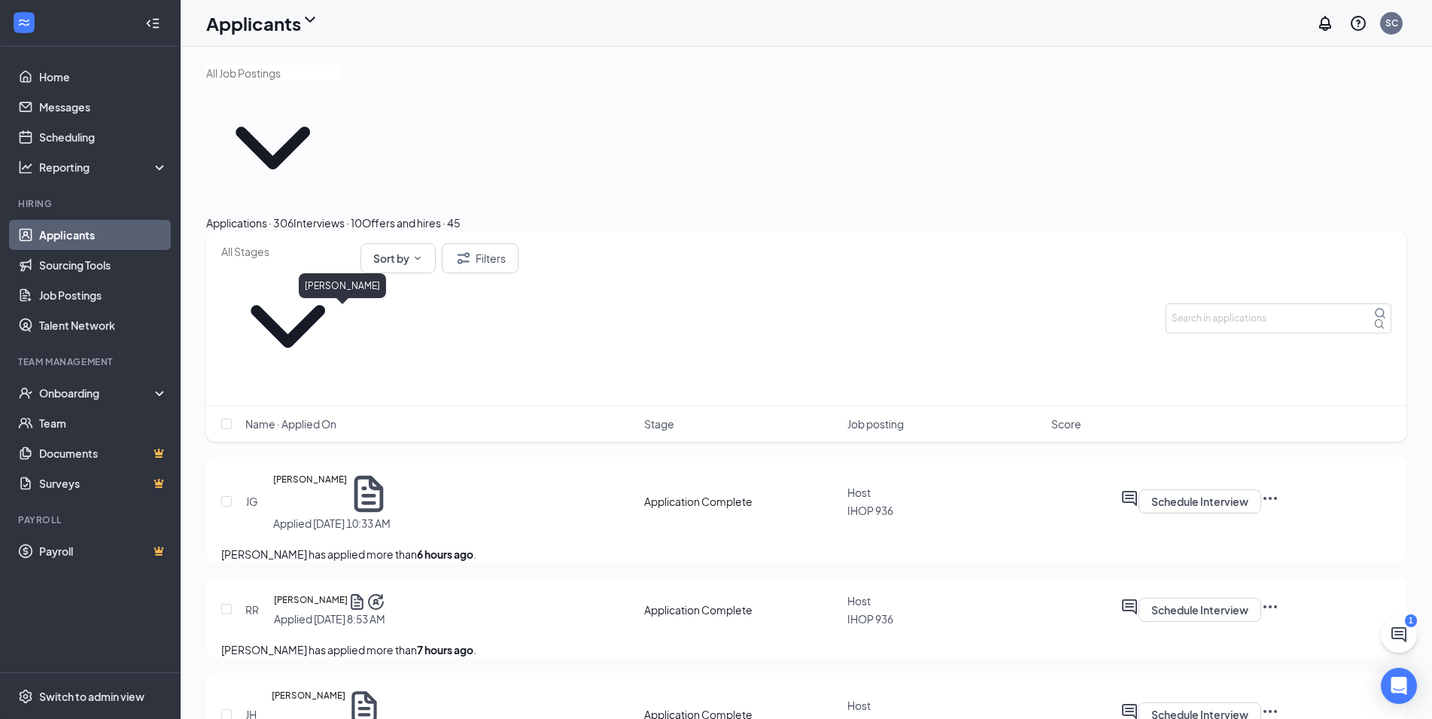
click at [342, 472] on h5 "[PERSON_NAME]" at bounding box center [310, 494] width 74 height 44
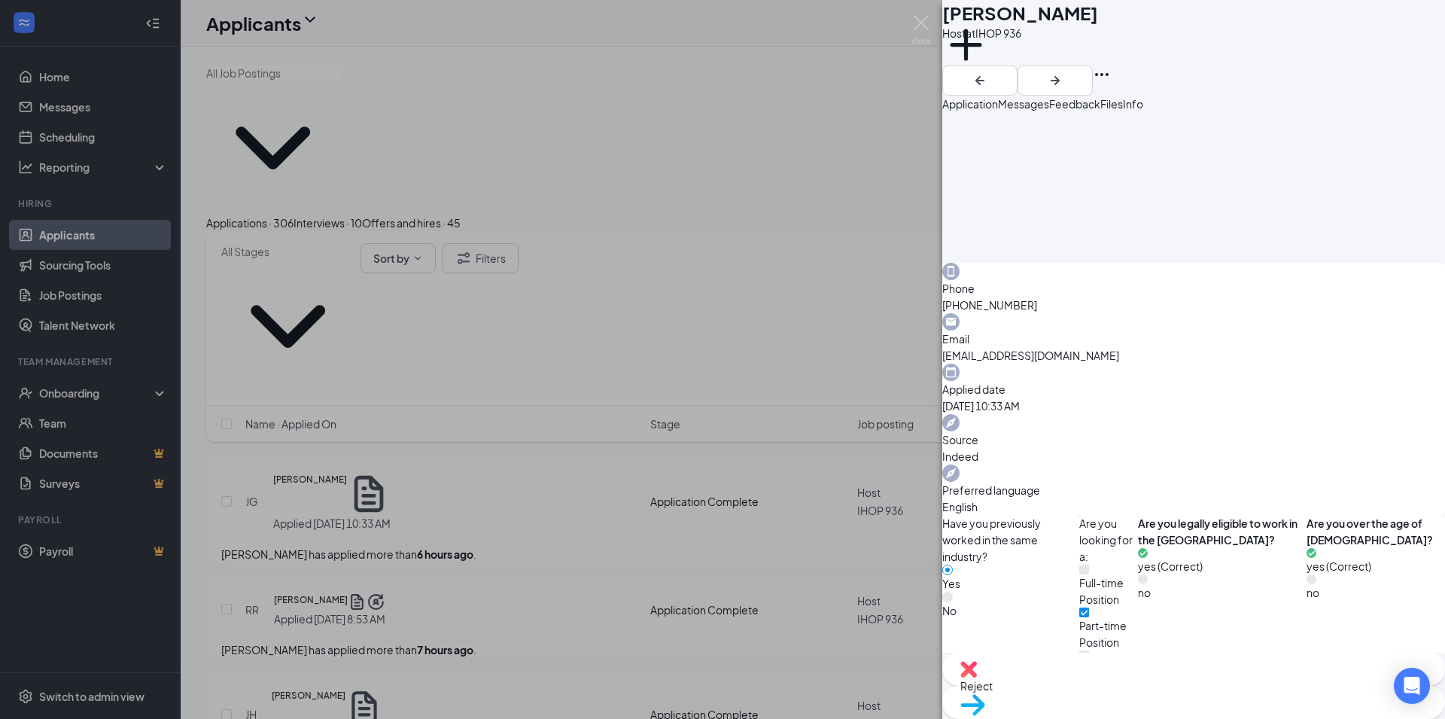
scroll to position [442, 0]
